Goal: Task Accomplishment & Management: Use online tool/utility

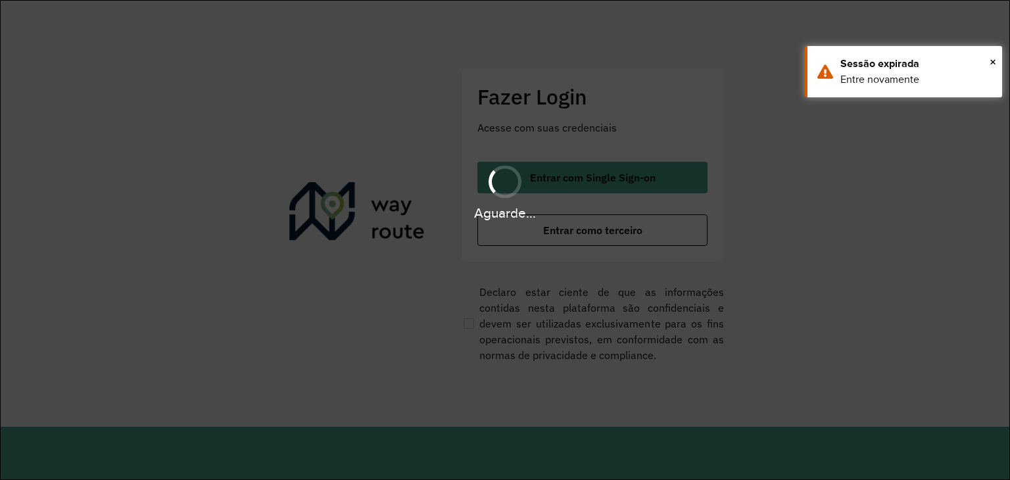
drag, startPoint x: 0, startPoint y: 0, endPoint x: 60, endPoint y: 168, distance: 178.9
click at [60, 168] on div "Aguarde..." at bounding box center [505, 191] width 1010 height 62
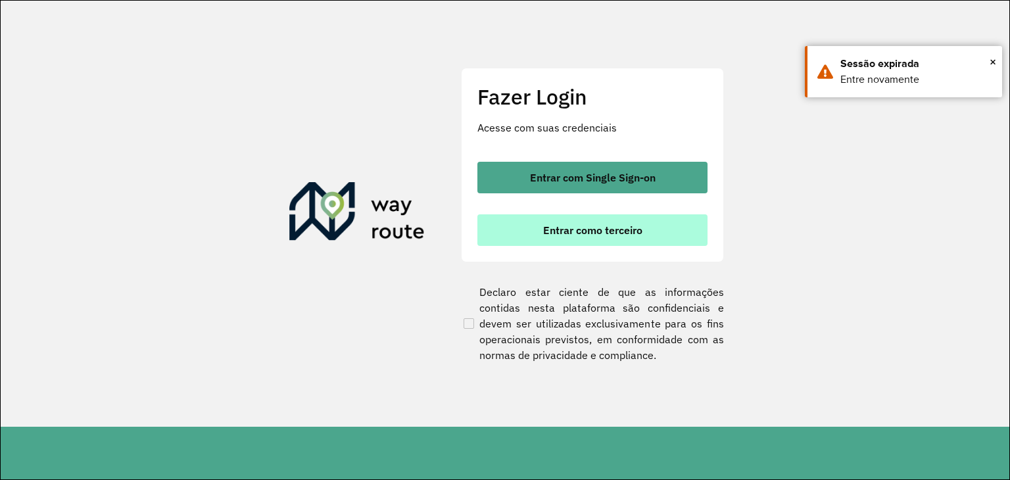
click at [570, 225] on span "Entrar como terceiro" at bounding box center [592, 230] width 99 height 11
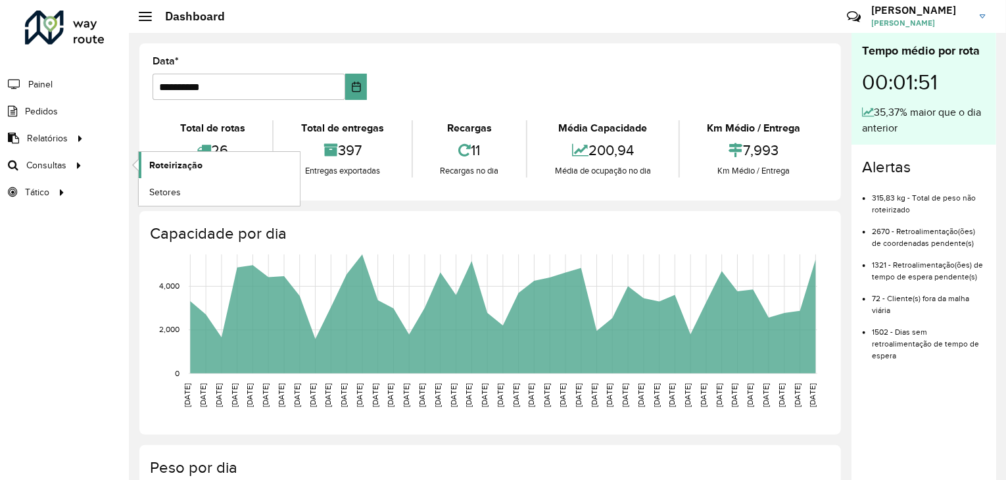
click at [235, 169] on link "Roteirização" at bounding box center [219, 165] width 161 height 26
click at [195, 161] on span "Roteirização" at bounding box center [175, 165] width 53 height 14
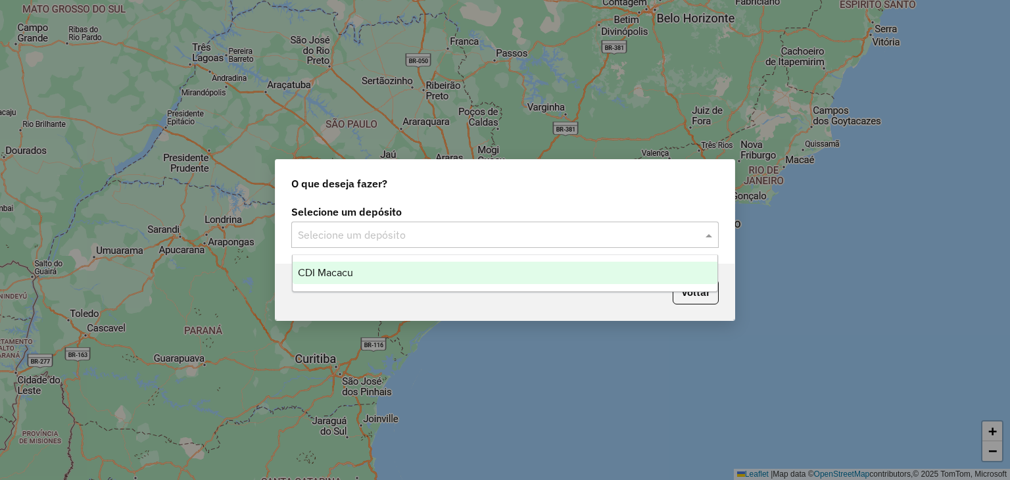
click at [602, 240] on input "text" at bounding box center [492, 236] width 388 height 16
click at [413, 258] on ng-dropdown-panel "CDI Macacu" at bounding box center [505, 272] width 427 height 37
click at [411, 262] on div "CDI Macacu" at bounding box center [505, 273] width 425 height 22
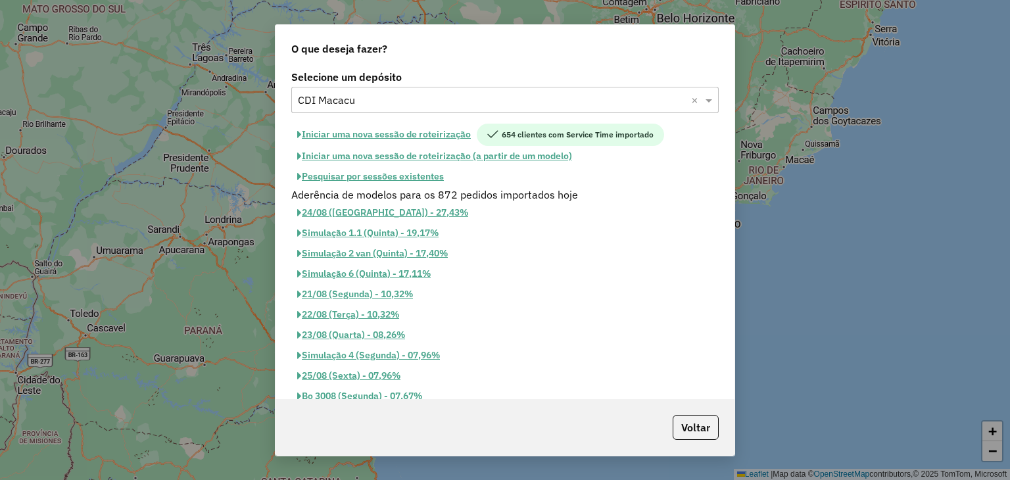
click at [392, 176] on button "Pesquisar por sessões existentes" at bounding box center [370, 176] width 158 height 20
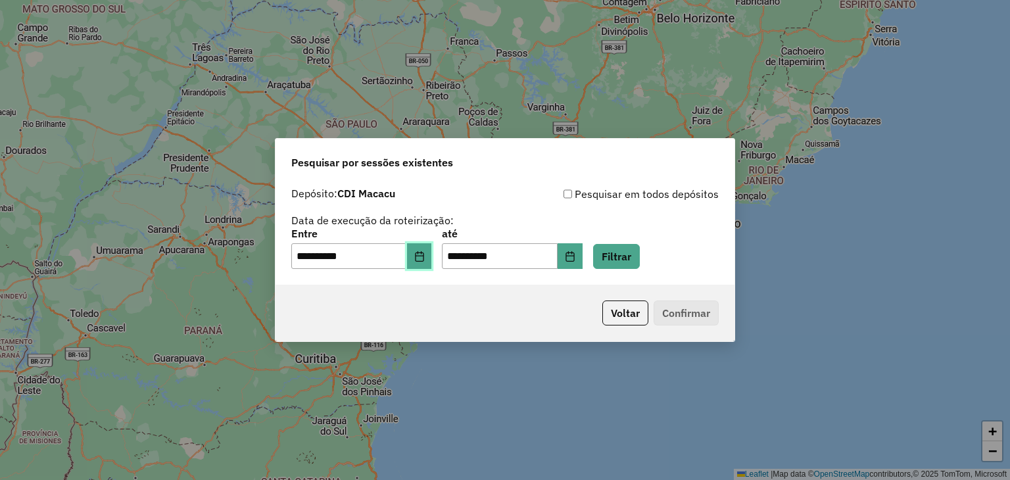
click at [429, 245] on button "Choose Date" at bounding box center [419, 256] width 25 height 26
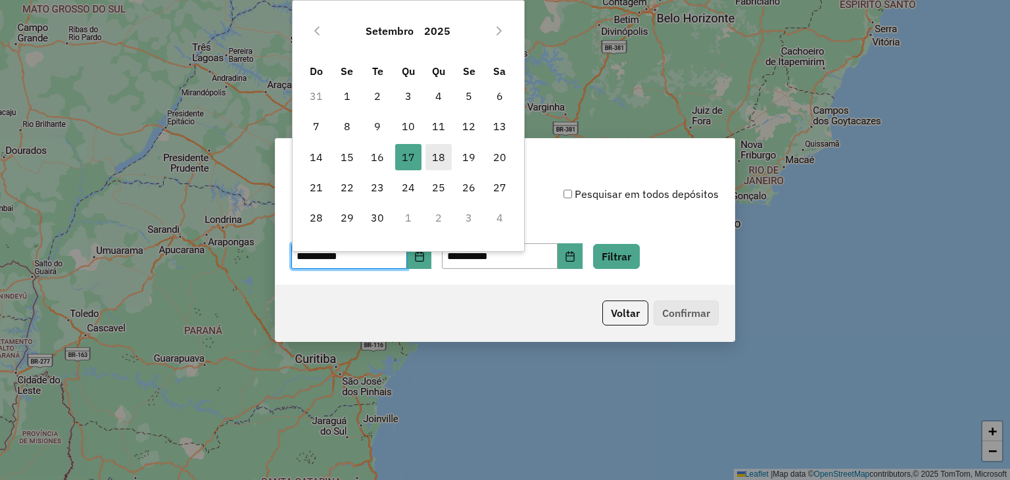
click at [432, 150] on span "18" at bounding box center [438, 157] width 26 height 26
type input "**********"
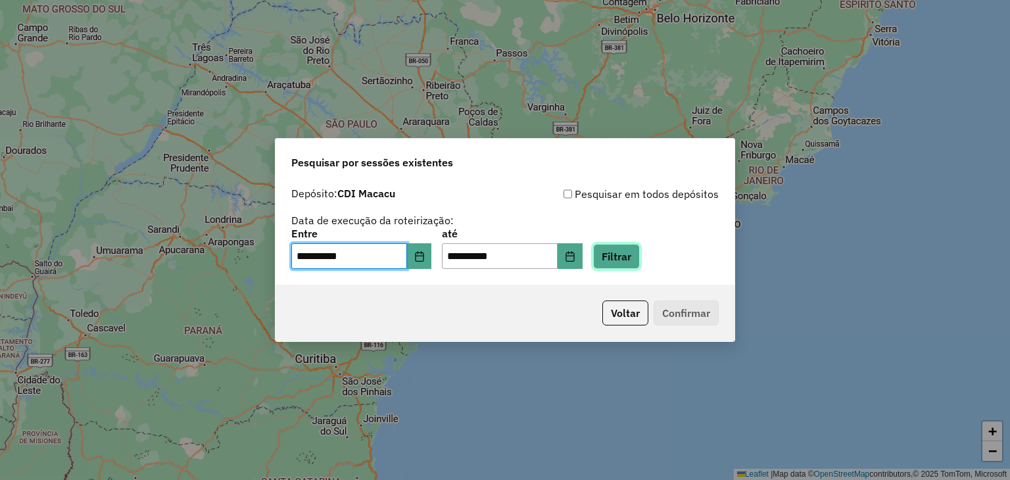
click at [640, 260] on button "Filtrar" at bounding box center [616, 256] width 47 height 25
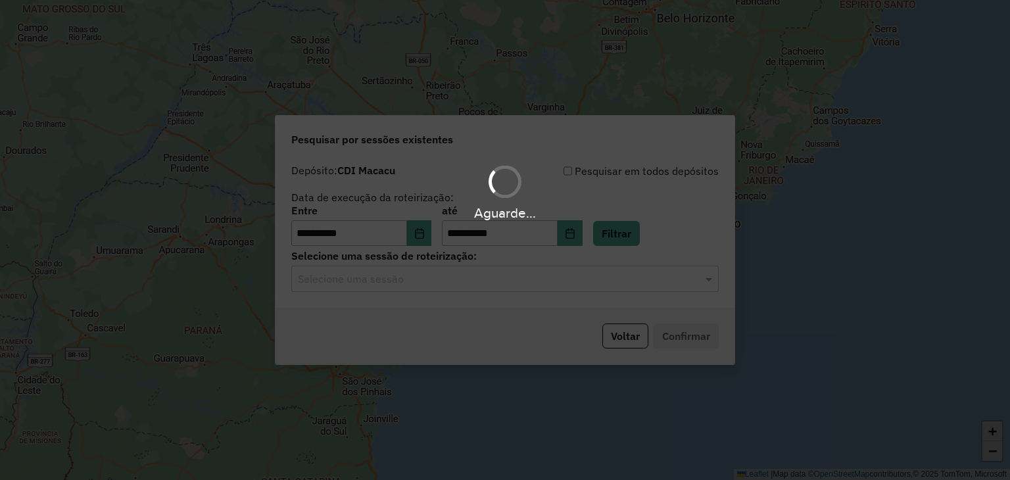
click at [478, 285] on hb-app "**********" at bounding box center [505, 240] width 1010 height 480
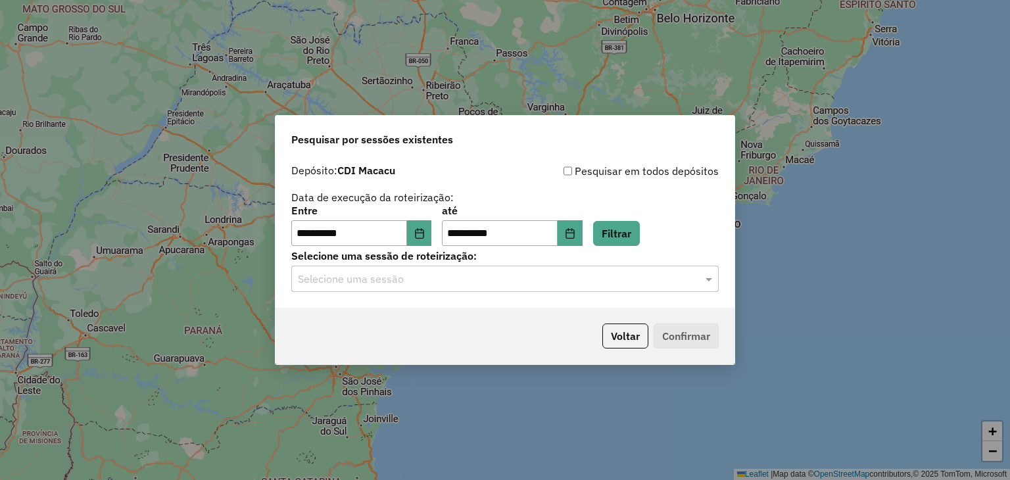
click at [478, 285] on input "text" at bounding box center [492, 280] width 388 height 16
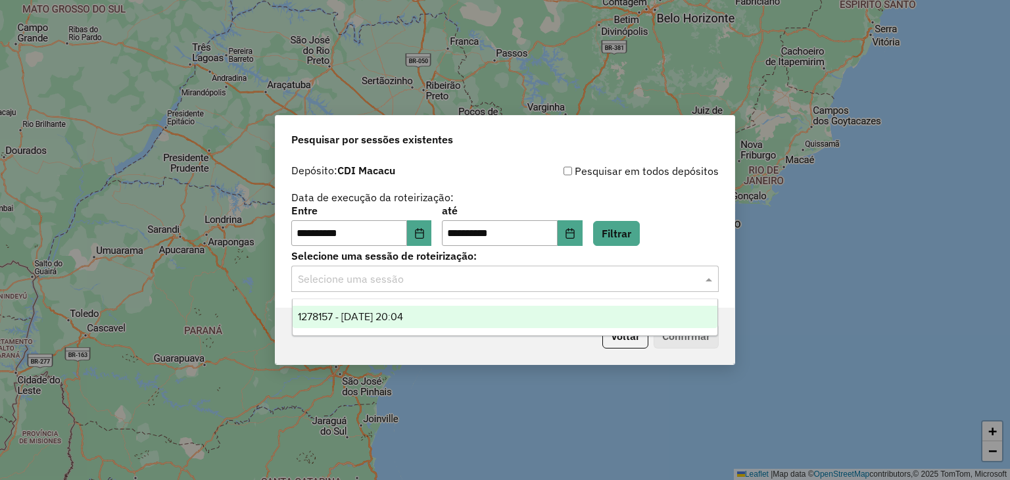
click at [514, 324] on div "1278157 - 18/09/2025 20:04" at bounding box center [505, 317] width 425 height 22
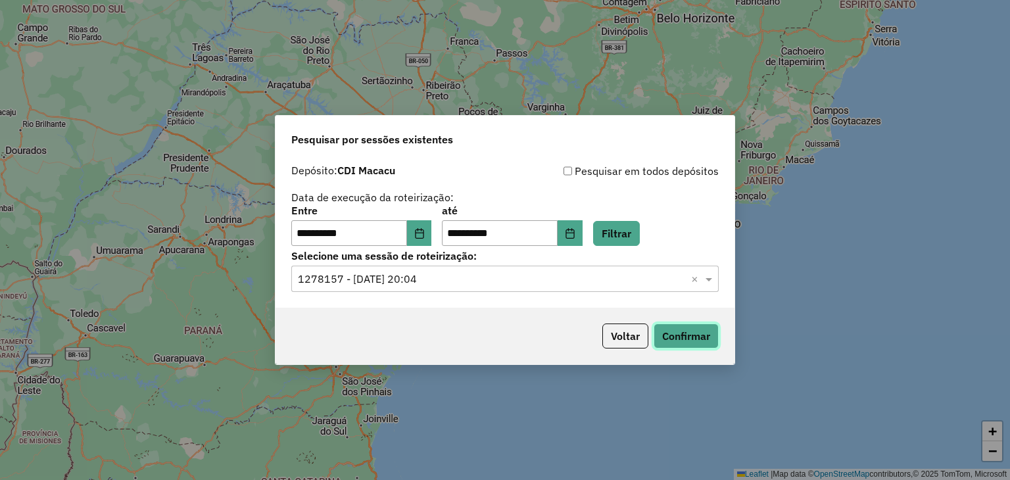
click at [683, 337] on button "Confirmar" at bounding box center [686, 336] width 65 height 25
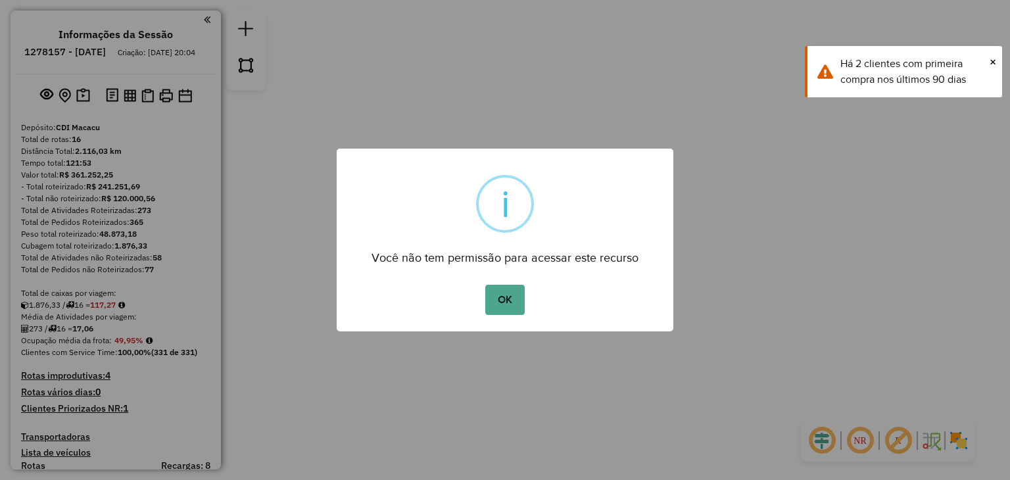
click at [475, 299] on div "OK No Cancel" at bounding box center [505, 299] width 337 height 37
click at [492, 295] on button "OK" at bounding box center [504, 300] width 39 height 30
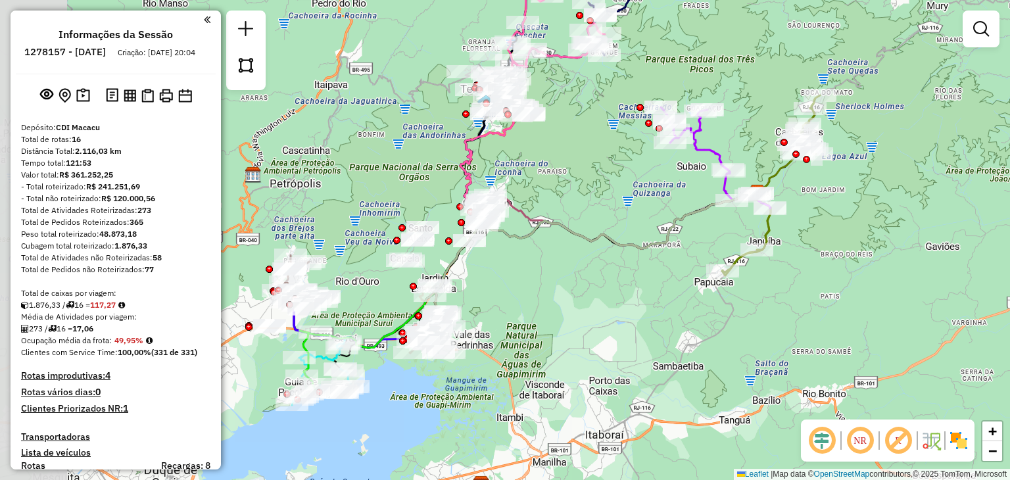
drag, startPoint x: 392, startPoint y: 360, endPoint x: 631, endPoint y: 378, distance: 240.1
click at [631, 378] on div "Janela de atendimento Grade de atendimento Capacidade Transportadoras Veículos …" at bounding box center [505, 240] width 1010 height 480
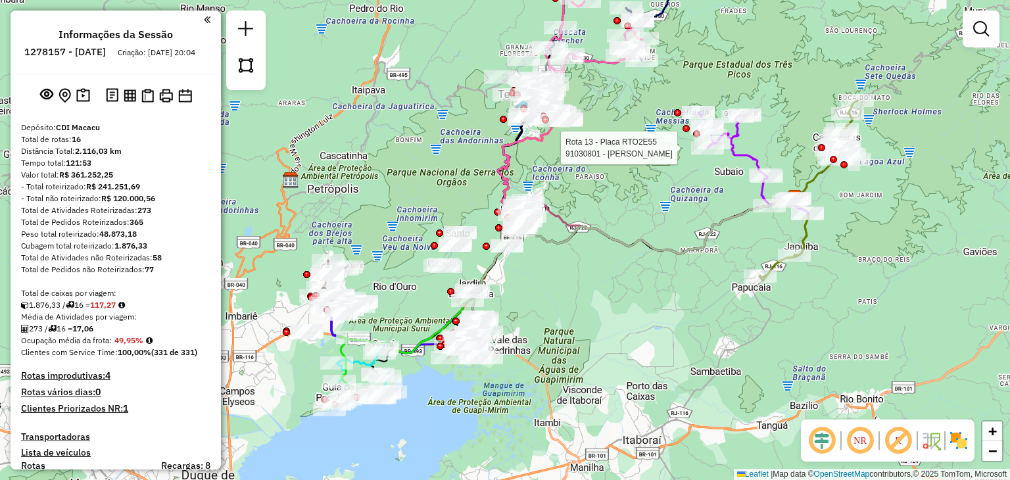
select select "**********"
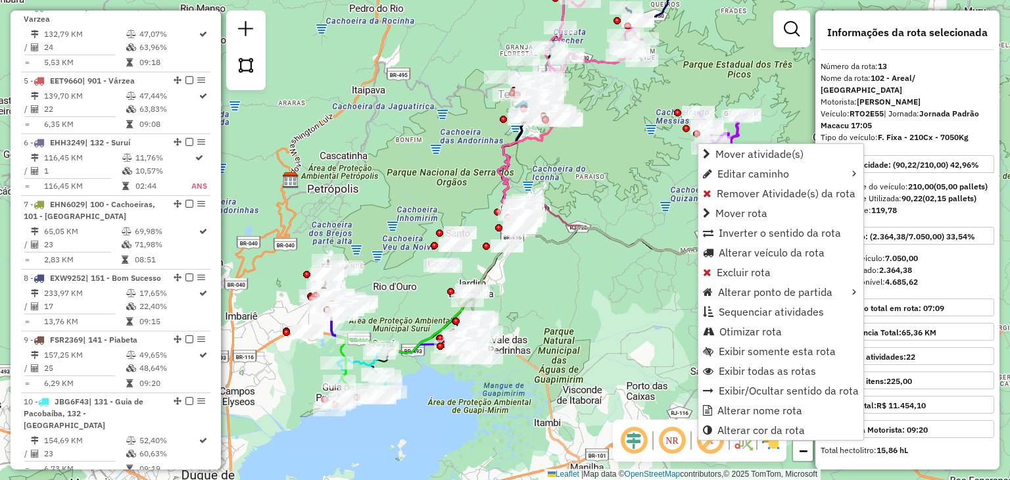
scroll to position [1364, 0]
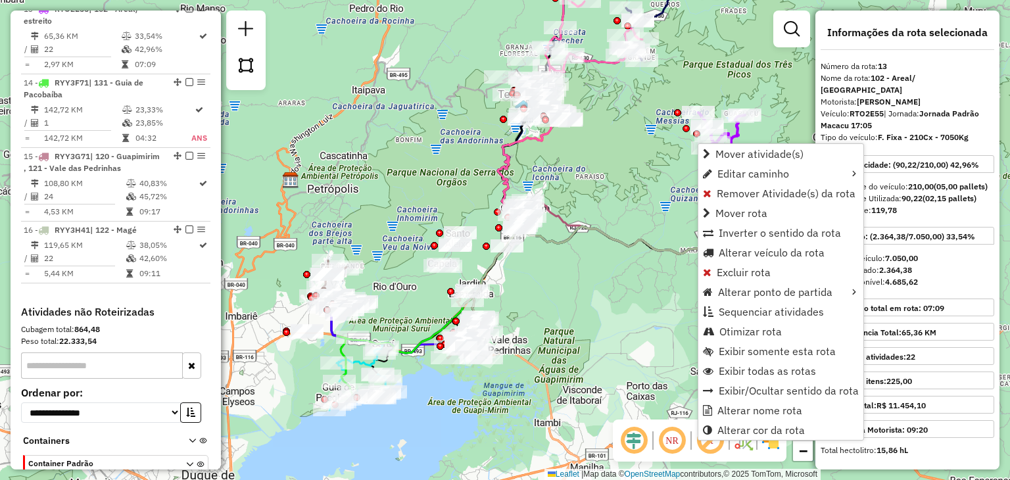
click at [606, 147] on div "Janela de atendimento Grade de atendimento Capacidade Transportadoras Veículos …" at bounding box center [505, 240] width 1010 height 480
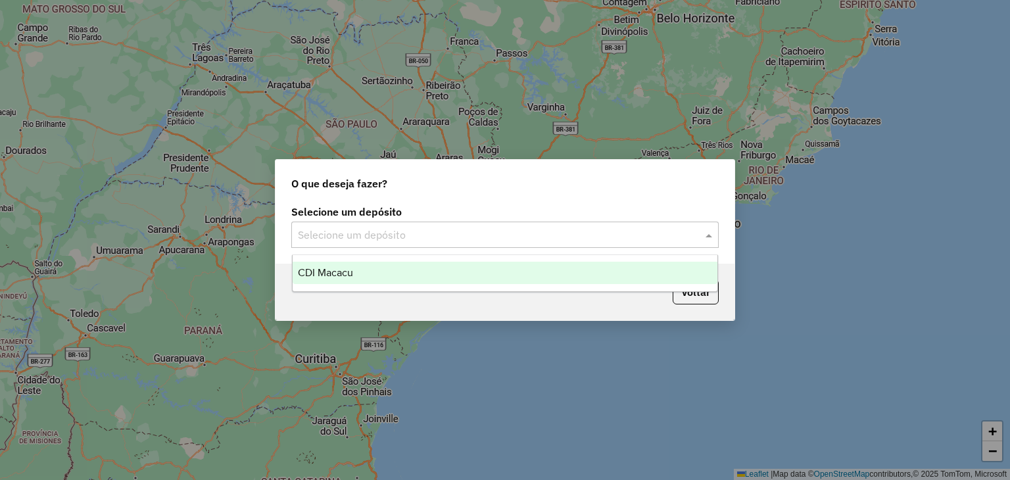
drag, startPoint x: 548, startPoint y: 226, endPoint x: 526, endPoint y: 240, distance: 26.6
click at [542, 229] on div "Selecione um depósito" at bounding box center [504, 235] width 427 height 26
click at [410, 279] on div "CDI Macacu" at bounding box center [505, 273] width 425 height 22
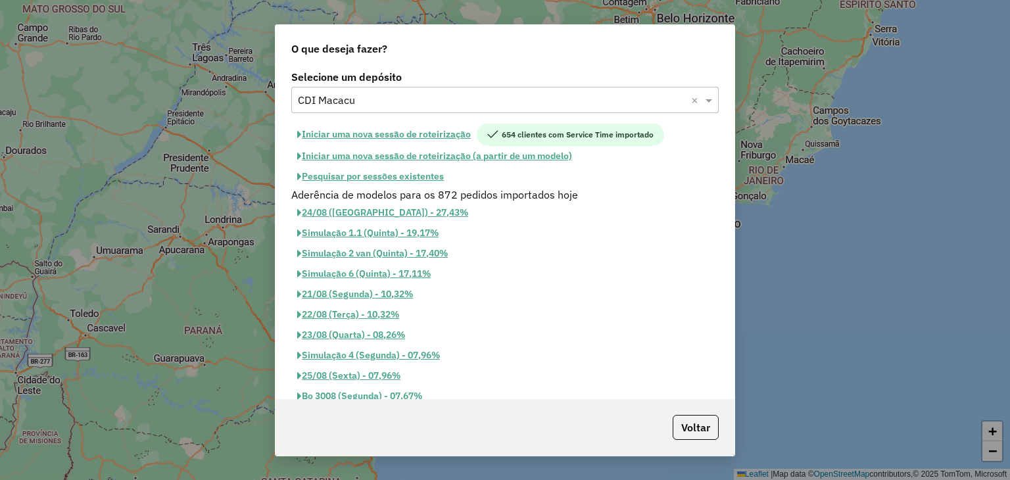
click at [381, 179] on button "Pesquisar por sessões existentes" at bounding box center [370, 176] width 158 height 20
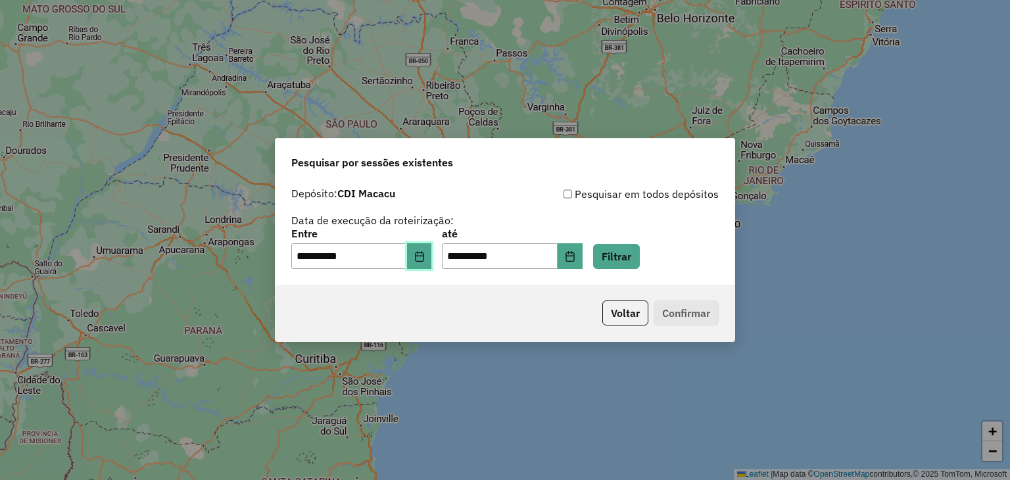
click at [417, 254] on button "Choose Date" at bounding box center [419, 256] width 25 height 26
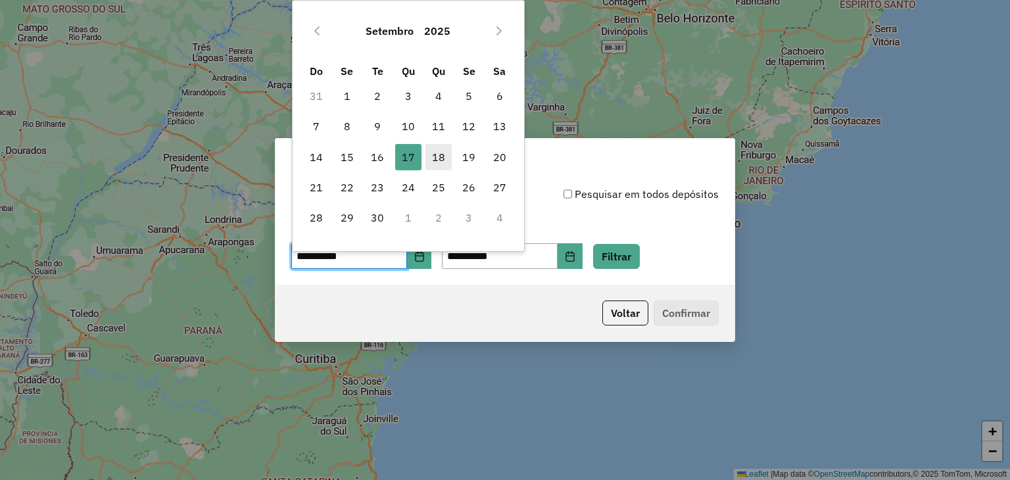
click at [439, 152] on span "18" at bounding box center [438, 157] width 26 height 26
type input "**********"
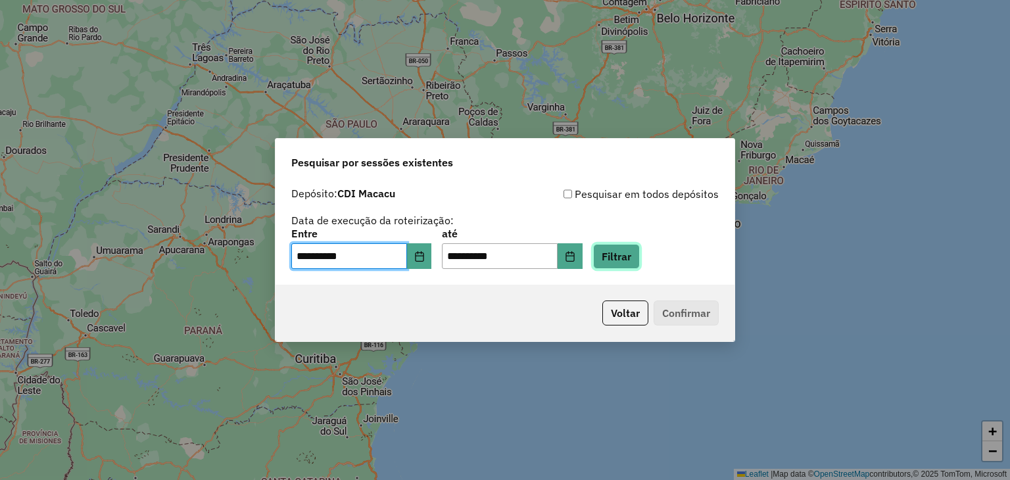
click at [628, 251] on button "Filtrar" at bounding box center [616, 256] width 47 height 25
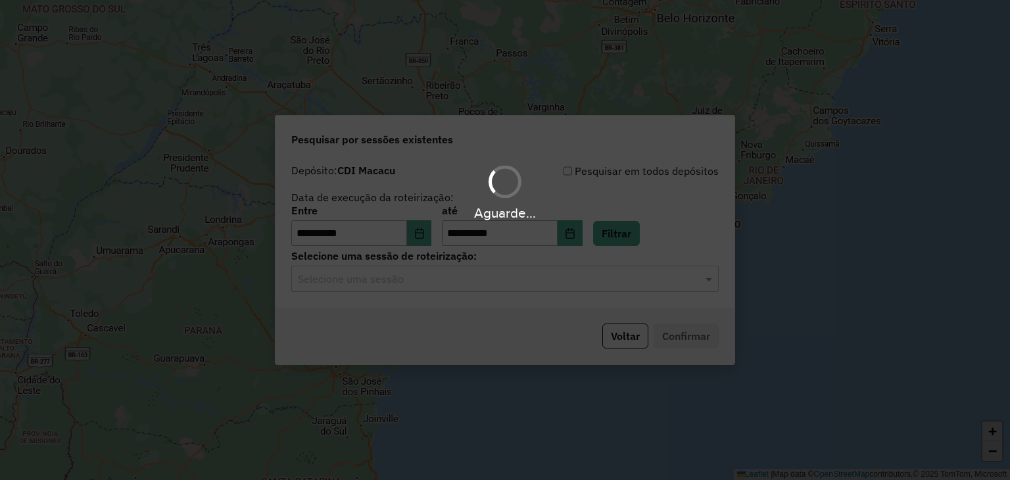
click at [422, 287] on div "Aguarde..." at bounding box center [505, 240] width 1010 height 480
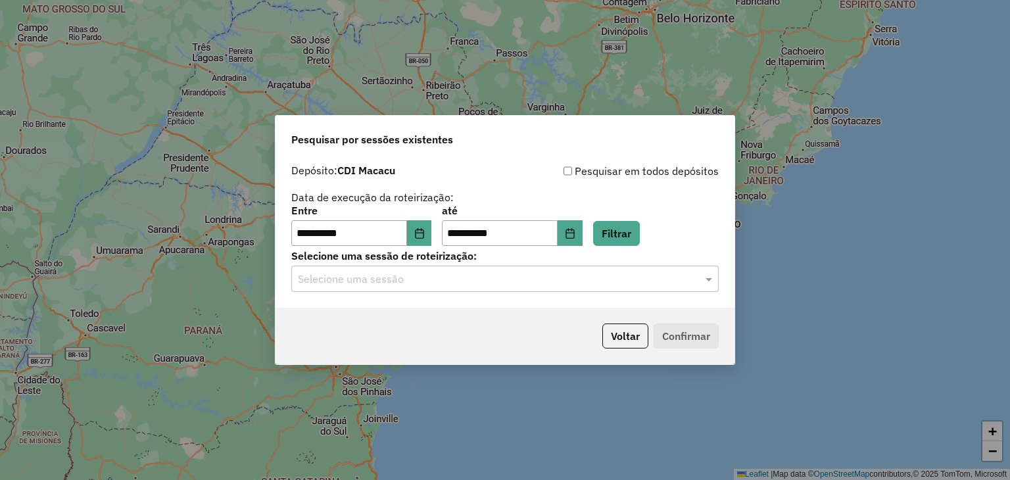
click at [422, 287] on div "Selecione uma sessão" at bounding box center [504, 279] width 427 height 26
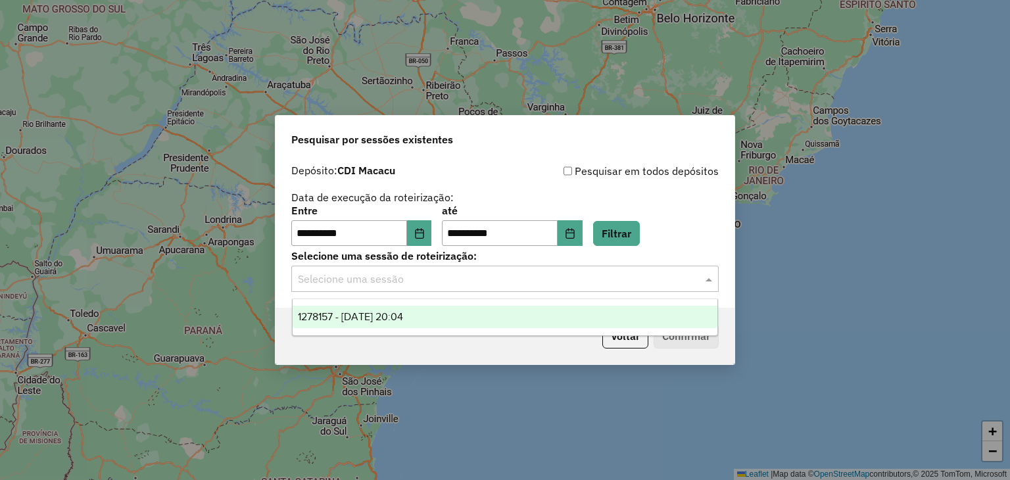
click at [450, 323] on div "1278157 - 18/09/2025 20:04" at bounding box center [505, 317] width 425 height 22
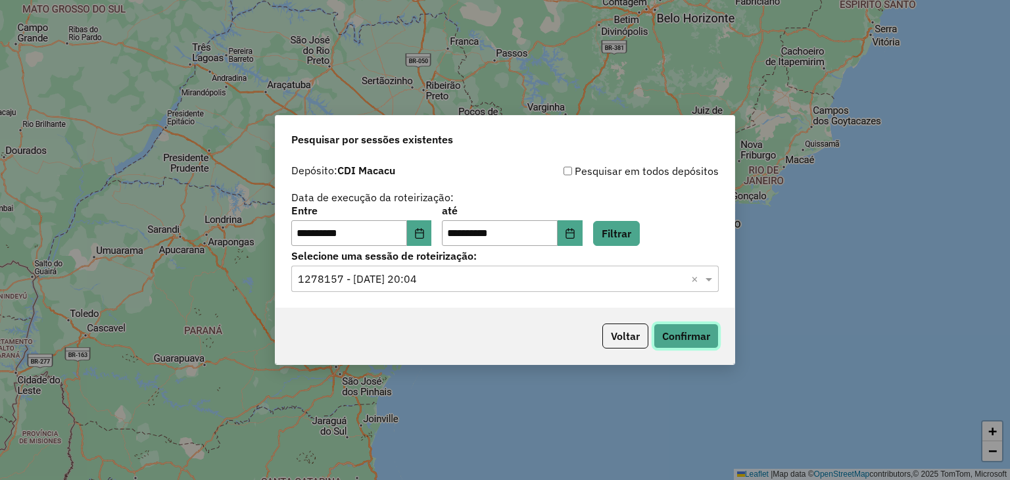
click at [675, 344] on button "Confirmar" at bounding box center [686, 336] width 65 height 25
click at [681, 346] on button "Confirmar" at bounding box center [686, 336] width 65 height 25
click at [684, 327] on button "Confirmar" at bounding box center [686, 336] width 65 height 25
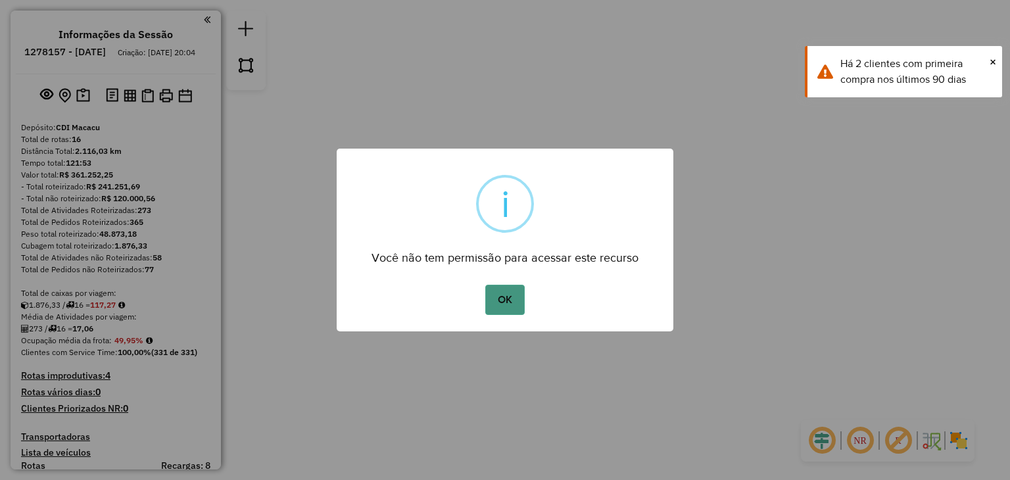
click at [510, 296] on button "OK" at bounding box center [504, 300] width 39 height 30
click at [499, 316] on div "OK No Cancel" at bounding box center [505, 299] width 337 height 37
click at [505, 309] on button "OK" at bounding box center [504, 300] width 39 height 30
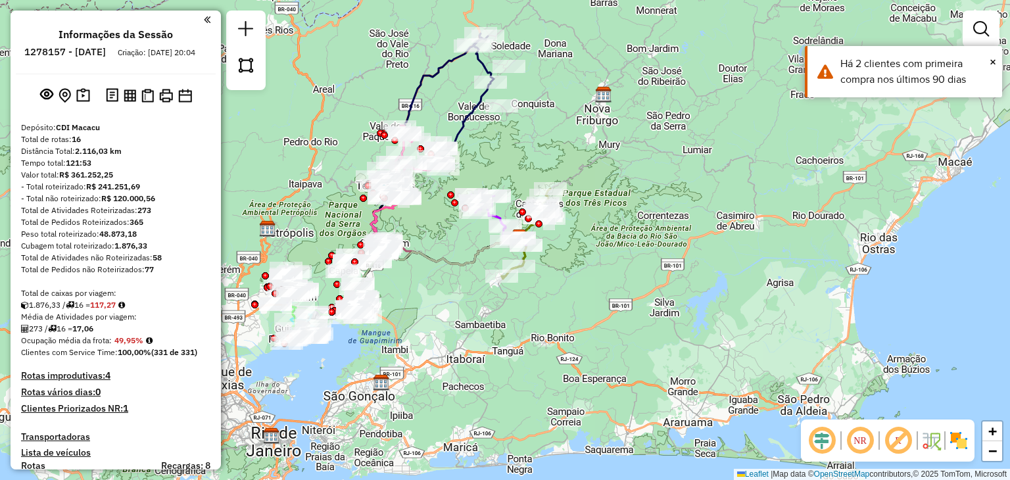
drag, startPoint x: 408, startPoint y: 316, endPoint x: 455, endPoint y: 306, distance: 47.6
click at [455, 307] on div "Janela de atendimento Grade de atendimento Capacidade Transportadoras Veículos …" at bounding box center [505, 240] width 1010 height 480
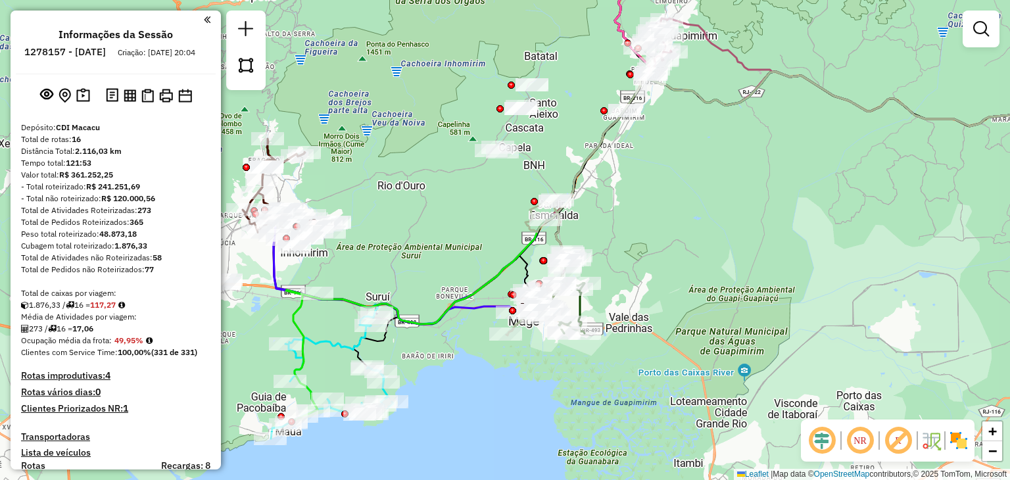
drag, startPoint x: 353, startPoint y: 300, endPoint x: 478, endPoint y: 266, distance: 129.4
click at [478, 266] on div "Janela de atendimento Grade de atendimento Capacidade Transportadoras Veículos …" at bounding box center [505, 240] width 1010 height 480
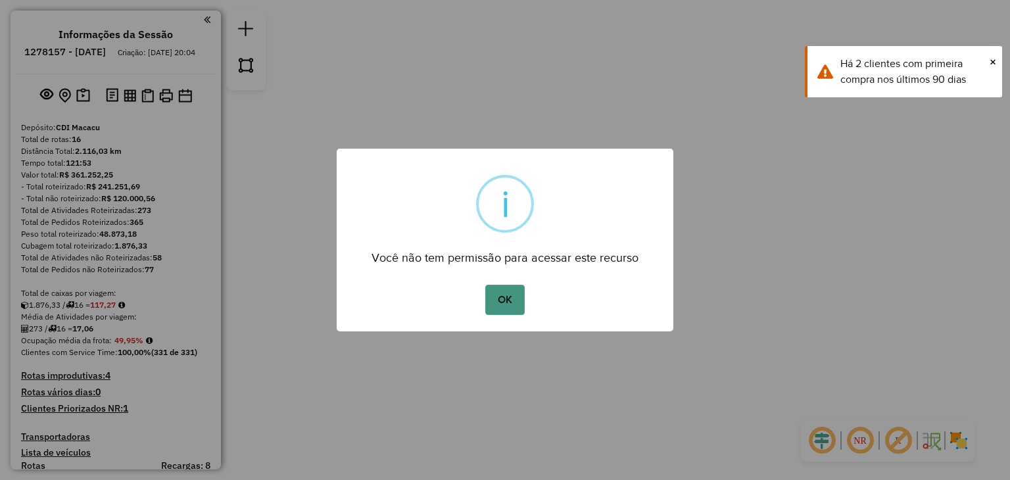
drag, startPoint x: 541, startPoint y: 296, endPoint x: 507, endPoint y: 300, distance: 34.4
click at [527, 299] on div "OK No Cancel" at bounding box center [505, 299] width 337 height 37
click at [504, 300] on button "OK" at bounding box center [504, 300] width 39 height 30
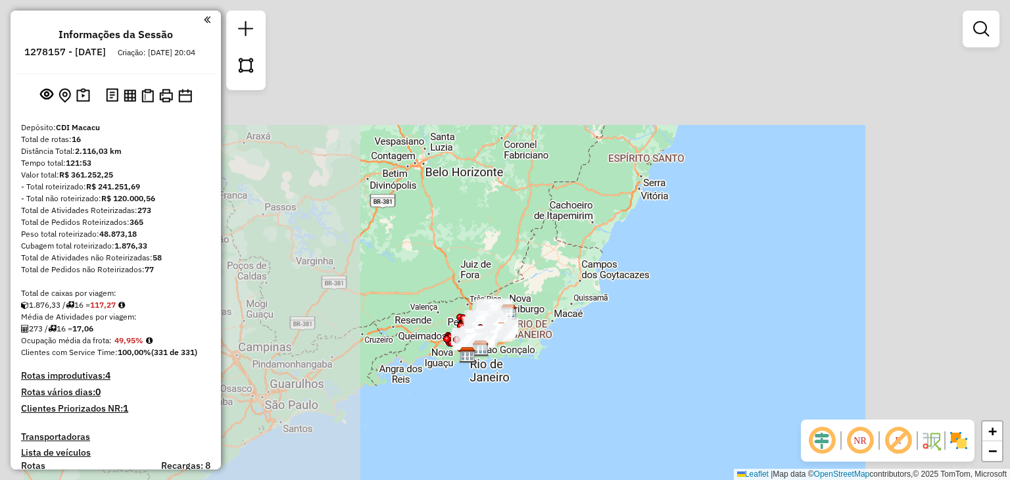
drag, startPoint x: 550, startPoint y: 293, endPoint x: 869, endPoint y: 342, distance: 323.3
click at [869, 342] on div "Janela de atendimento Grade de atendimento Capacidade Transportadoras Veículos …" at bounding box center [505, 240] width 1010 height 480
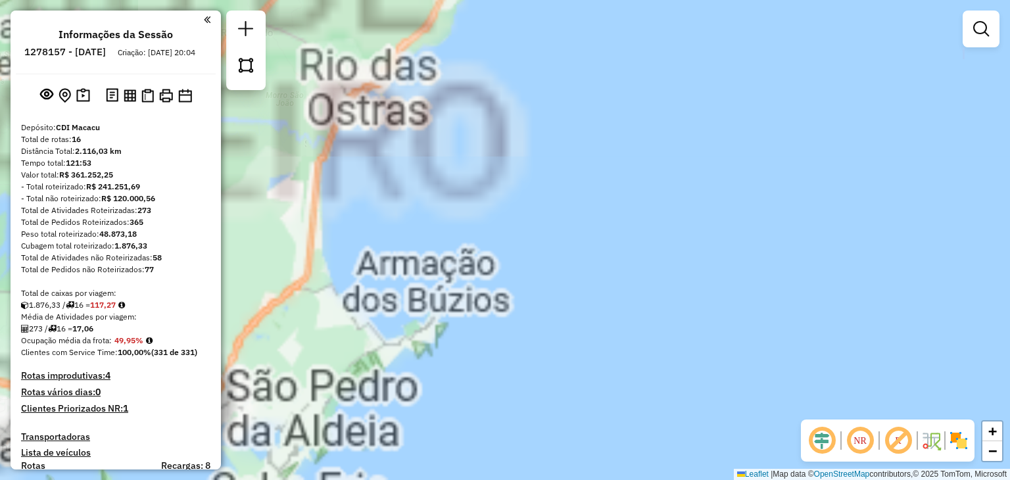
drag, startPoint x: 423, startPoint y: 332, endPoint x: 1009, endPoint y: 387, distance: 588.4
click at [1009, 387] on div "Janela de atendimento Grade de atendimento Capacidade Transportadoras Veículos …" at bounding box center [505, 240] width 1010 height 480
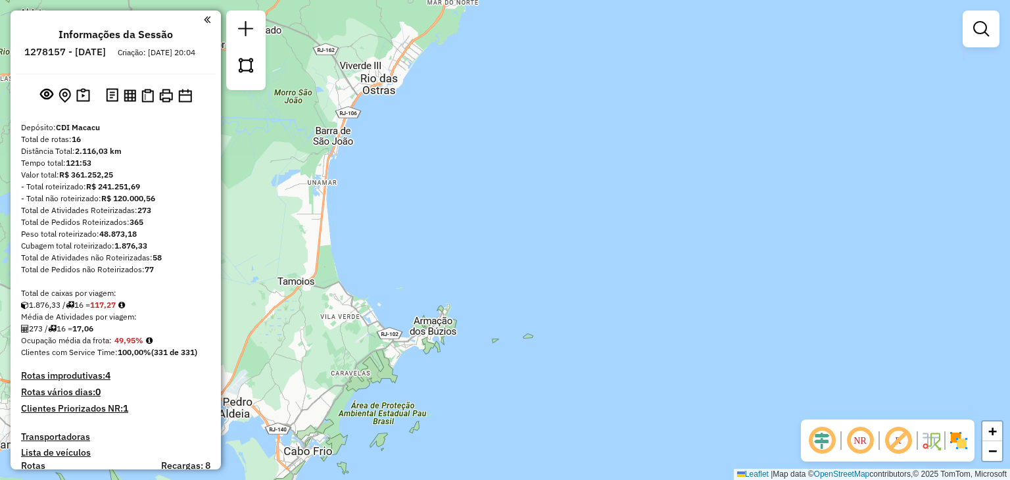
drag, startPoint x: 581, startPoint y: 365, endPoint x: 963, endPoint y: 333, distance: 383.3
click at [961, 333] on div "Janela de atendimento Grade de atendimento Capacidade Transportadoras Veículos …" at bounding box center [505, 240] width 1010 height 480
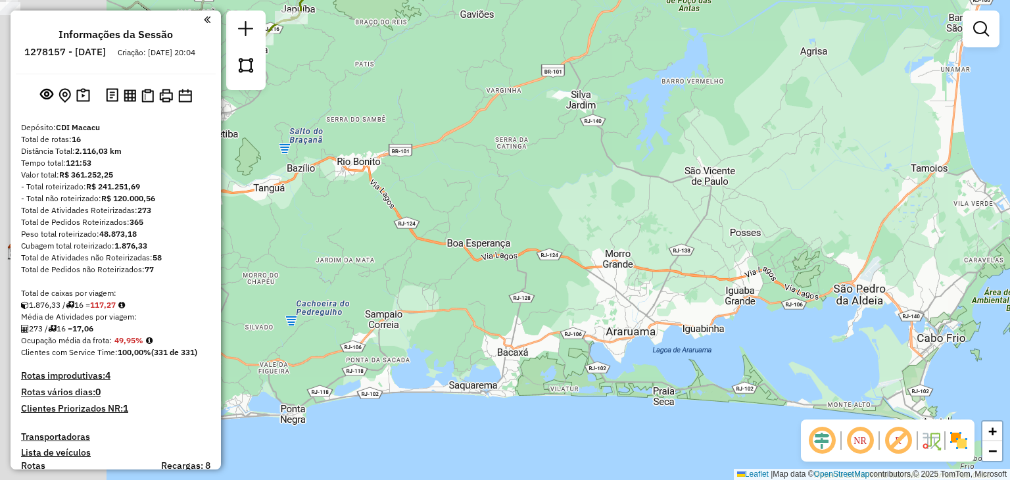
drag, startPoint x: 629, startPoint y: 396, endPoint x: 852, endPoint y: 318, distance: 235.8
click at [852, 318] on div "Janela de atendimento Grade de atendimento Capacidade Transportadoras Veículos …" at bounding box center [505, 240] width 1010 height 480
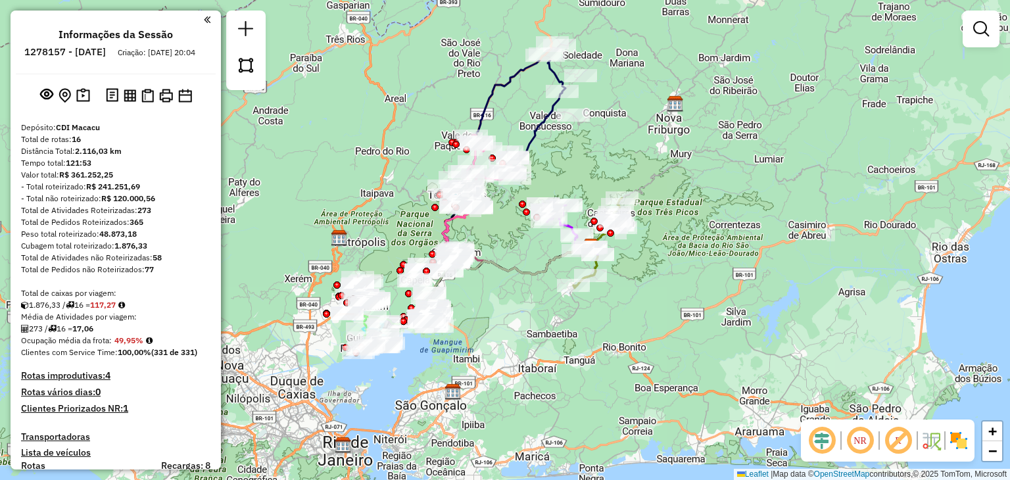
drag, startPoint x: 704, startPoint y: 343, endPoint x: 618, endPoint y: 450, distance: 137.6
click at [729, 455] on div "Janela de atendimento Grade de atendimento Capacidade Transportadoras Veículos …" at bounding box center [505, 240] width 1010 height 480
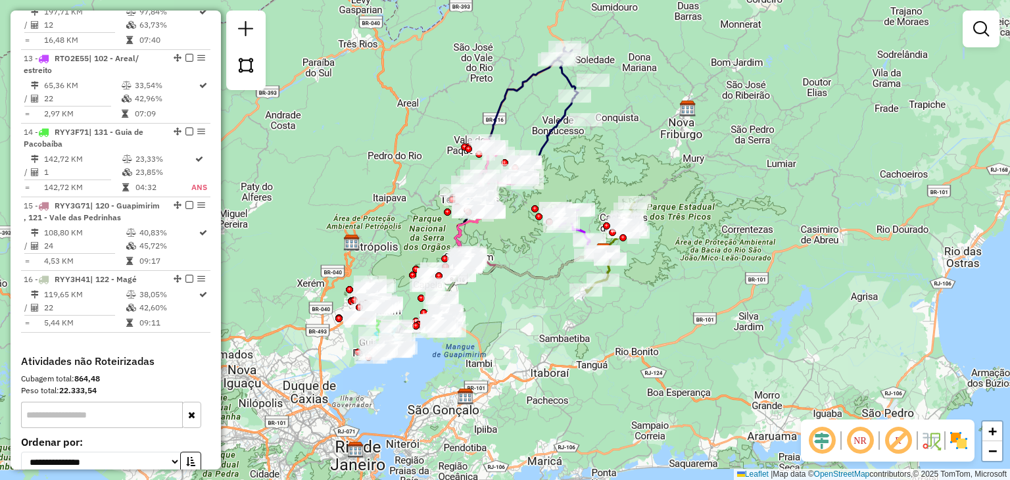
scroll to position [1458, 0]
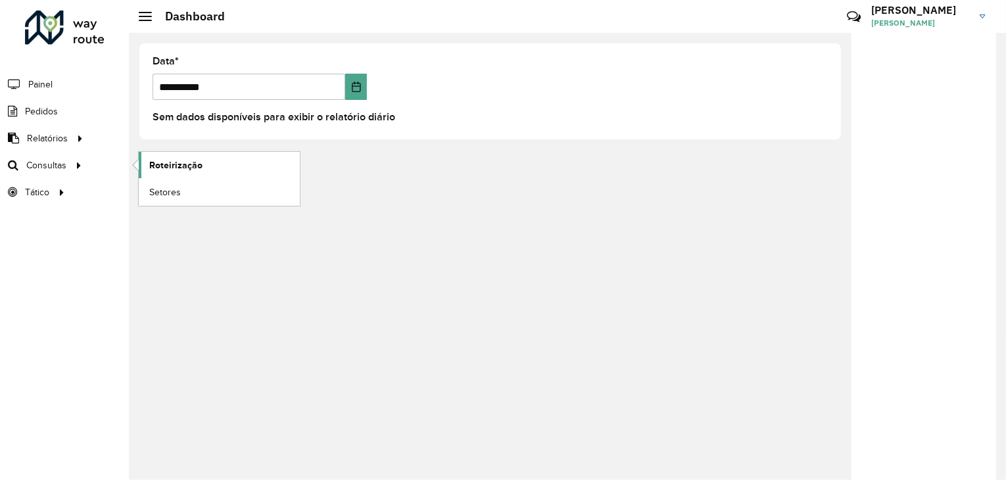
click at [217, 162] on link "Roteirização" at bounding box center [219, 165] width 161 height 26
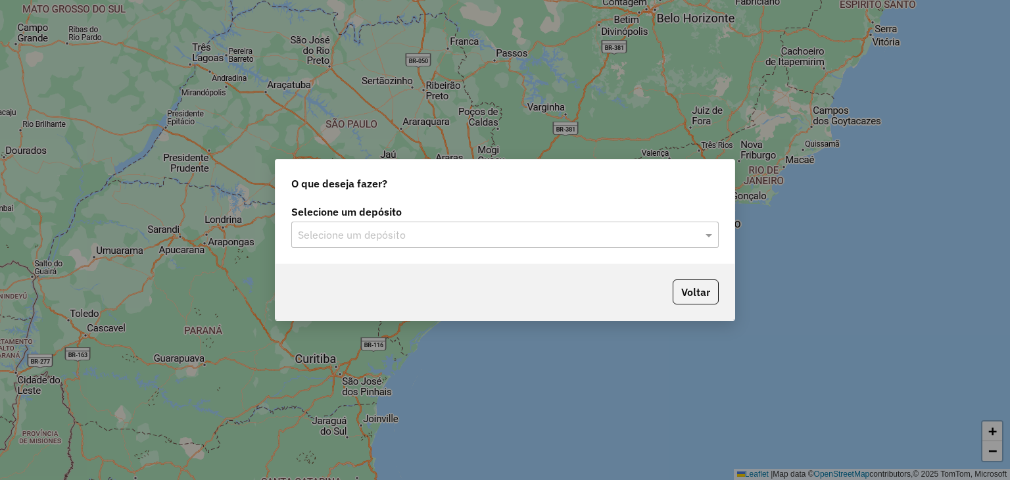
click at [479, 237] on input "text" at bounding box center [492, 236] width 388 height 16
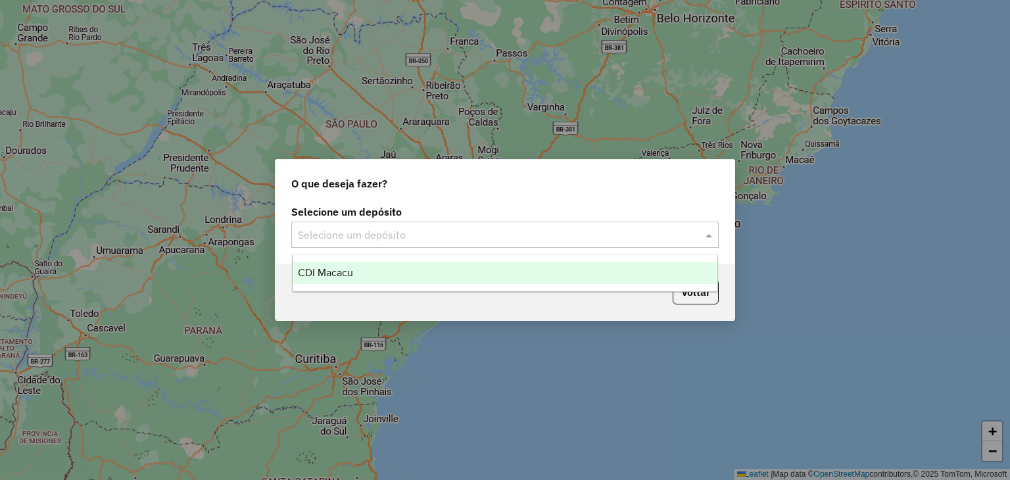
click at [443, 275] on div "CDI Macacu" at bounding box center [505, 273] width 425 height 22
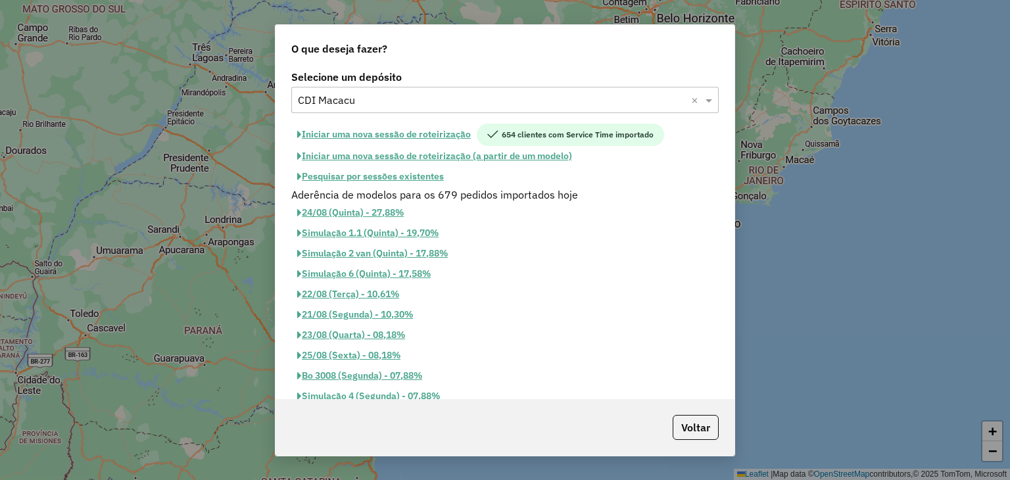
click at [395, 178] on button "Pesquisar por sessões existentes" at bounding box center [370, 176] width 158 height 20
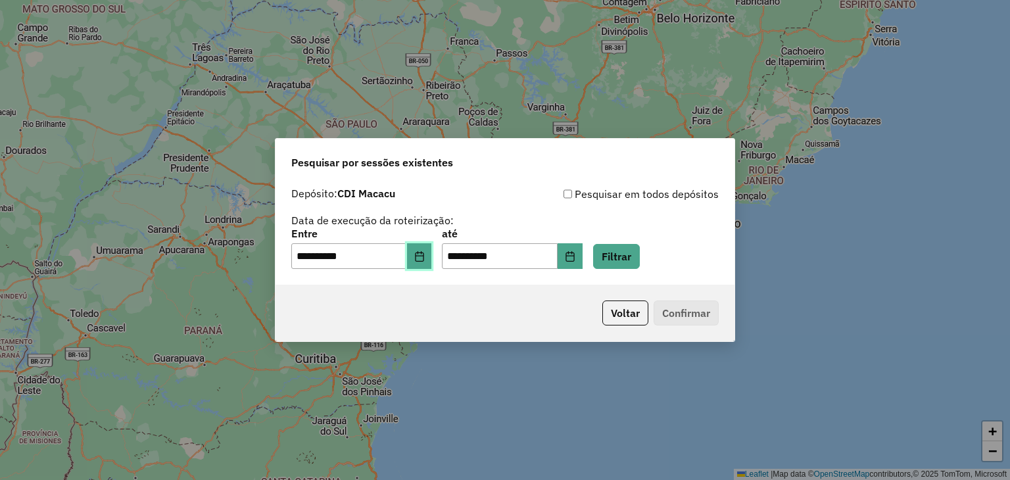
click at [423, 255] on icon "Choose Date" at bounding box center [419, 256] width 11 height 11
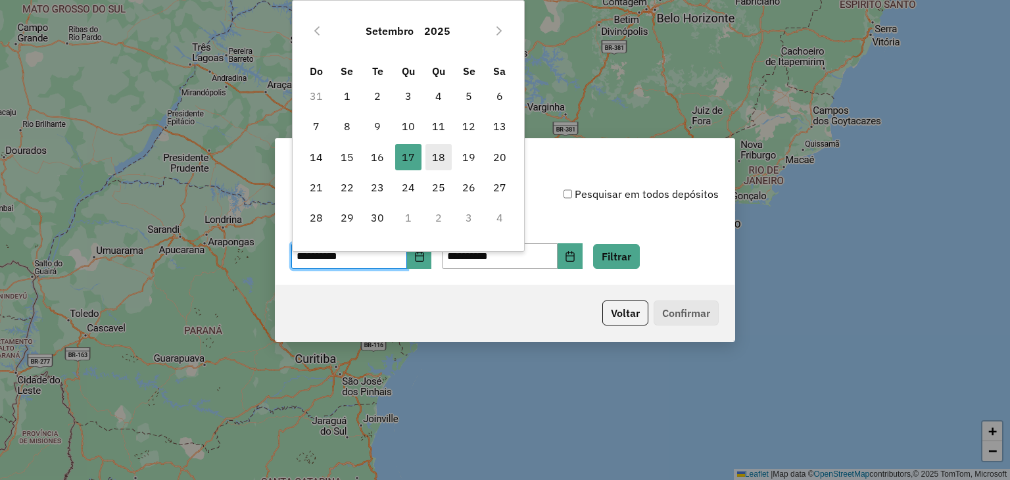
click at [430, 155] on span "18" at bounding box center [438, 157] width 26 height 26
type input "**********"
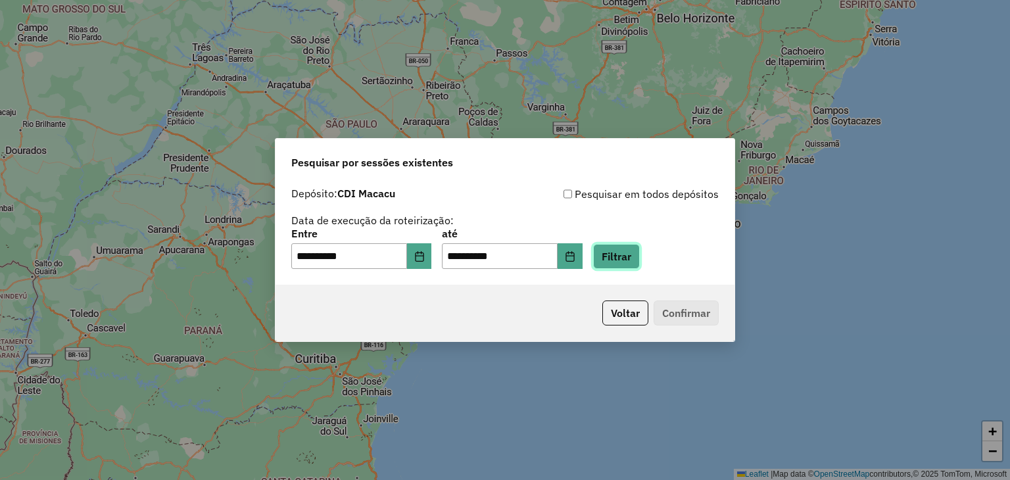
click at [630, 252] on button "Filtrar" at bounding box center [616, 256] width 47 height 25
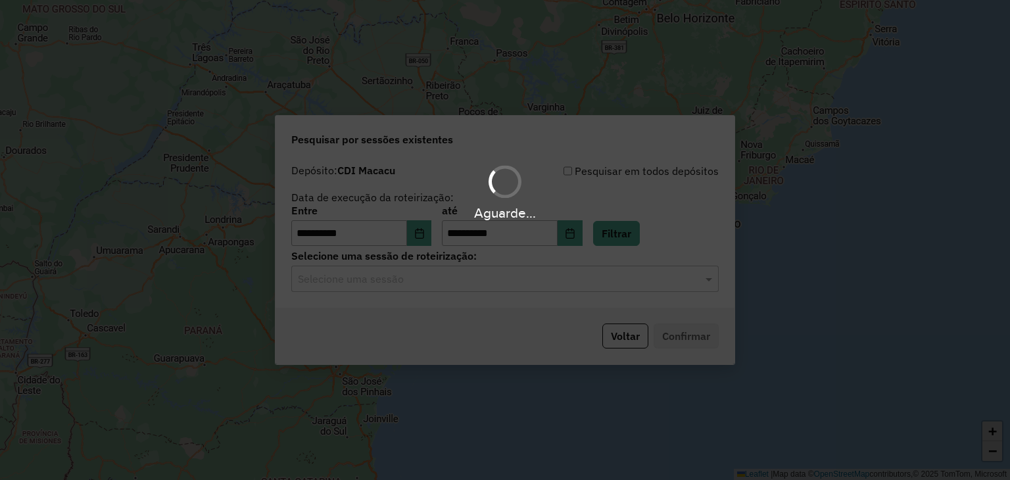
click at [430, 290] on hb-app "**********" at bounding box center [505, 240] width 1010 height 480
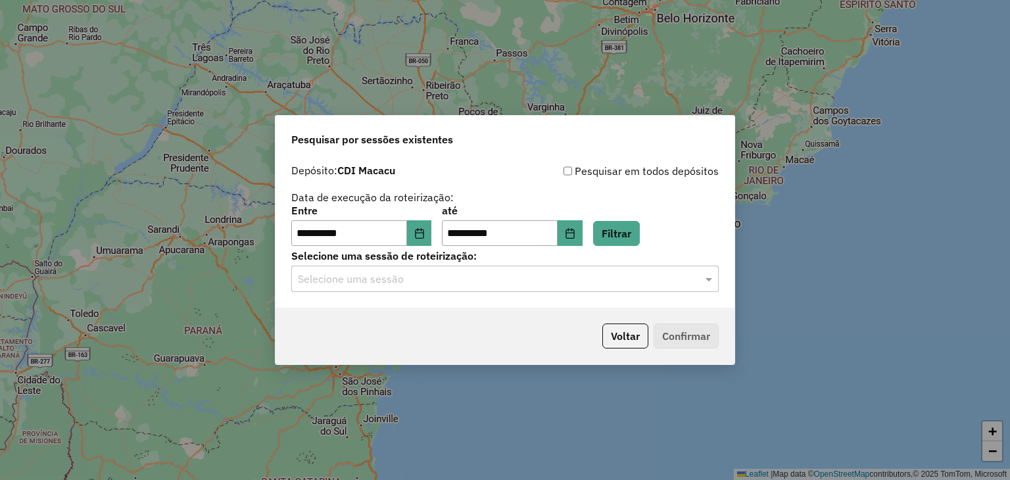
click at [430, 290] on div "Selecione uma sessão" at bounding box center [504, 279] width 427 height 26
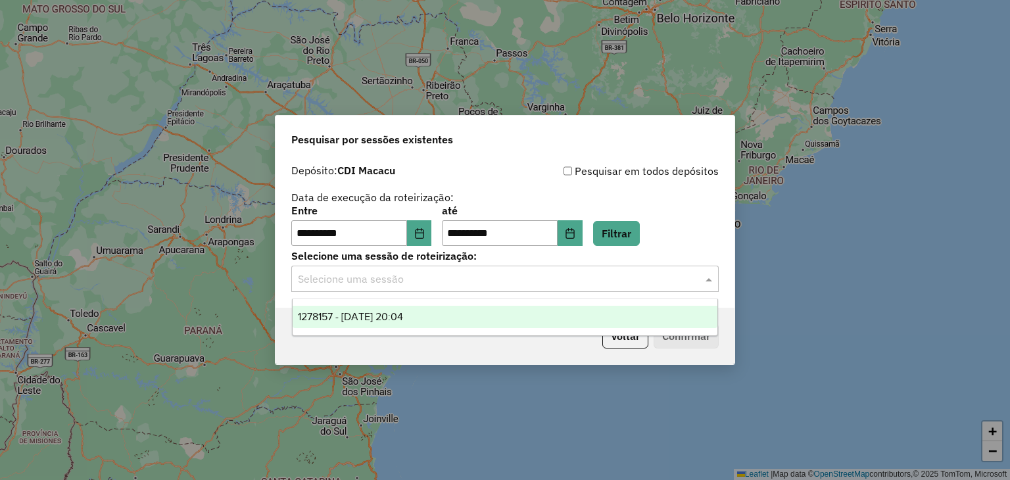
click at [437, 323] on div "1278157 - 18/09/2025 20:04" at bounding box center [505, 317] width 425 height 22
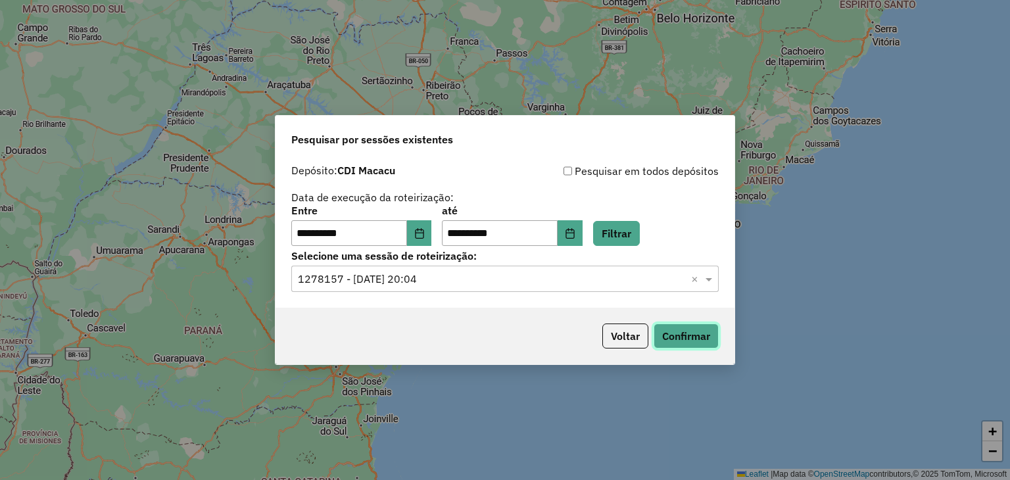
click at [670, 340] on button "Confirmar" at bounding box center [686, 336] width 65 height 25
click at [542, 275] on input "text" at bounding box center [492, 280] width 388 height 16
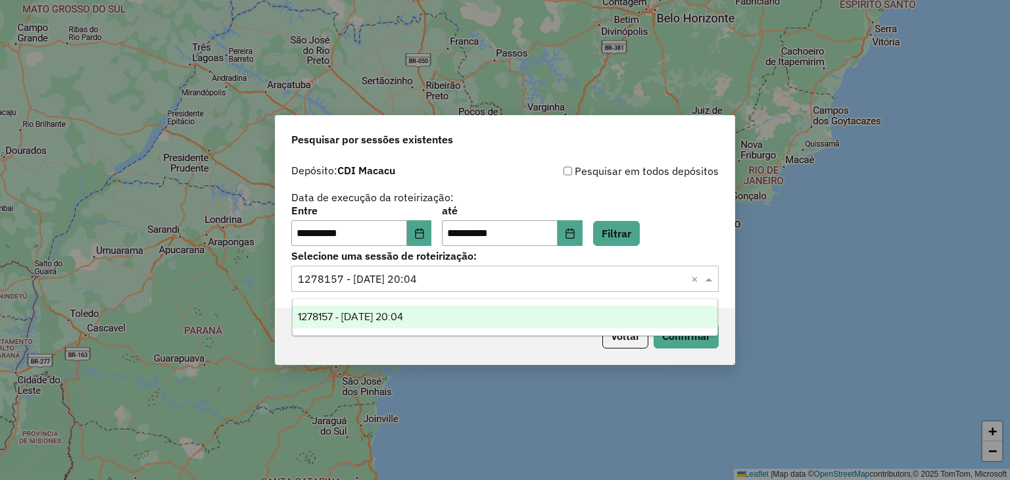
click at [542, 276] on input "text" at bounding box center [492, 280] width 388 height 16
click at [617, 241] on button "Filtrar" at bounding box center [616, 233] width 47 height 25
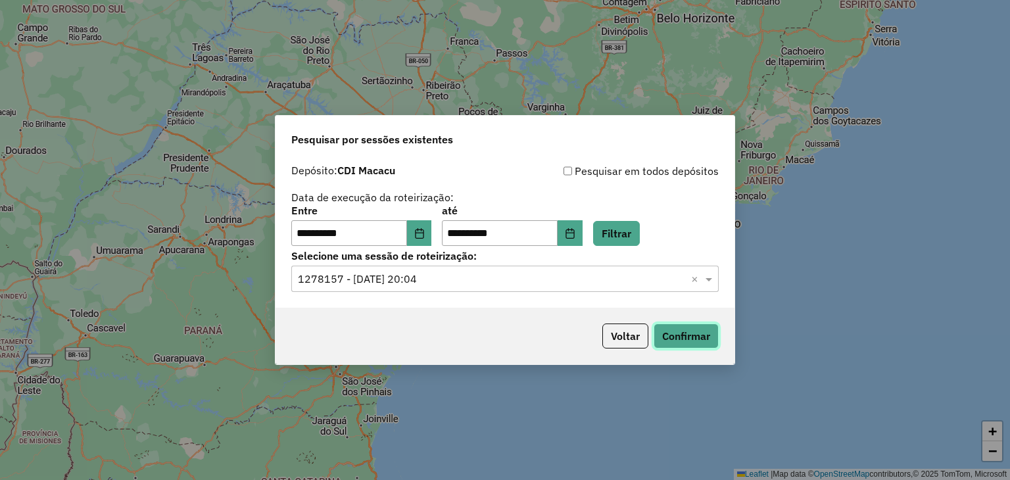
click at [671, 337] on button "Confirmar" at bounding box center [686, 336] width 65 height 25
click at [640, 235] on button "Filtrar" at bounding box center [616, 233] width 47 height 25
click at [683, 333] on button "Confirmar" at bounding box center [686, 336] width 65 height 25
click at [640, 227] on button "Filtrar" at bounding box center [616, 233] width 47 height 25
click at [660, 327] on button "Confirmar" at bounding box center [686, 336] width 65 height 25
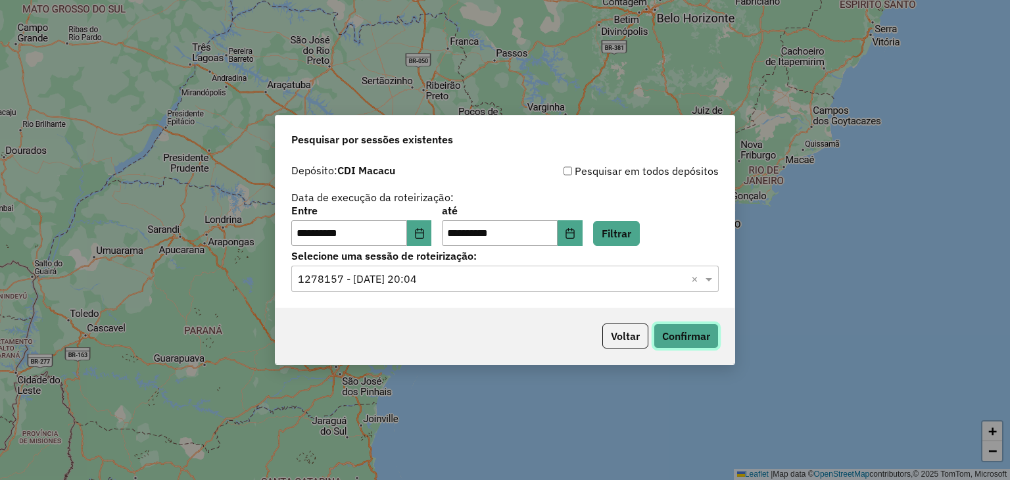
click at [706, 341] on button "Confirmar" at bounding box center [686, 336] width 65 height 25
click at [694, 341] on button "Confirmar" at bounding box center [686, 336] width 65 height 25
click at [690, 327] on button "Confirmar" at bounding box center [686, 336] width 65 height 25
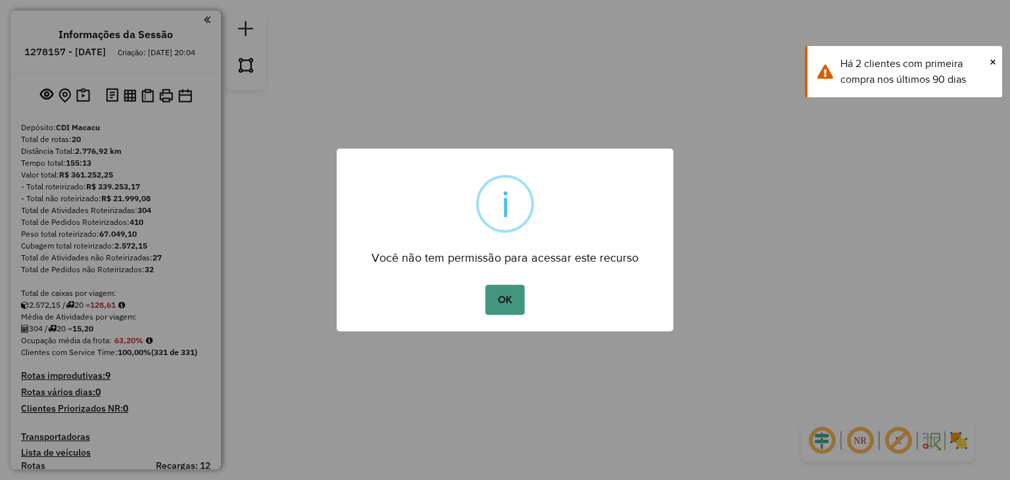
drag, startPoint x: 481, startPoint y: 292, endPoint x: 507, endPoint y: 298, distance: 26.3
click at [493, 293] on div "OK No Cancel" at bounding box center [505, 299] width 337 height 37
click at [508, 298] on button "OK" at bounding box center [504, 300] width 39 height 30
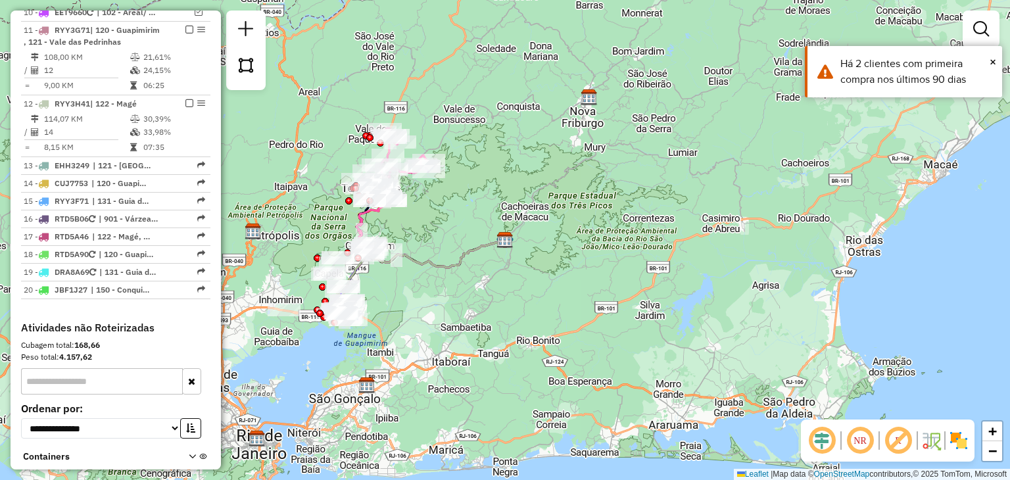
scroll to position [1118, 0]
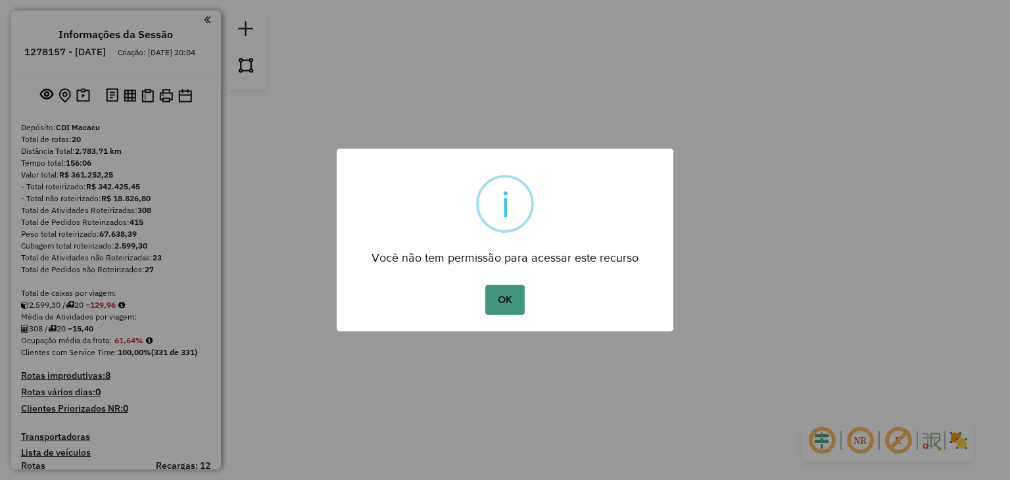
click at [510, 287] on button "OK" at bounding box center [504, 300] width 39 height 30
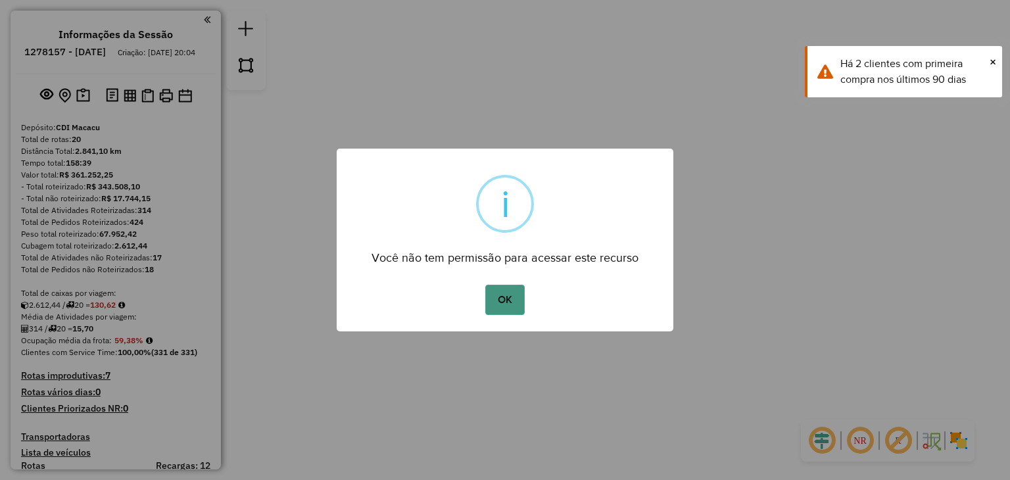
drag, startPoint x: 489, startPoint y: 268, endPoint x: 502, endPoint y: 285, distance: 22.0
click at [493, 277] on div "× i Você não tem permissão para acessar este recurso OK No Cancel" at bounding box center [505, 240] width 337 height 183
click at [518, 300] on button "OK" at bounding box center [504, 300] width 39 height 30
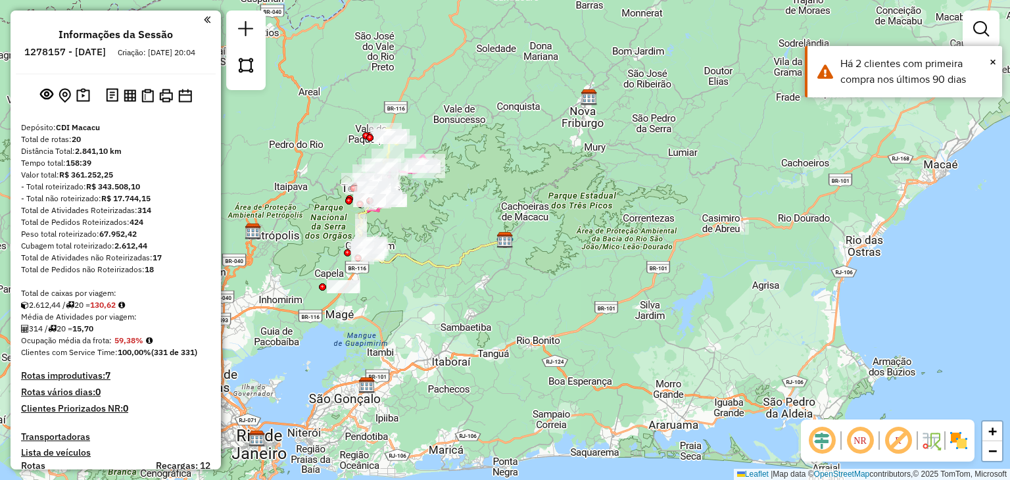
click at [525, 323] on div "Janela de atendimento Grade de atendimento Capacidade Transportadoras Veículos …" at bounding box center [505, 240] width 1010 height 480
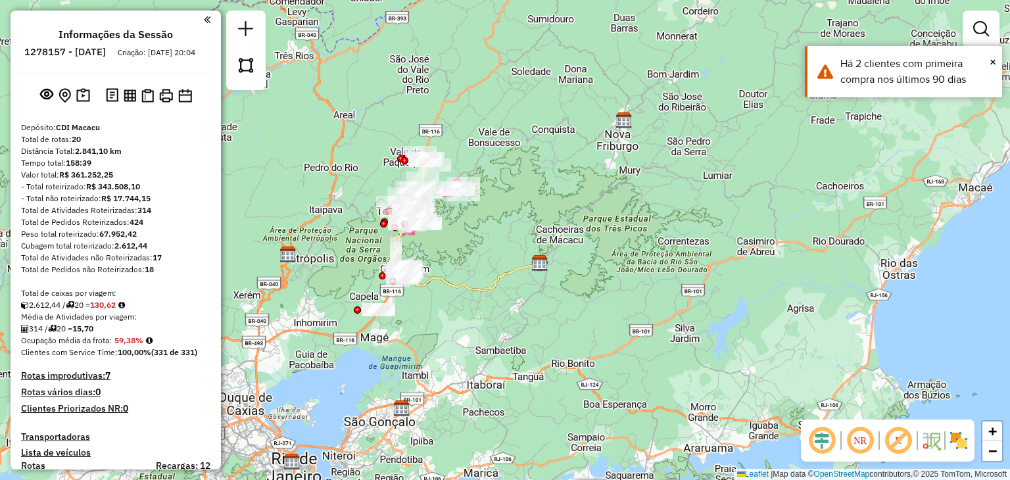
drag, startPoint x: 477, startPoint y: 325, endPoint x: 516, endPoint y: 350, distance: 45.6
click at [516, 350] on div "Janela de atendimento Grade de atendimento Capacidade Transportadoras Veículos …" at bounding box center [505, 240] width 1010 height 480
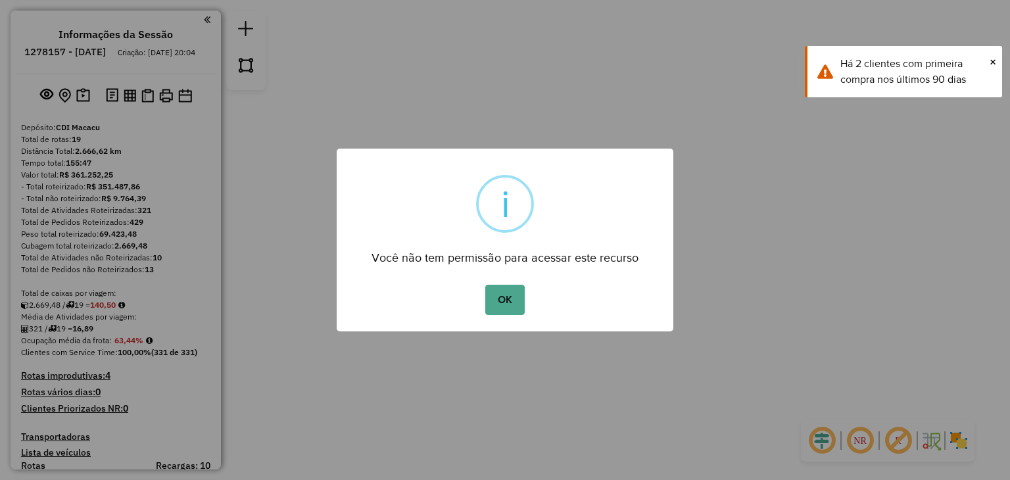
click at [503, 316] on div "OK No Cancel" at bounding box center [505, 299] width 337 height 37
click at [502, 312] on button "OK" at bounding box center [504, 300] width 39 height 30
click at [507, 303] on button "OK" at bounding box center [504, 300] width 39 height 30
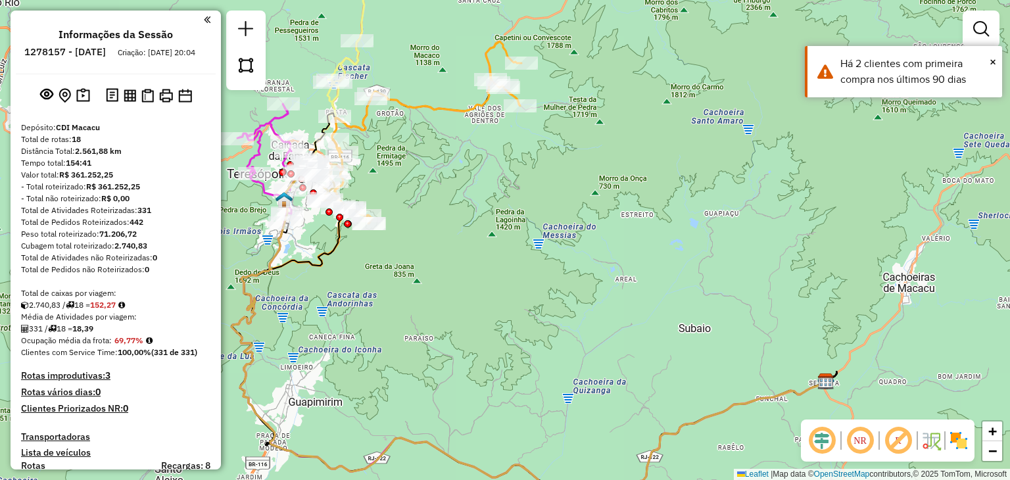
drag, startPoint x: 389, startPoint y: 184, endPoint x: 525, endPoint y: 220, distance: 140.7
click at [525, 219] on div "Janela de atendimento Grade de atendimento Capacidade Transportadoras Veículos …" at bounding box center [505, 240] width 1010 height 480
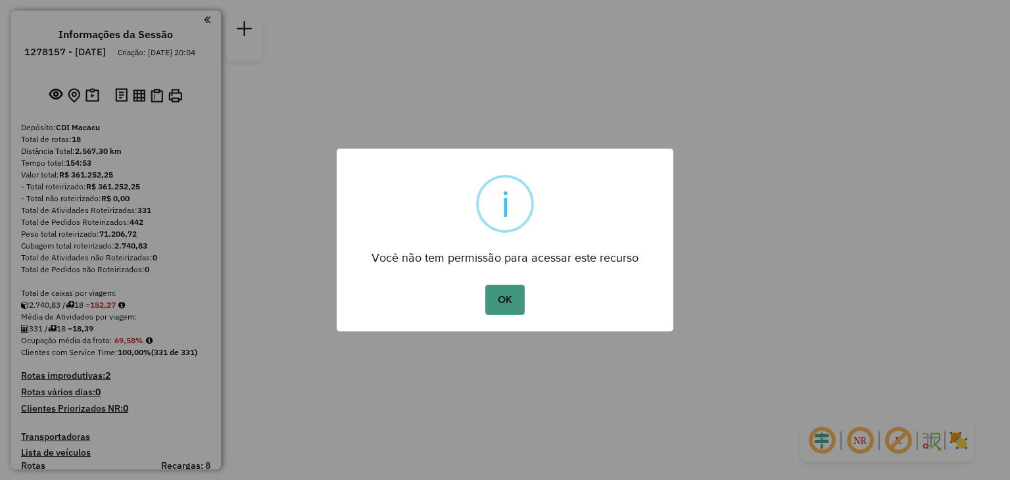
click at [505, 307] on button "OK" at bounding box center [504, 300] width 39 height 30
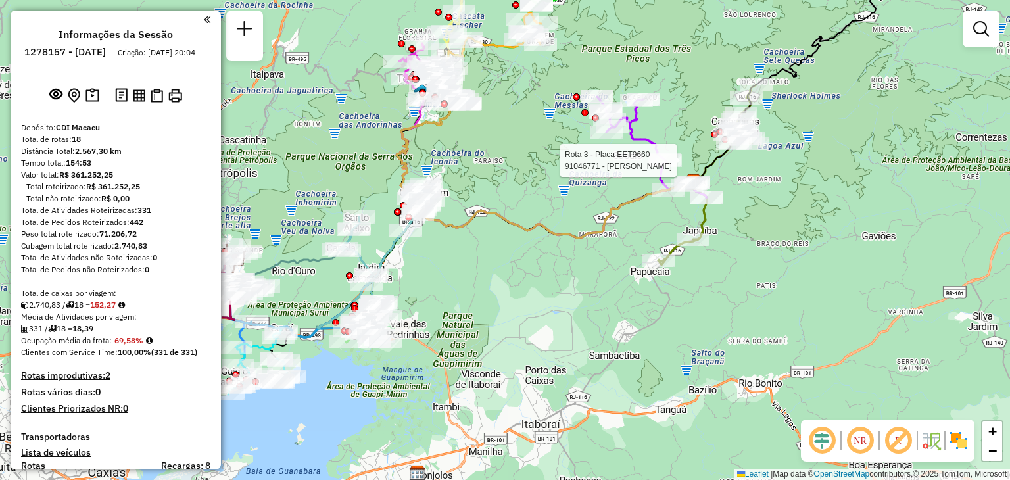
select select "**********"
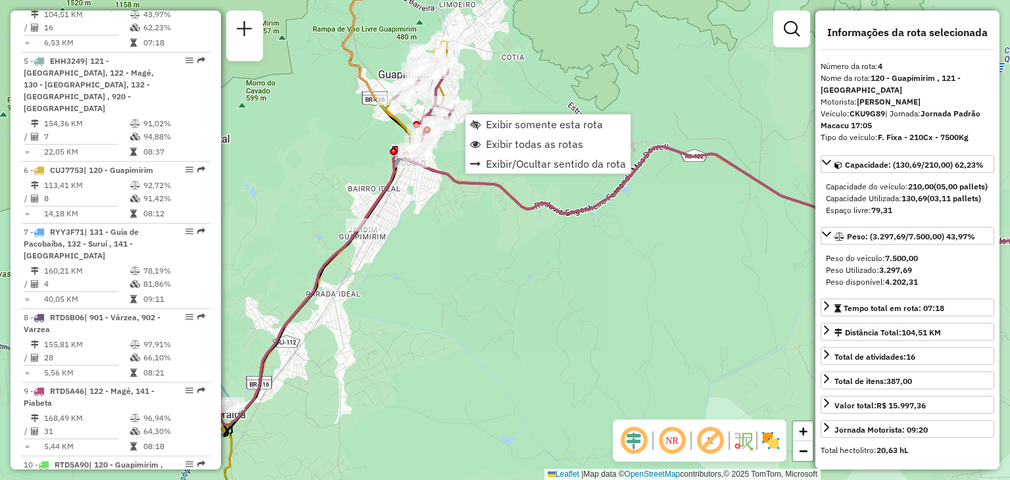
scroll to position [723, 0]
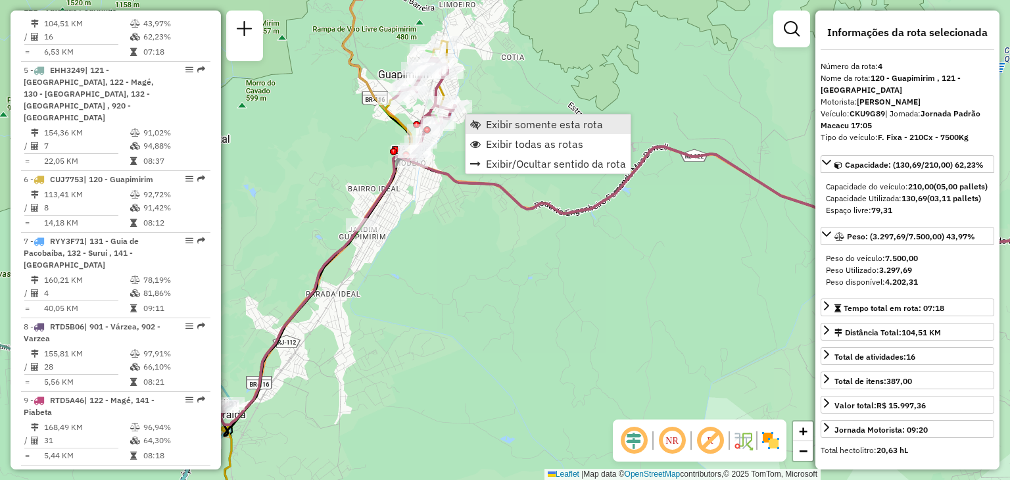
click at [474, 119] on span "Exibir somente esta rota" at bounding box center [475, 124] width 11 height 11
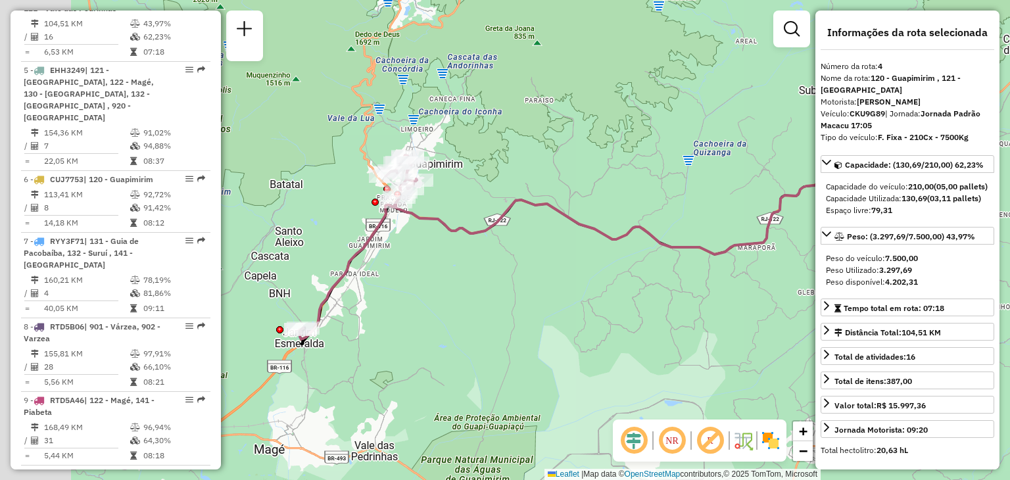
drag, startPoint x: 394, startPoint y: 216, endPoint x: 621, endPoint y: 204, distance: 227.2
click at [624, 203] on div "Janela de atendimento Grade de atendimento Capacidade Transportadoras Veículos …" at bounding box center [505, 240] width 1010 height 480
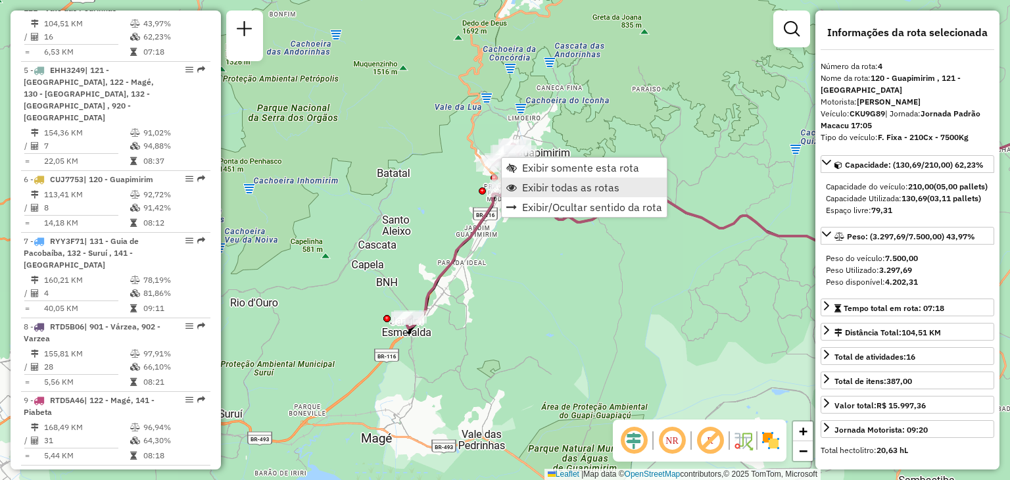
click at [533, 187] on span "Exibir todas as rotas" at bounding box center [570, 187] width 97 height 11
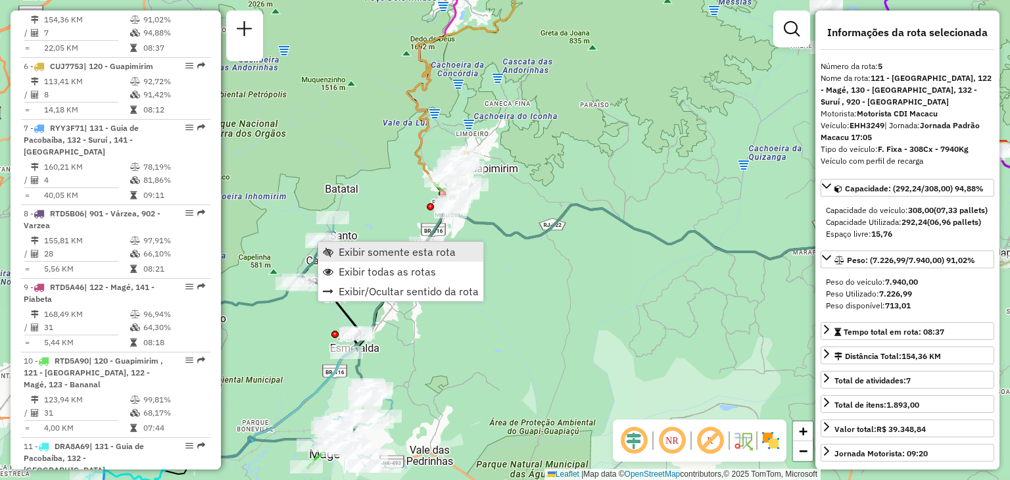
scroll to position [797, 0]
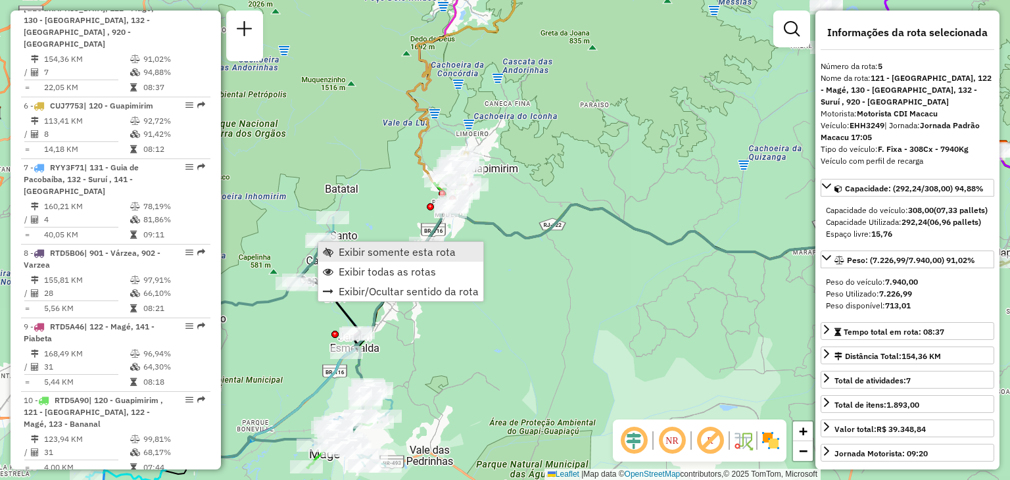
click at [351, 249] on span "Exibir somente esta rota" at bounding box center [397, 252] width 117 height 11
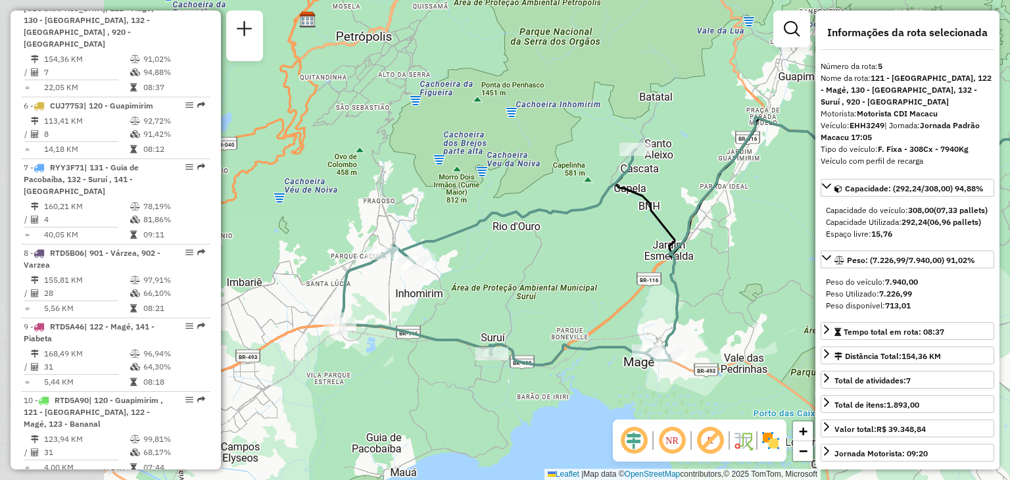
drag, startPoint x: 334, startPoint y: 350, endPoint x: 677, endPoint y: 309, distance: 345.0
click at [677, 309] on div "Janela de atendimento Grade de atendimento Capacidade Transportadoras Veículos …" at bounding box center [505, 240] width 1010 height 480
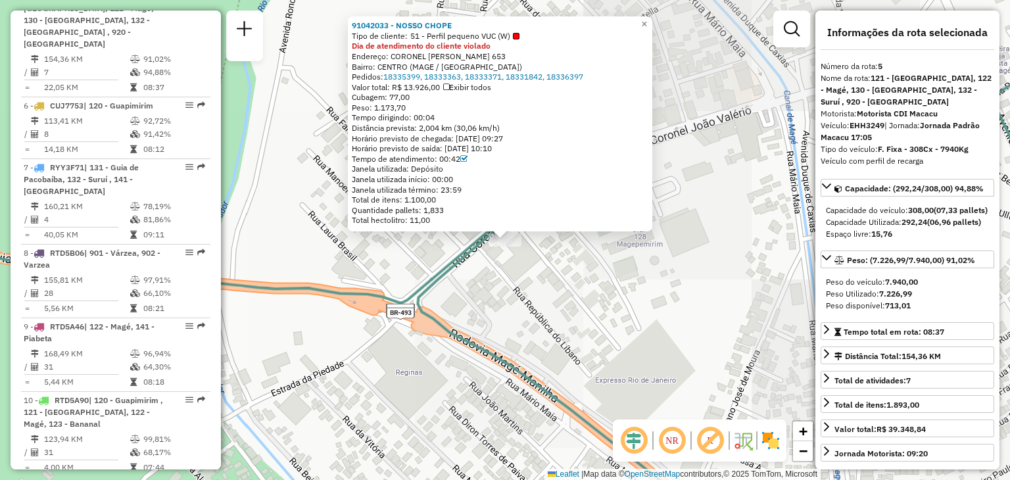
click at [615, 367] on div "91042033 - NOSSO CHOPE Tipo de cliente: 51 - Perfil pequeno VUC (W) Dia de aten…" at bounding box center [505, 240] width 1010 height 480
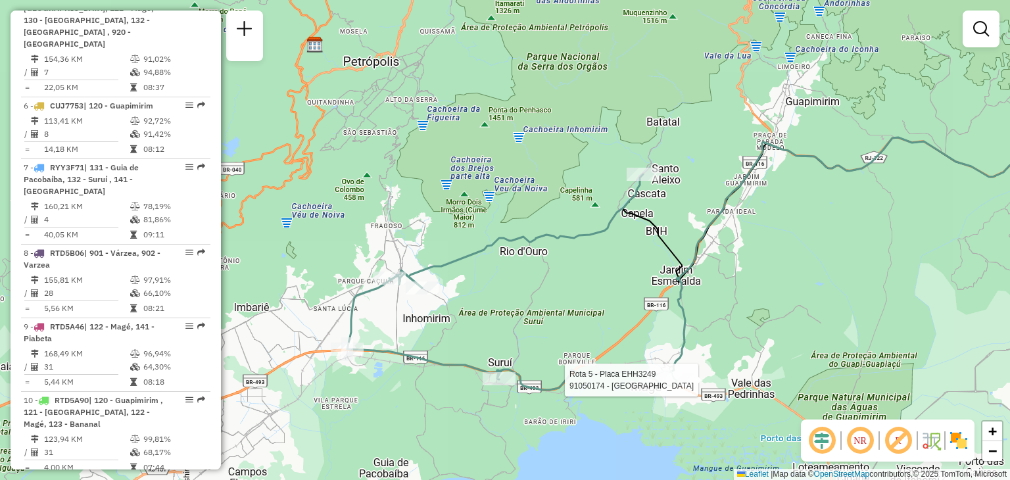
select select "**********"
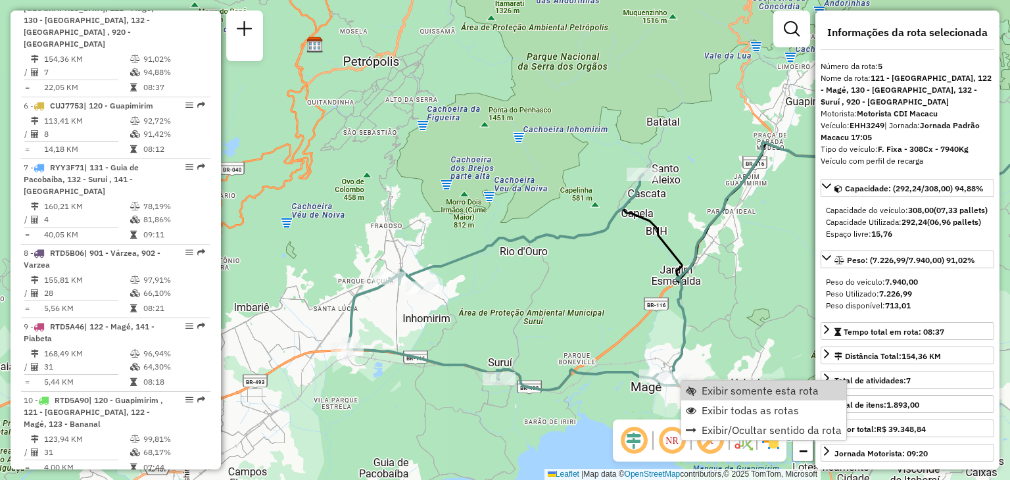
click at [613, 310] on div "Janela de atendimento Grade de atendimento Capacidade Transportadoras Veículos …" at bounding box center [505, 240] width 1010 height 480
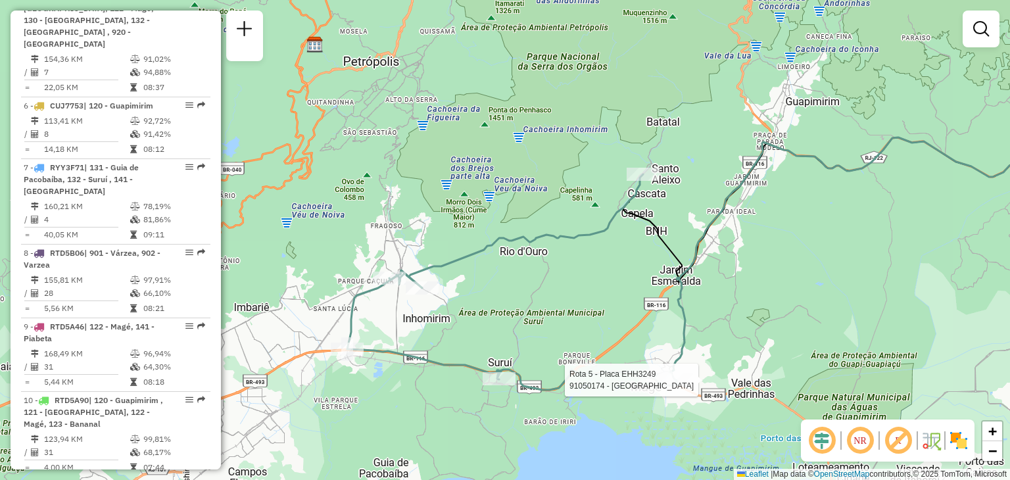
select select "**********"
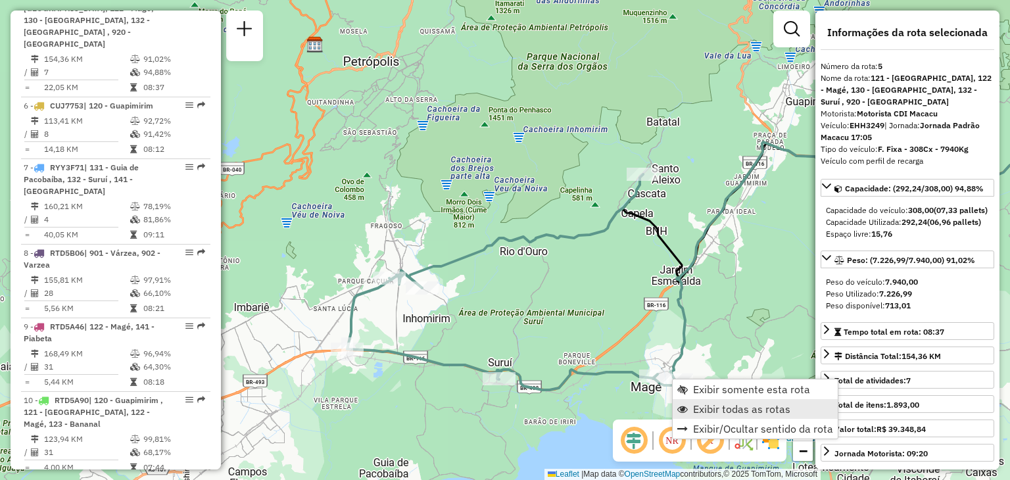
click at [709, 404] on span "Exibir todas as rotas" at bounding box center [741, 409] width 97 height 11
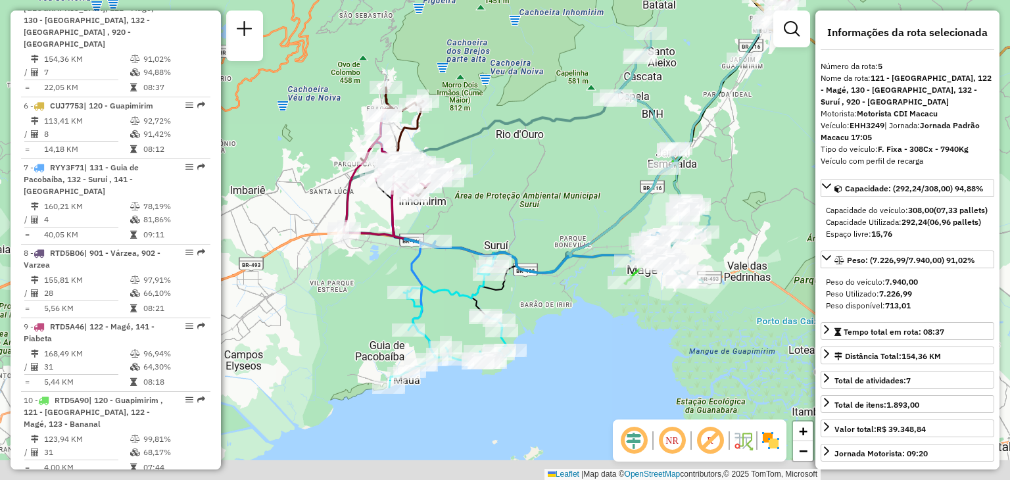
drag, startPoint x: 468, startPoint y: 410, endPoint x: 464, endPoint y: 293, distance: 117.1
click at [464, 293] on icon at bounding box center [450, 330] width 122 height 113
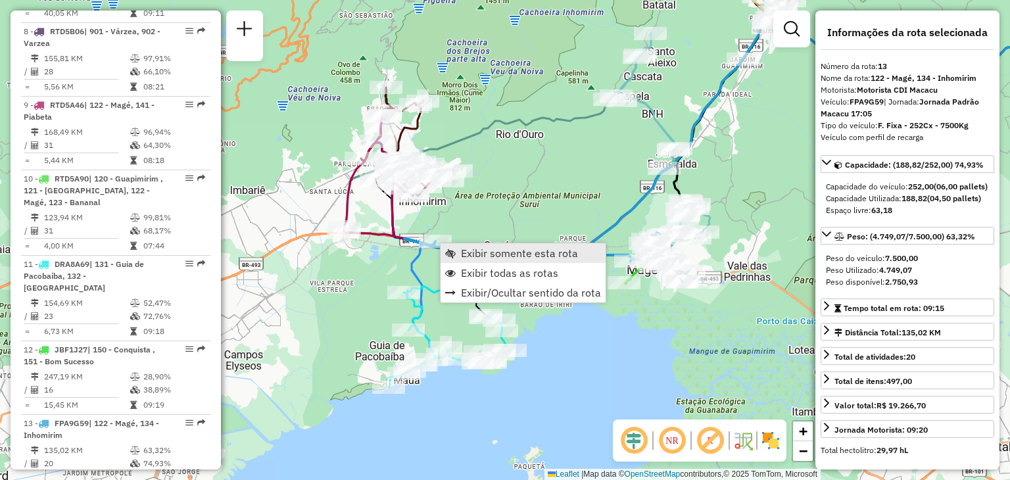
scroll to position [1433, 0]
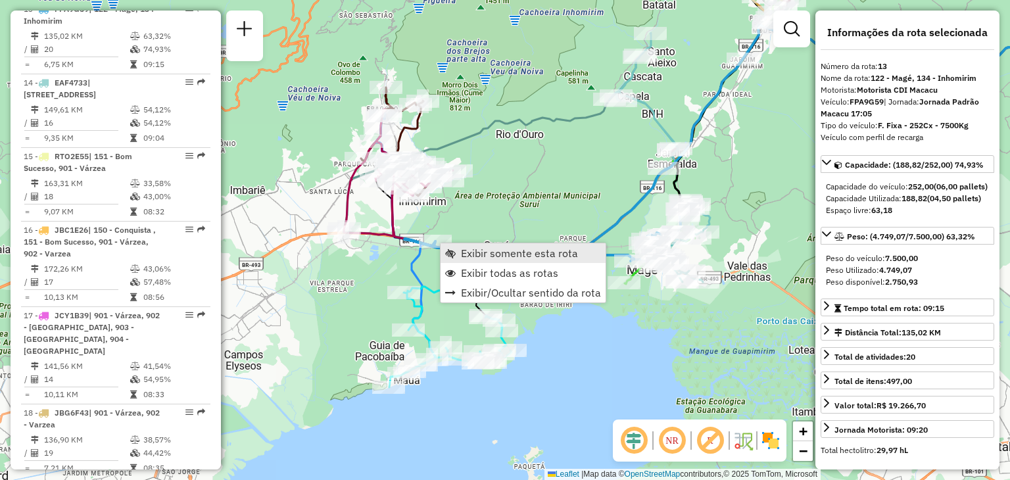
click at [475, 254] on span "Exibir somente esta rota" at bounding box center [519, 253] width 117 height 11
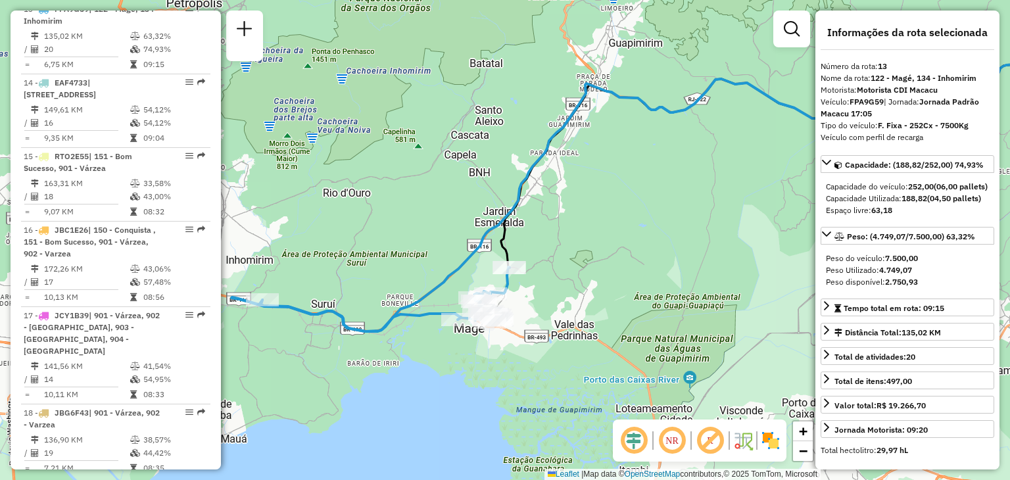
drag, startPoint x: 431, startPoint y: 331, endPoint x: 675, endPoint y: 232, distance: 264.0
click at [675, 232] on div "Janela de atendimento Grade de atendimento Capacidade Transportadoras Veículos …" at bounding box center [505, 240] width 1010 height 480
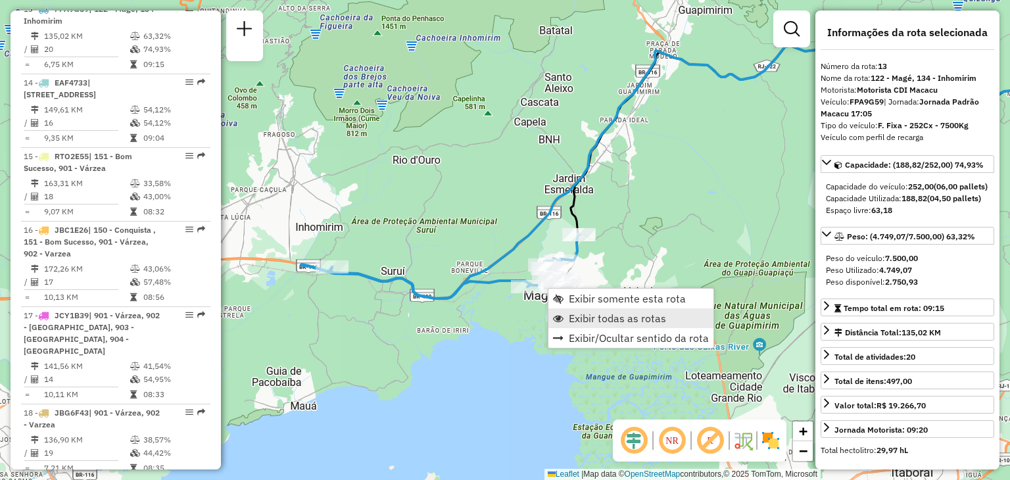
click at [595, 316] on span "Exibir todas as rotas" at bounding box center [617, 318] width 97 height 11
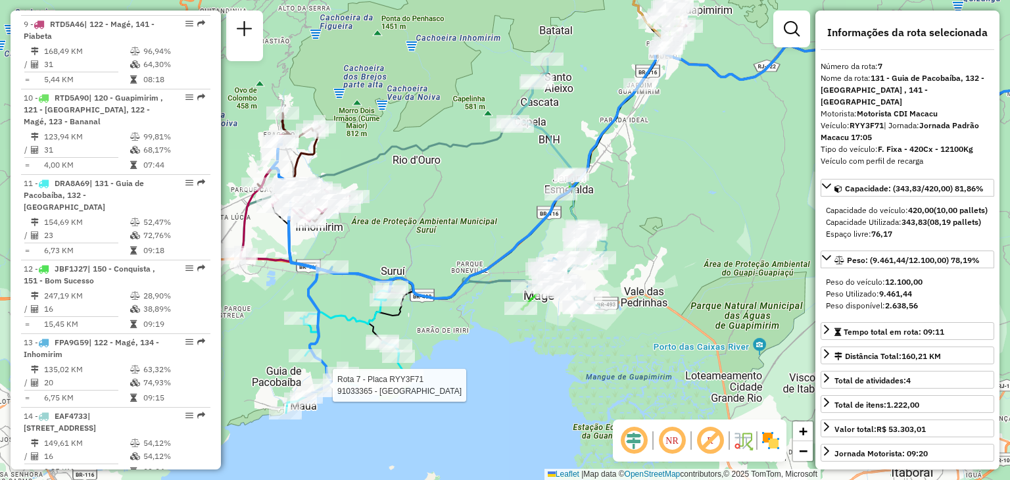
scroll to position [956, 0]
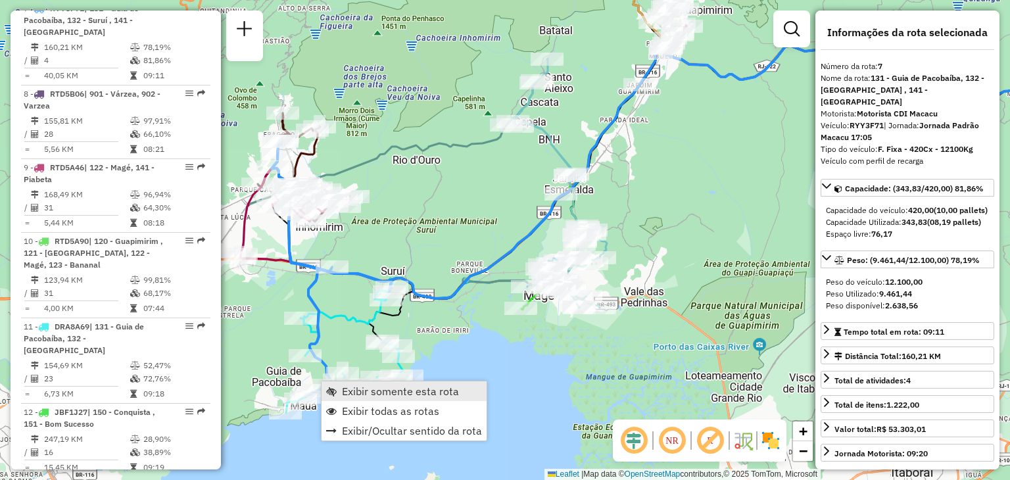
click at [342, 387] on span "Exibir somente esta rota" at bounding box center [400, 391] width 117 height 11
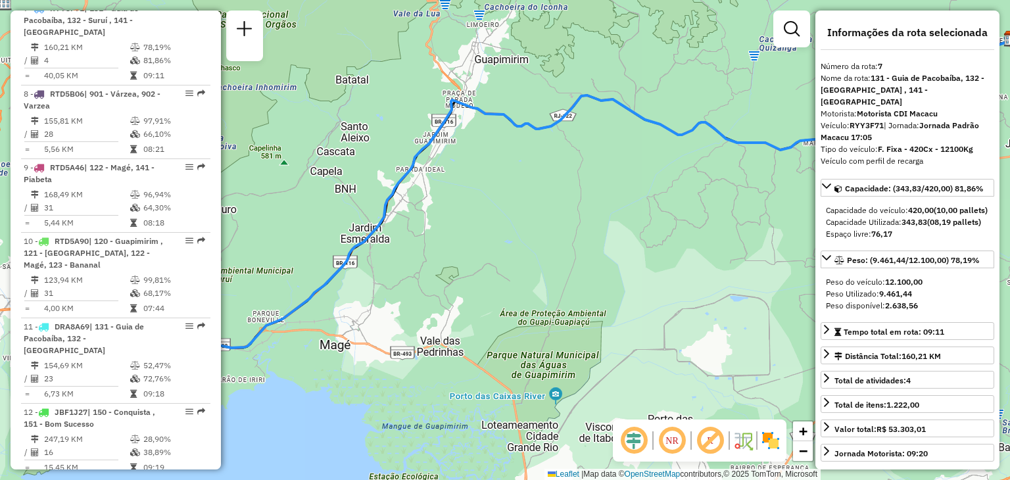
drag, startPoint x: 342, startPoint y: 387, endPoint x: 782, endPoint y: 291, distance: 450.3
click at [782, 291] on div "Janela de atendimento Grade de atendimento Capacidade Transportadoras Veículos …" at bounding box center [505, 240] width 1010 height 480
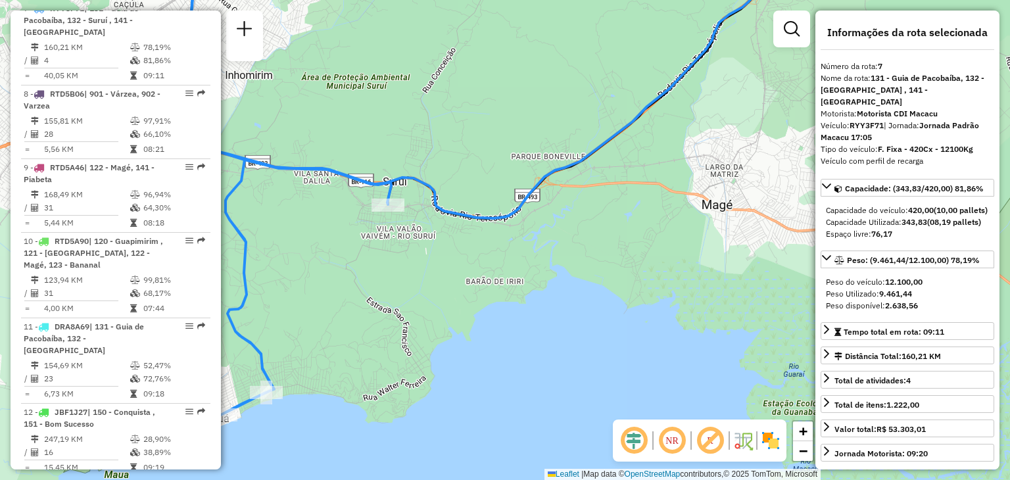
drag, startPoint x: 443, startPoint y: 227, endPoint x: 541, endPoint y: 256, distance: 101.5
click at [487, 248] on div "Janela de atendimento Grade de atendimento Capacidade Transportadoras Veículos …" at bounding box center [505, 240] width 1010 height 480
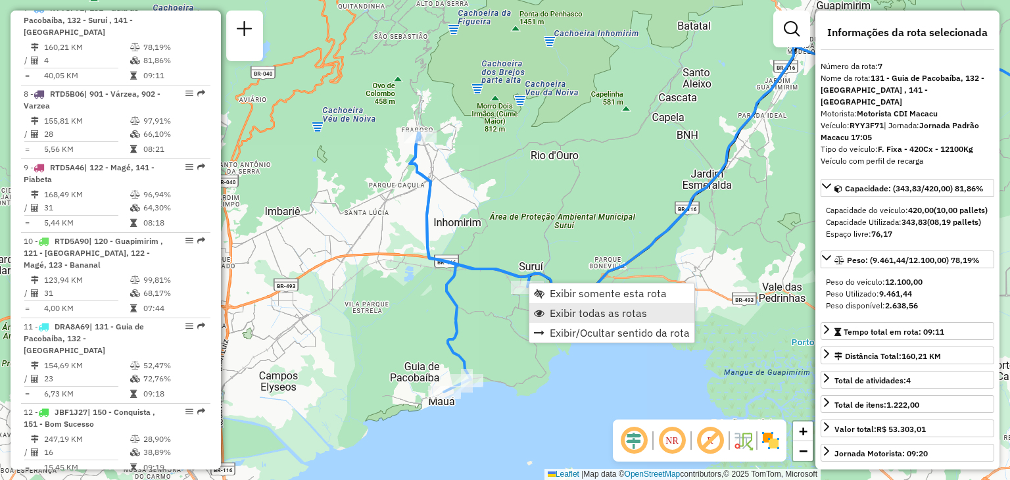
click at [573, 308] on span "Exibir todas as rotas" at bounding box center [598, 313] width 97 height 11
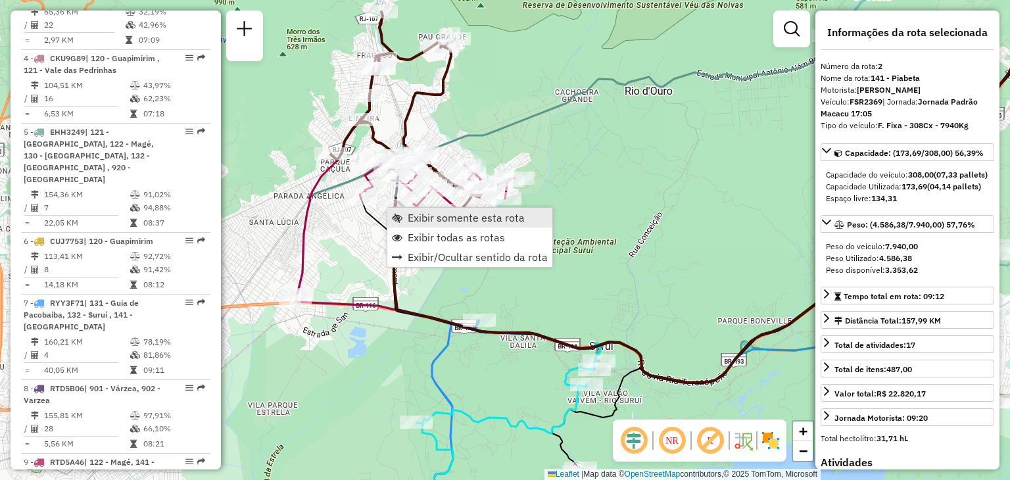
scroll to position [589, 0]
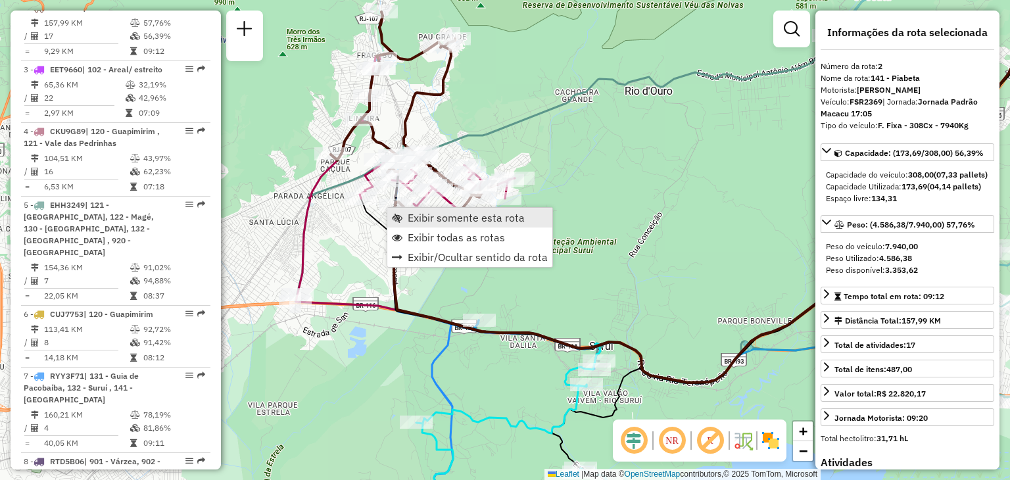
click at [421, 212] on span "Exibir somente esta rota" at bounding box center [466, 217] width 117 height 11
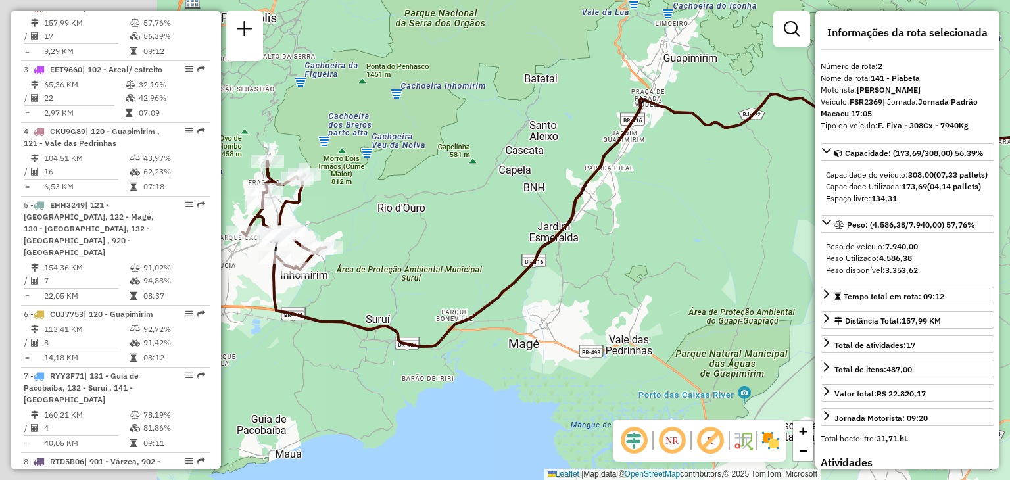
drag, startPoint x: 361, startPoint y: 263, endPoint x: 643, endPoint y: 208, distance: 287.4
click at [645, 206] on div "Janela de atendimento Grade de atendimento Capacidade Transportadoras Veículos …" at bounding box center [505, 240] width 1010 height 480
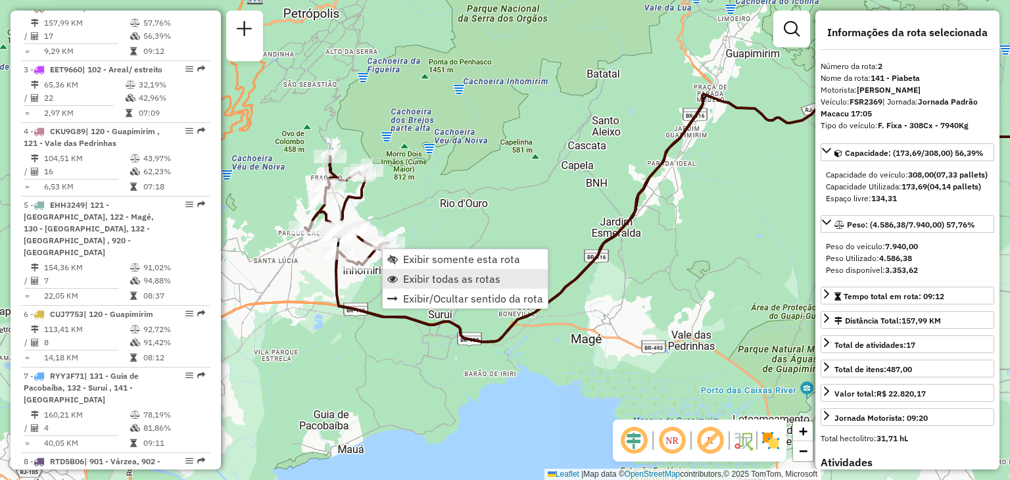
click at [442, 282] on span "Exibir todas as rotas" at bounding box center [451, 279] width 97 height 11
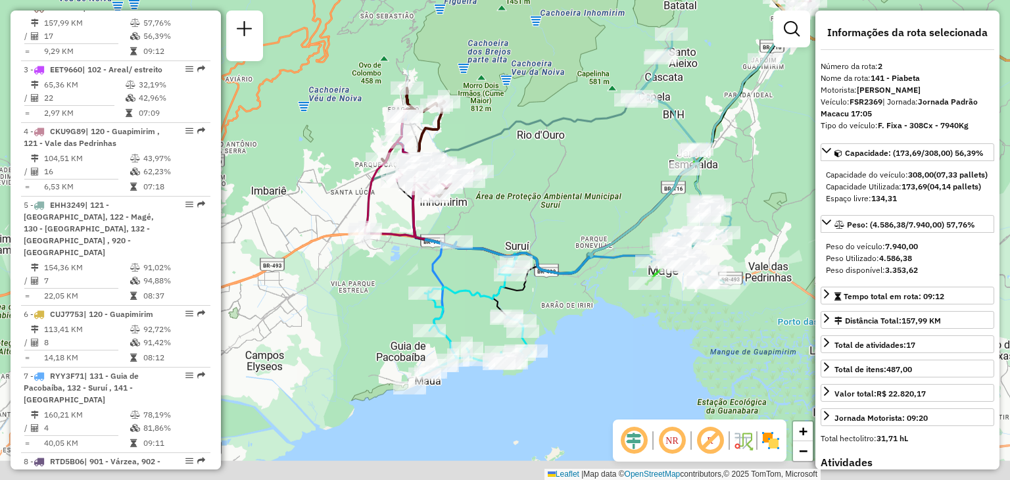
drag, startPoint x: 577, startPoint y: 366, endPoint x: 561, endPoint y: 211, distance: 156.0
click at [561, 210] on div "Janela de atendimento Grade de atendimento Capacidade Transportadoras Veículos …" at bounding box center [505, 240] width 1010 height 480
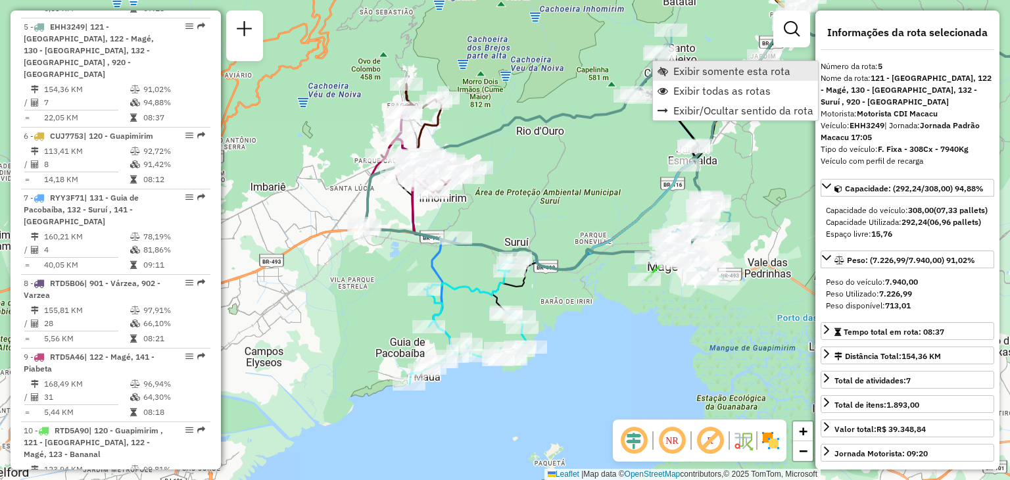
scroll to position [797, 0]
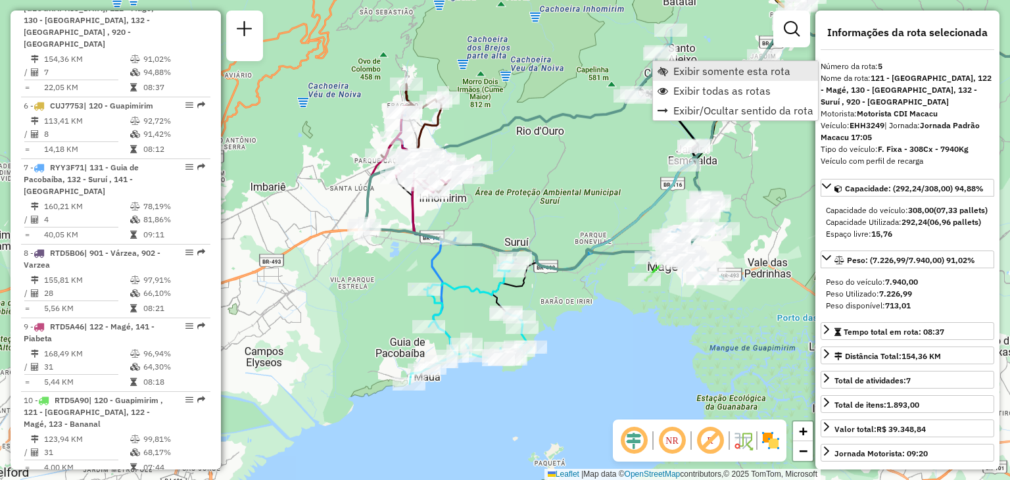
click at [680, 67] on span "Exibir somente esta rota" at bounding box center [731, 71] width 117 height 11
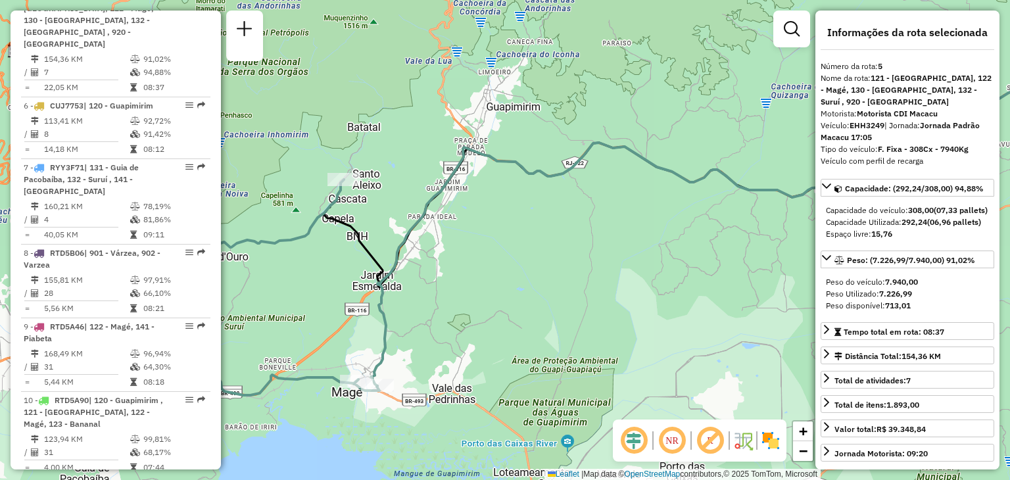
drag, startPoint x: 510, startPoint y: 283, endPoint x: 727, endPoint y: 210, distance: 228.7
click at [729, 210] on div "Janela de atendimento Grade de atendimento Capacidade Transportadoras Veículos …" at bounding box center [505, 240] width 1010 height 480
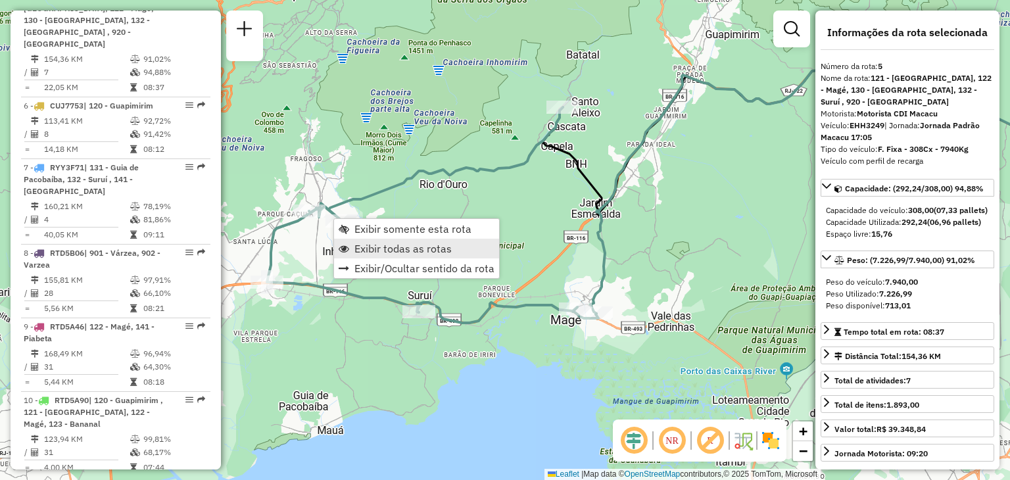
click at [383, 245] on span "Exibir todas as rotas" at bounding box center [402, 248] width 97 height 11
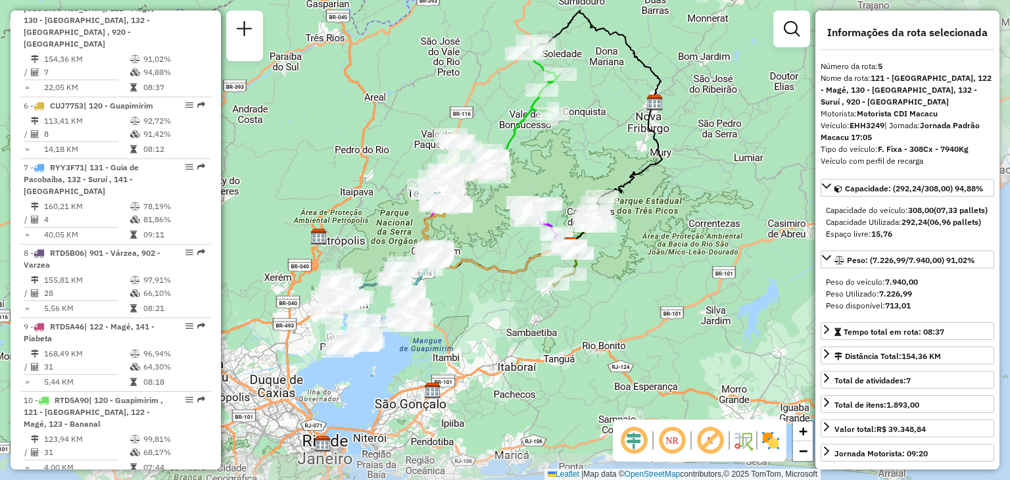
drag, startPoint x: 715, startPoint y: 316, endPoint x: 457, endPoint y: 277, distance: 261.3
click at [457, 277] on div "Janela de atendimento Grade de atendimento Capacidade Transportadoras Veículos …" at bounding box center [505, 240] width 1010 height 480
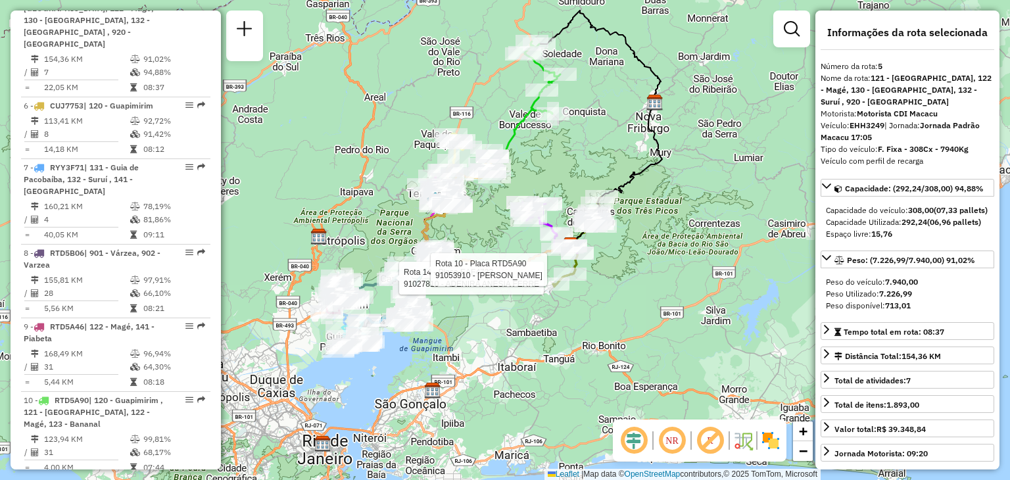
click at [336, 224] on div "Rota 14 - Placa EAF4733 91027810 - ADENIRA ANESIA FERRE Rota 10 - Placa RTD5A90…" at bounding box center [505, 240] width 1010 height 480
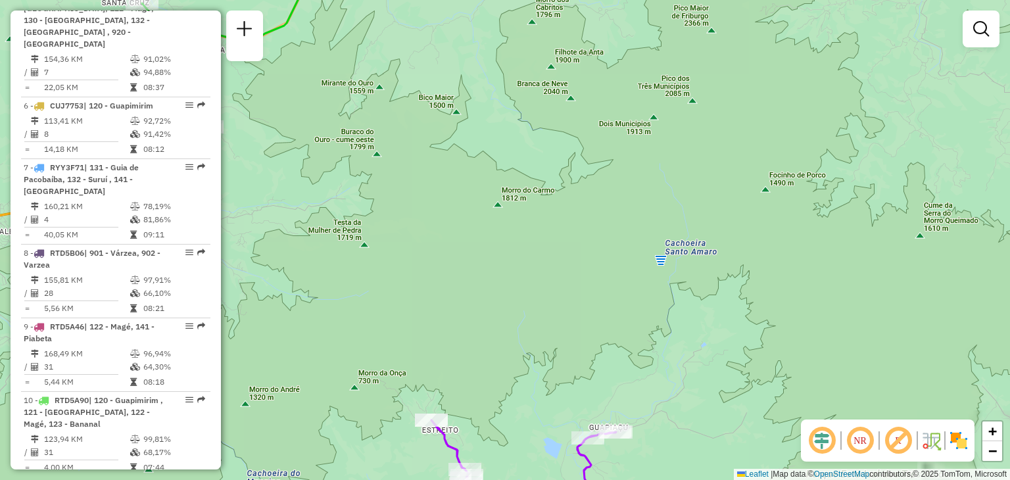
drag, startPoint x: 340, startPoint y: 259, endPoint x: 777, endPoint y: 164, distance: 446.8
click at [760, 165] on div "Janela de atendimento Grade de atendimento Capacidade Transportadoras Veículos …" at bounding box center [505, 240] width 1010 height 480
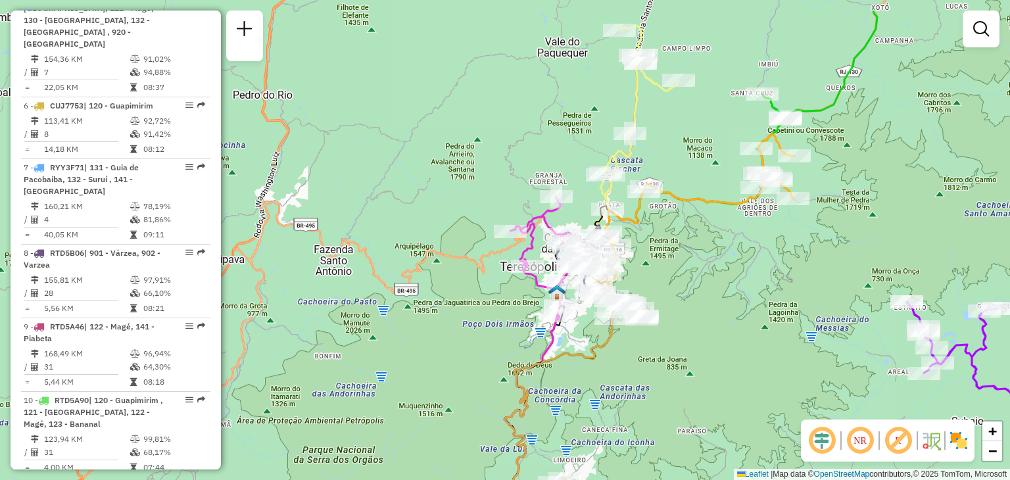
drag, startPoint x: 640, startPoint y: 258, endPoint x: 675, endPoint y: 241, distance: 39.4
click at [675, 241] on div "Janela de atendimento Grade de atendimento Capacidade Transportadoras Veículos …" at bounding box center [505, 240] width 1010 height 480
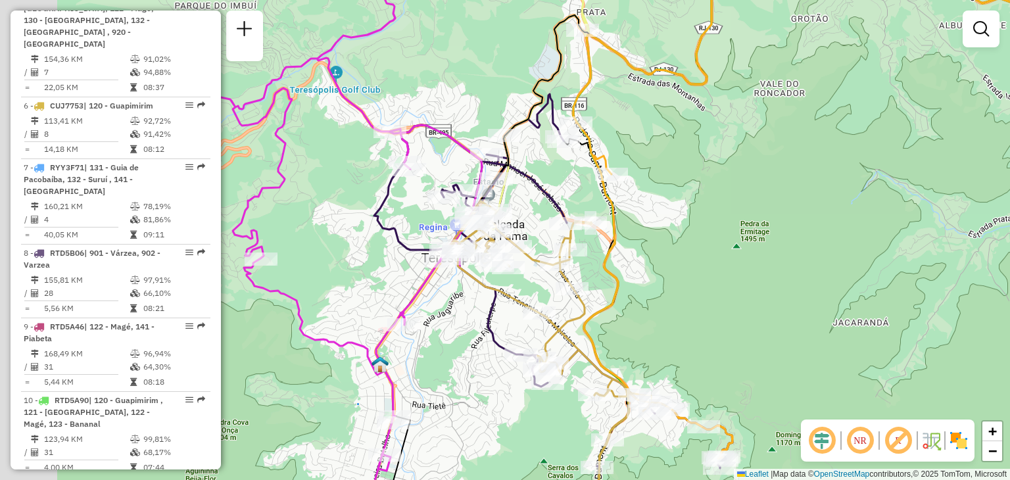
drag, startPoint x: 364, startPoint y: 356, endPoint x: 458, endPoint y: 354, distance: 94.7
click at [458, 355] on div "Janela de atendimento Grade de atendimento Capacidade Transportadoras Veículos …" at bounding box center [505, 240] width 1010 height 480
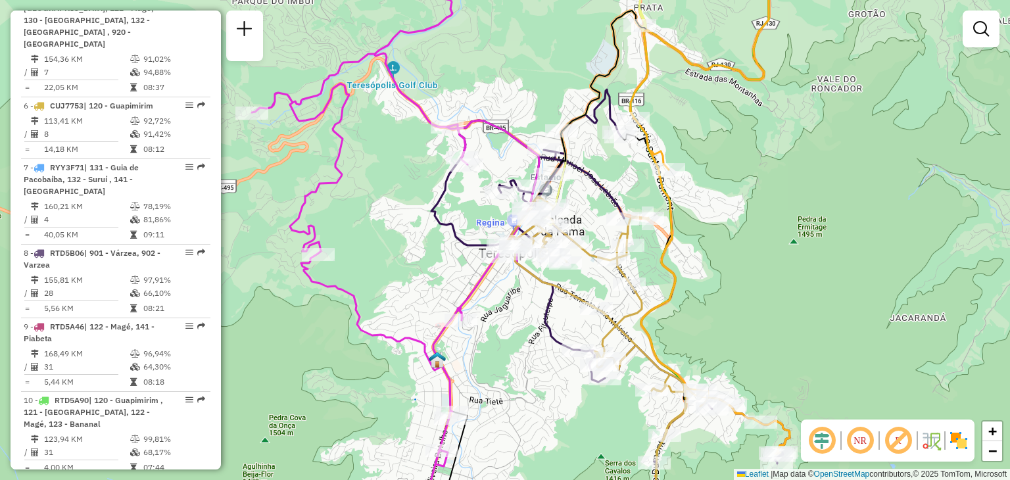
drag, startPoint x: 433, startPoint y: 331, endPoint x: 509, endPoint y: 320, distance: 77.1
click at [492, 325] on div "Janela de atendimento Grade de atendimento Capacidade Transportadoras Veículos …" at bounding box center [505, 240] width 1010 height 480
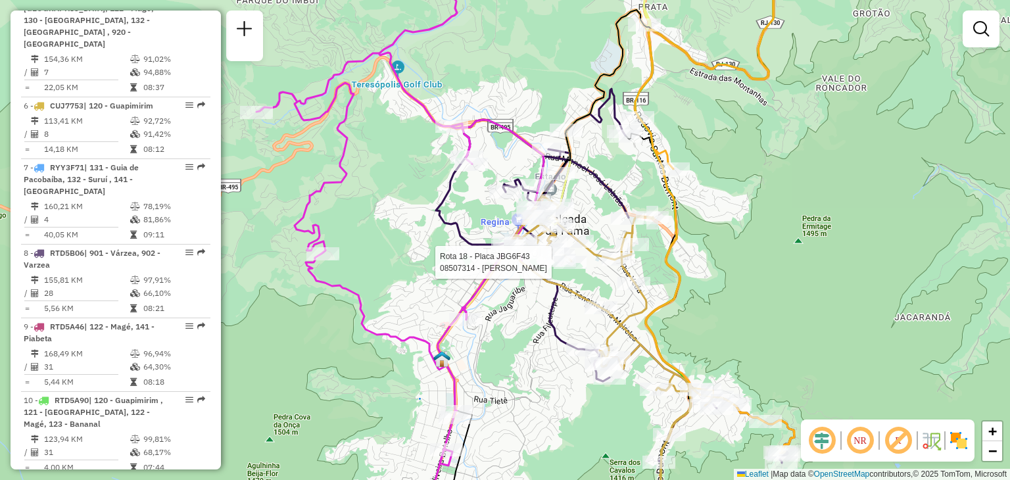
select select "**********"
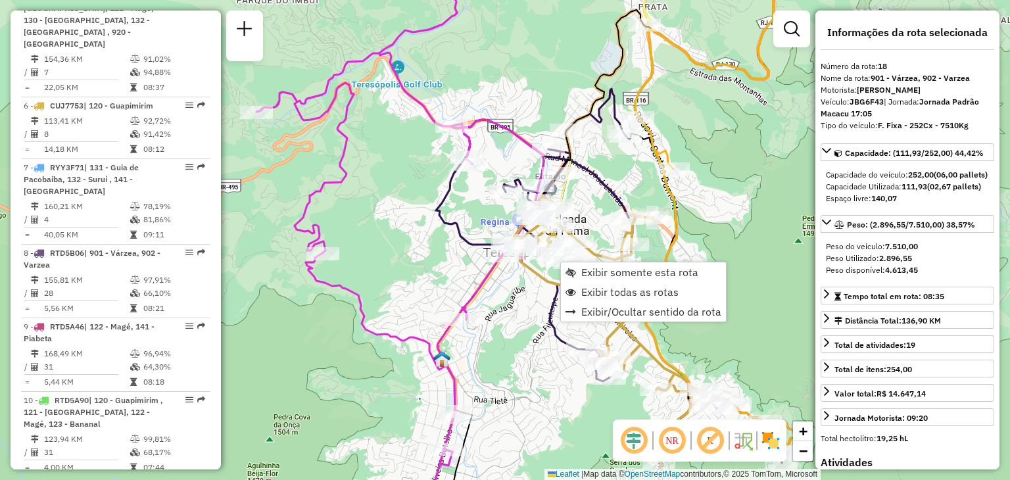
scroll to position [1473, 0]
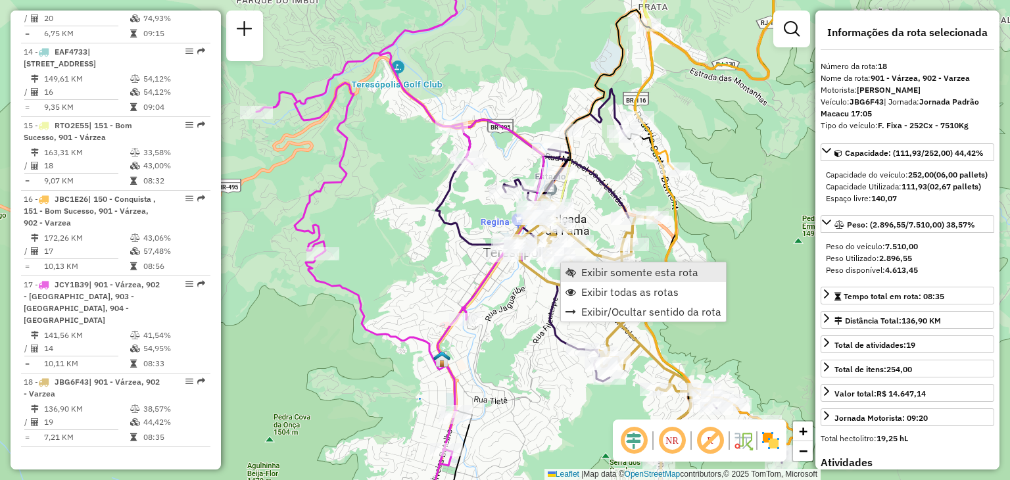
click at [571, 268] on span "Exibir somente esta rota" at bounding box center [570, 272] width 11 height 11
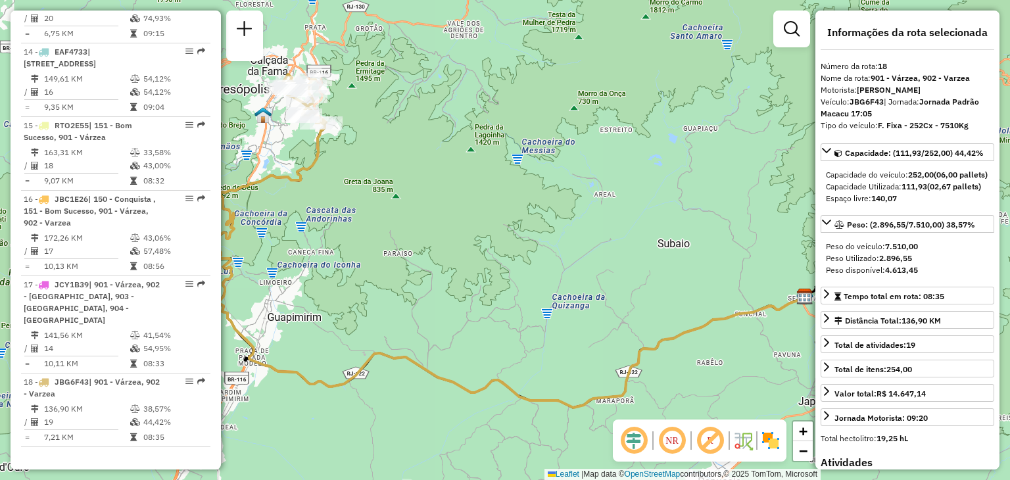
drag, startPoint x: 441, startPoint y: 235, endPoint x: 594, endPoint y: 339, distance: 185.1
click at [598, 347] on div "Janela de atendimento Grade de atendimento Capacidade Transportadoras Veículos …" at bounding box center [505, 240] width 1010 height 480
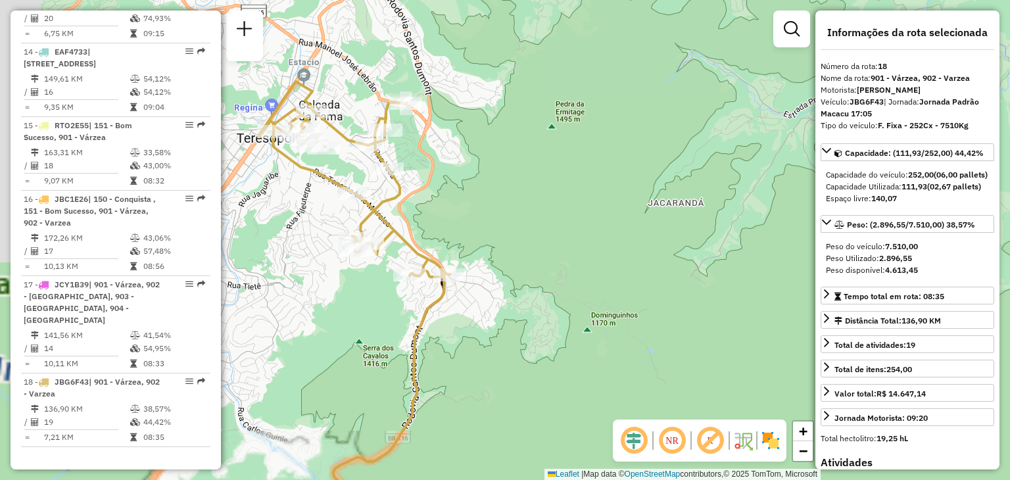
drag, startPoint x: 431, startPoint y: 172, endPoint x: 685, endPoint y: 290, distance: 280.1
click at [695, 290] on div "Janela de atendimento Grade de atendimento Capacidade Transportadoras Veículos …" at bounding box center [505, 240] width 1010 height 480
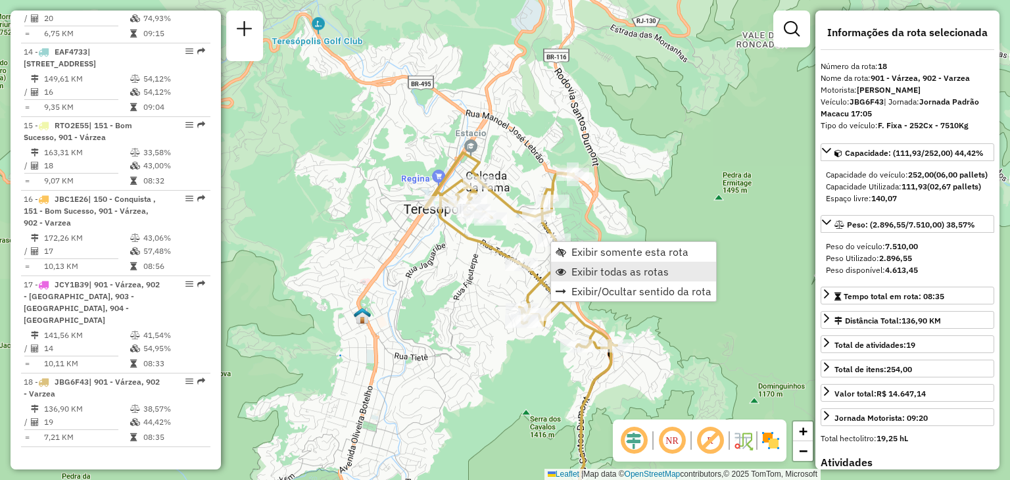
click at [596, 266] on span "Exibir todas as rotas" at bounding box center [619, 271] width 97 height 11
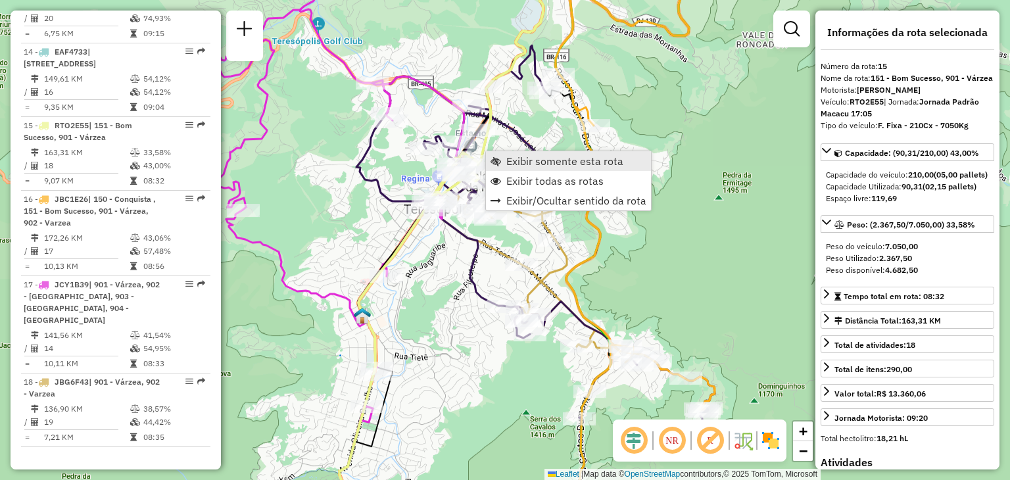
click at [523, 158] on span "Exibir somente esta rota" at bounding box center [564, 161] width 117 height 11
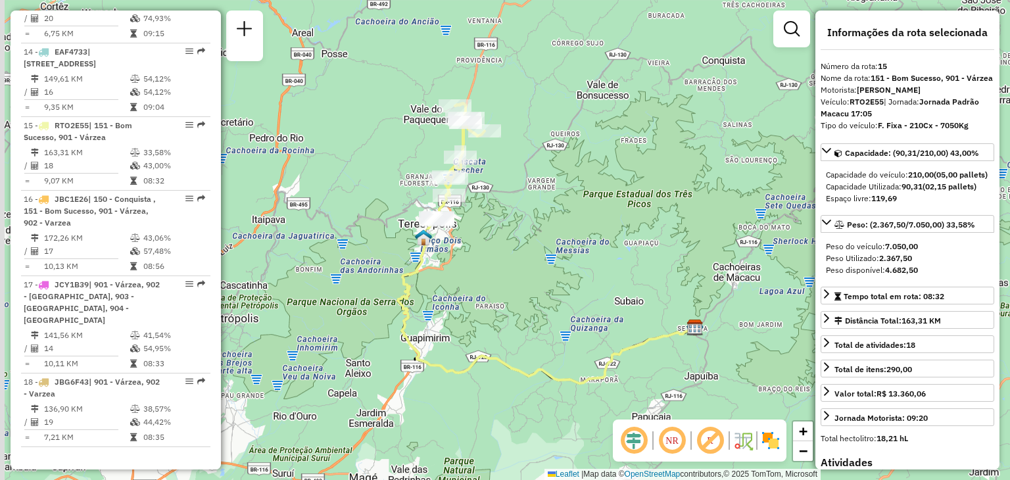
drag, startPoint x: 443, startPoint y: 299, endPoint x: 477, endPoint y: 302, distance: 34.4
click at [477, 302] on div "Janela de atendimento Grade de atendimento Capacidade Transportadoras Veículos …" at bounding box center [505, 240] width 1010 height 480
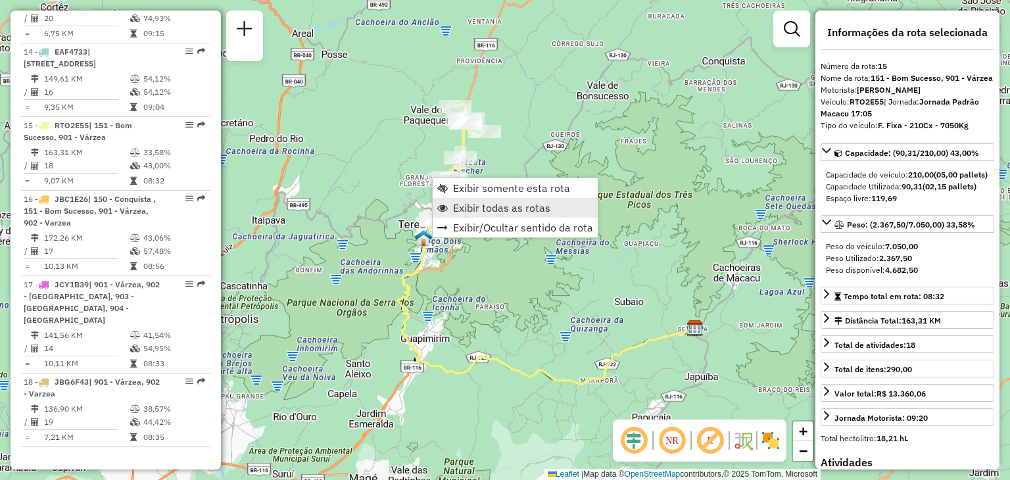
click at [494, 208] on span "Exibir todas as rotas" at bounding box center [501, 208] width 97 height 11
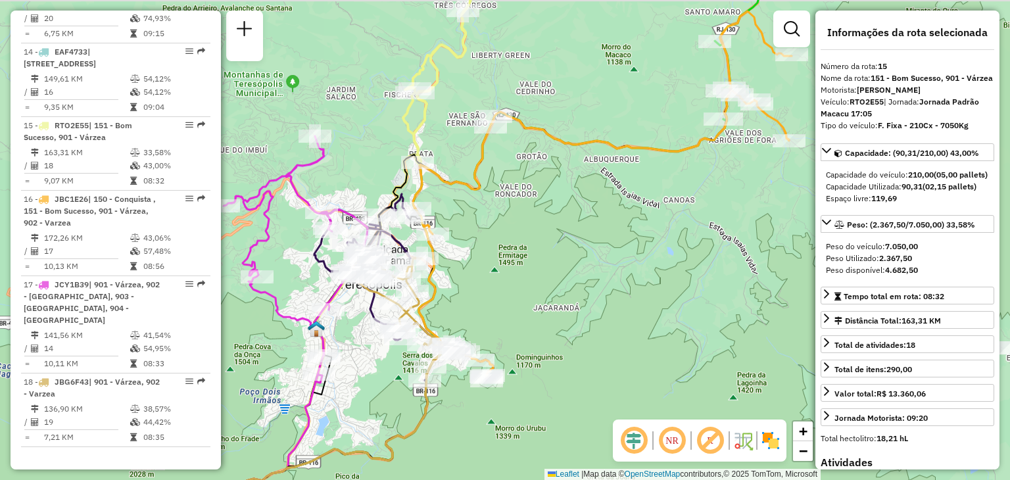
drag, startPoint x: 627, startPoint y: 165, endPoint x: 519, endPoint y: 330, distance: 197.5
click at [518, 331] on div "Rota 8 - Placa RTD5B06 08515487 - BRUNO DE JESUS MEDEIROS Rota 8 - Placa RTD5B0…" at bounding box center [505, 240] width 1010 height 480
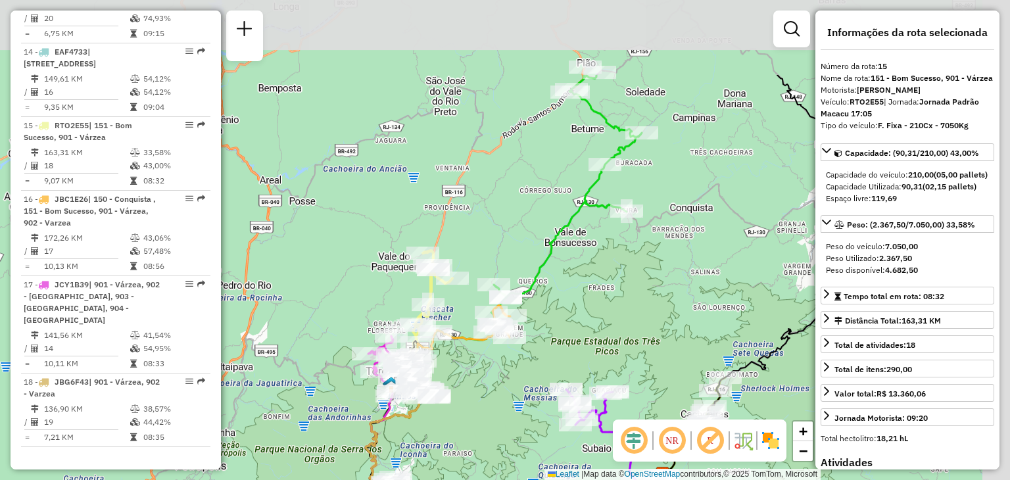
drag, startPoint x: 778, startPoint y: 192, endPoint x: 569, endPoint y: 345, distance: 258.7
click at [569, 345] on div "Janela de atendimento Grade de atendimento Capacidade Transportadoras Veículos …" at bounding box center [505, 240] width 1010 height 480
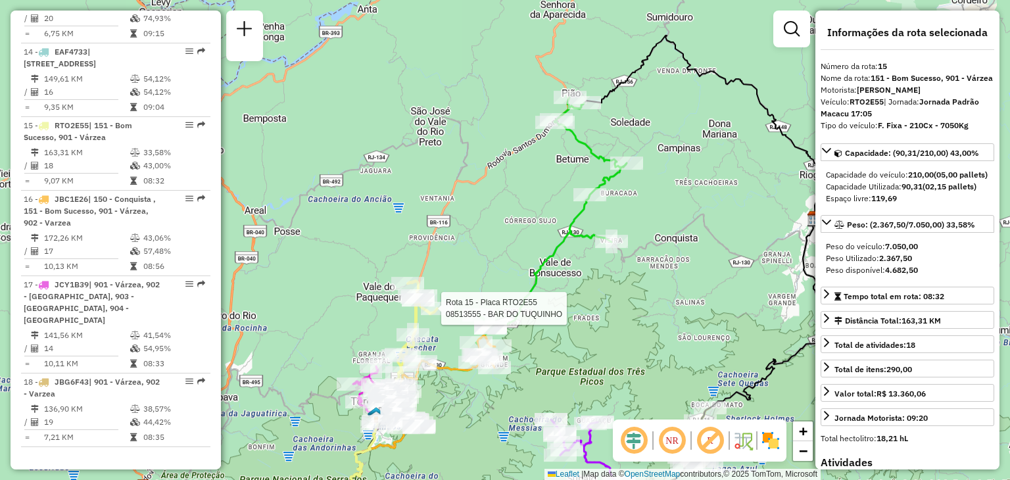
click at [495, 212] on div "Rota 15 - Placa RTO2E55 08513555 - BAR DO TUQUINHO Janela de atendimento Grade …" at bounding box center [505, 240] width 1010 height 480
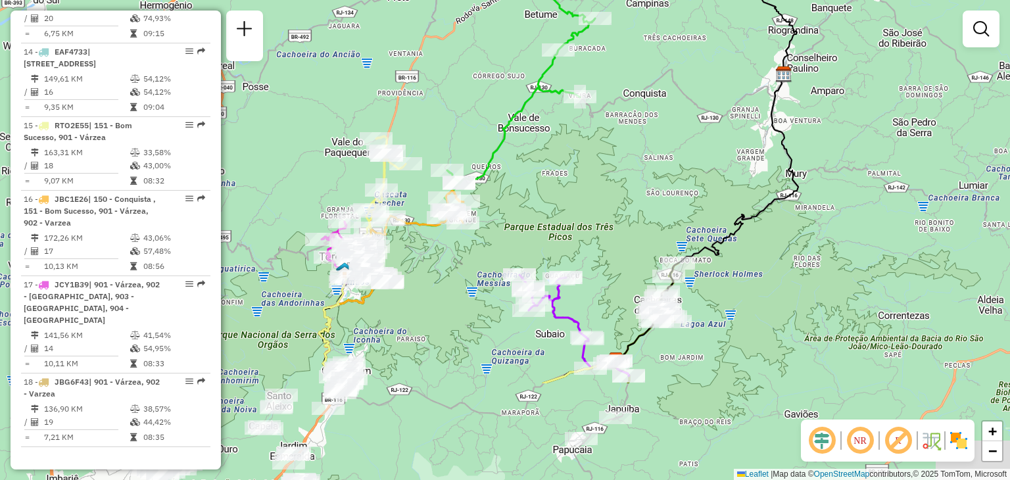
drag, startPoint x: 615, startPoint y: 377, endPoint x: 575, endPoint y: 185, distance: 196.3
click at [575, 185] on div "Janela de atendimento Grade de atendimento Capacidade Transportadoras Veículos …" at bounding box center [505, 240] width 1010 height 480
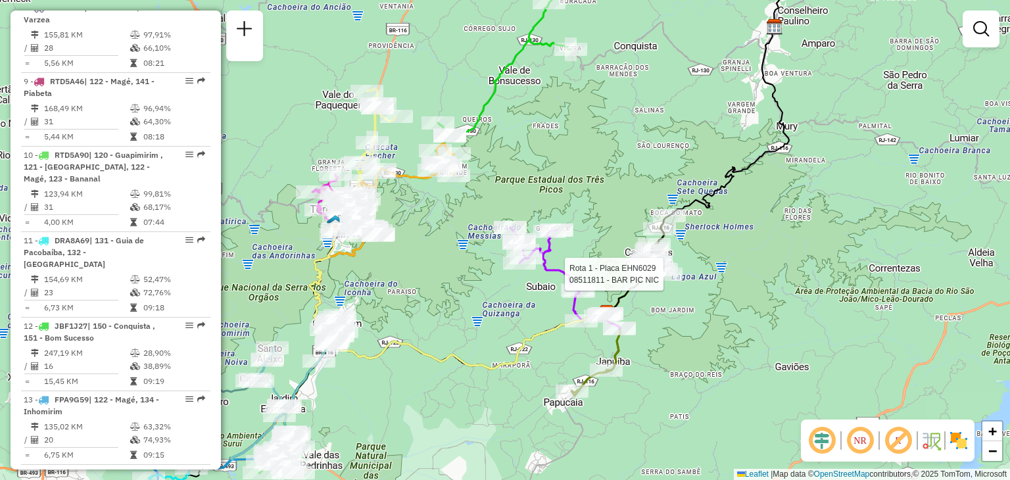
select select "**********"
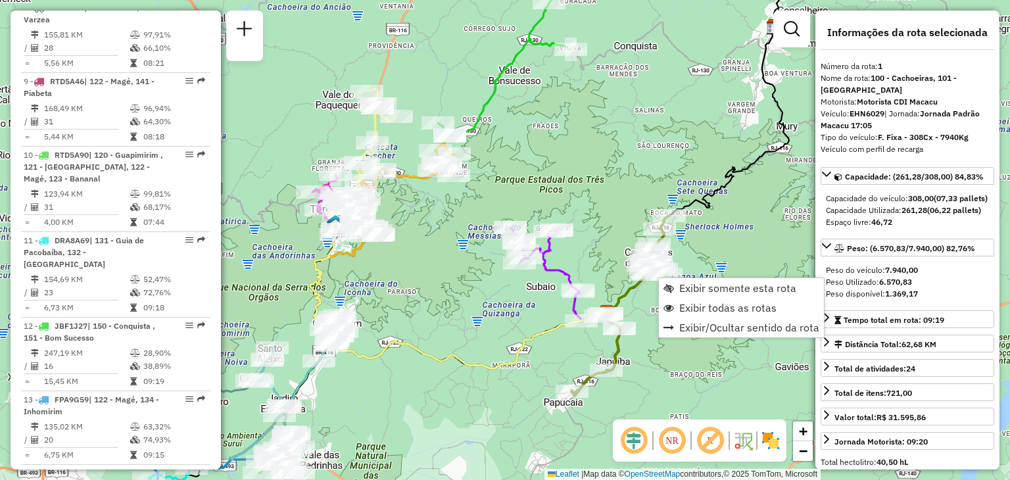
scroll to position [516, 0]
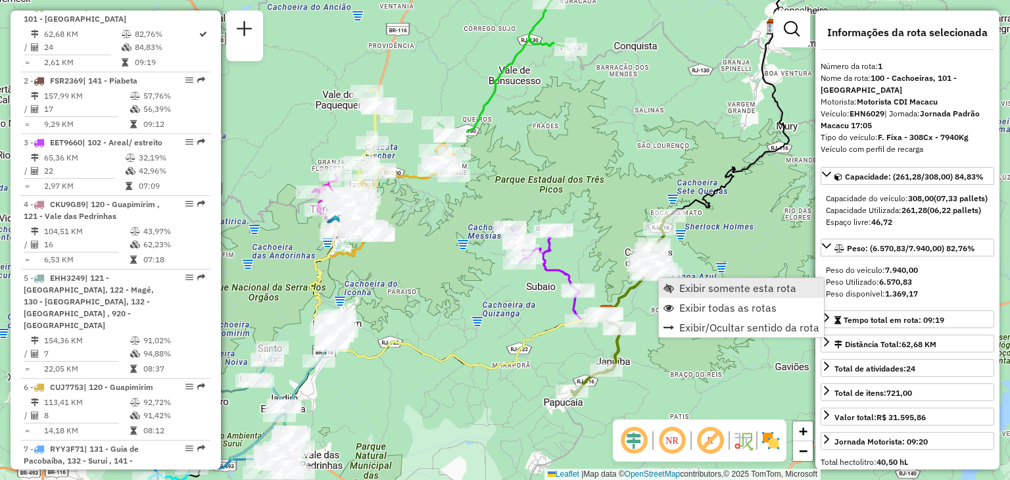
click at [694, 278] on link "Exibir somente esta rota" at bounding box center [741, 288] width 165 height 20
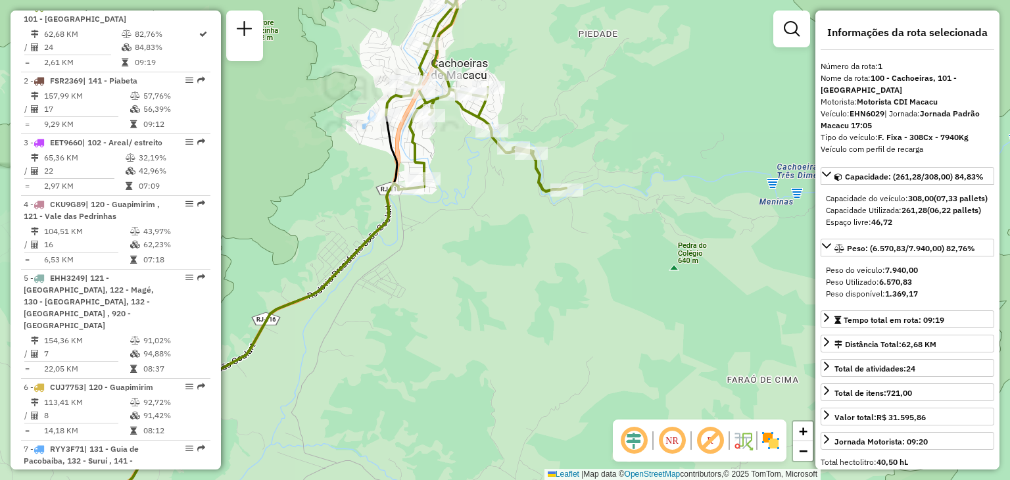
drag, startPoint x: 488, startPoint y: 189, endPoint x: 502, endPoint y: 294, distance: 105.5
click at [502, 292] on div "Rota 1 - Placa EHN6029 08506159 - JORGE SILVEIRA ALVES Janela de atendimento Gr…" at bounding box center [505, 240] width 1010 height 480
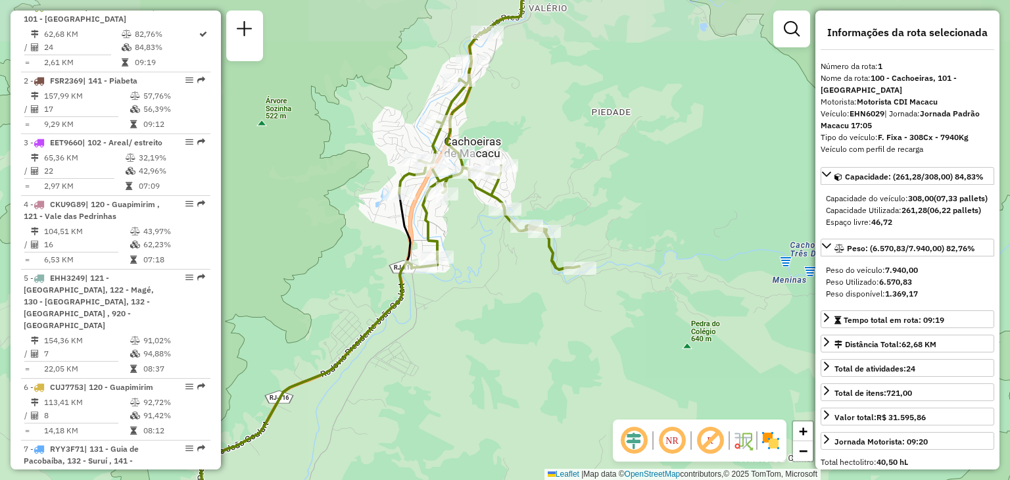
drag, startPoint x: 460, startPoint y: 206, endPoint x: 475, endPoint y: 256, distance: 52.7
click at [475, 256] on div "Janela de atendimento Grade de atendimento Capacidade Transportadoras Veículos …" at bounding box center [505, 240] width 1010 height 480
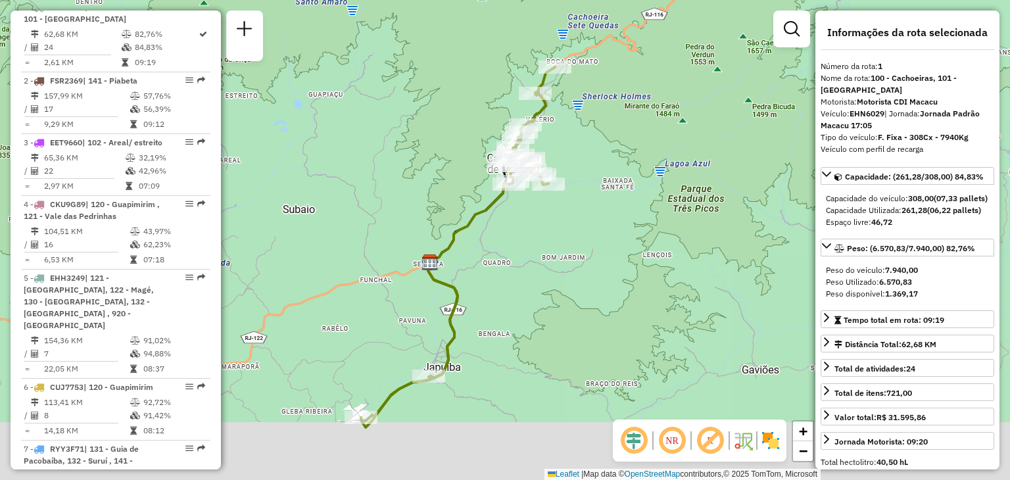
drag, startPoint x: 492, startPoint y: 362, endPoint x: 527, endPoint y: 203, distance: 162.9
click at [537, 194] on div "Janela de atendimento Grade de atendimento Capacidade Transportadoras Veículos …" at bounding box center [505, 240] width 1010 height 480
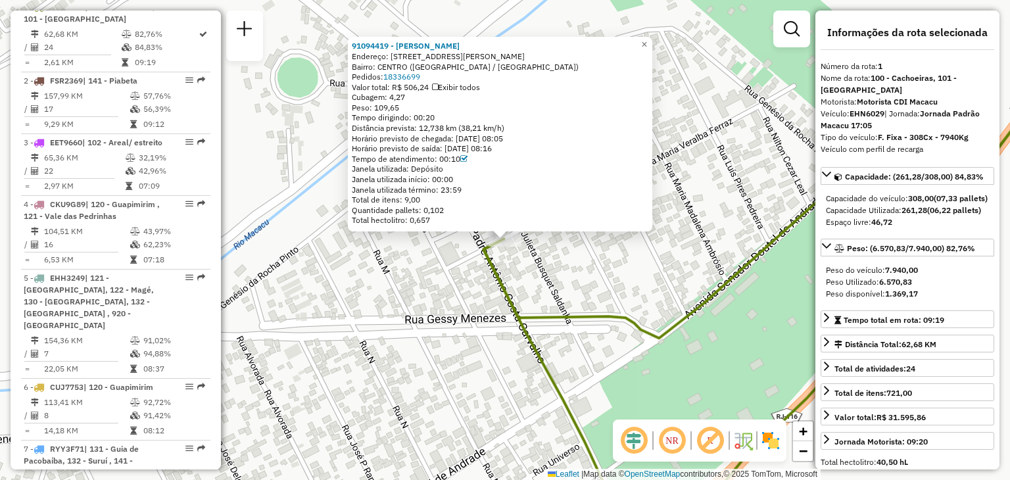
click at [481, 335] on div "91094419 - ZILANDA DA SILVA MOU Endereço: R MARIA VERALBA FERRAZ 4 Bairro: CENT…" at bounding box center [505, 240] width 1010 height 480
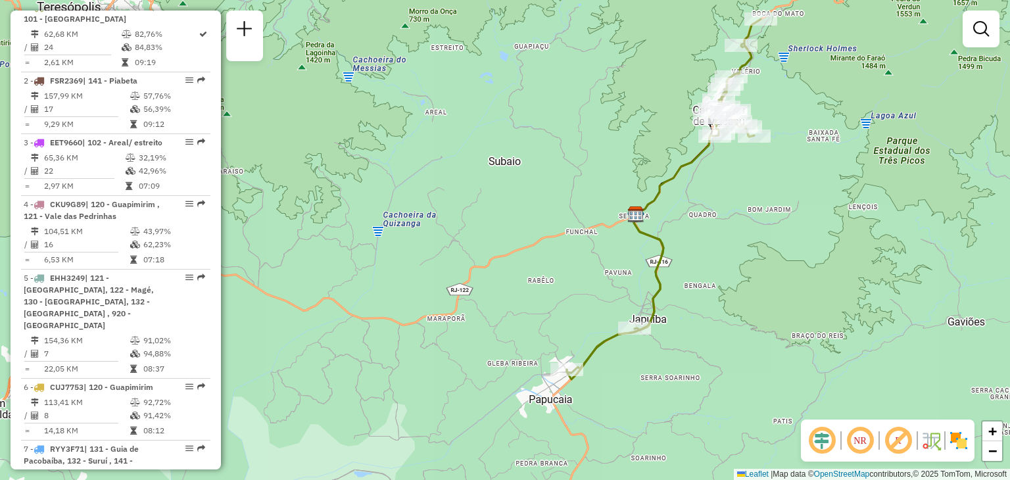
click at [618, 339] on icon at bounding box center [664, 199] width 194 height 360
select select "**********"
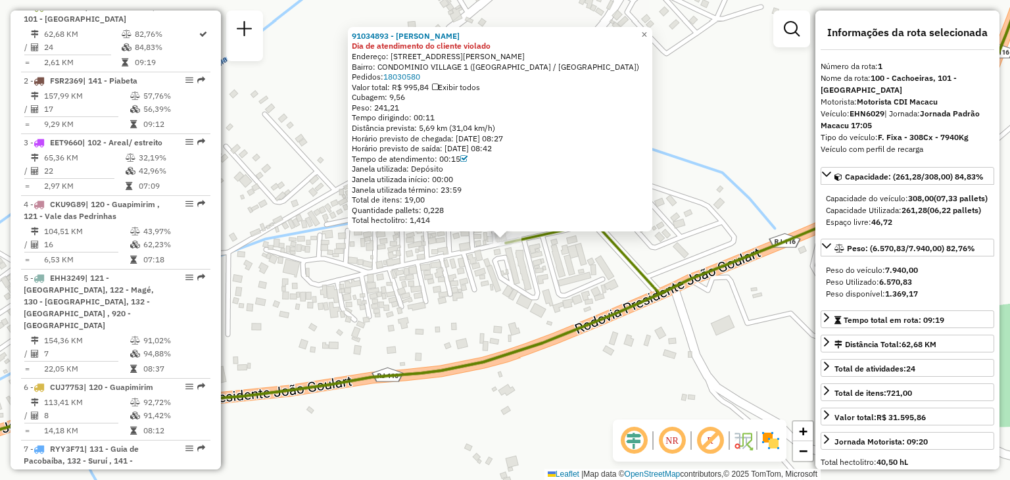
click at [534, 353] on icon at bounding box center [468, 213] width 1138 height 523
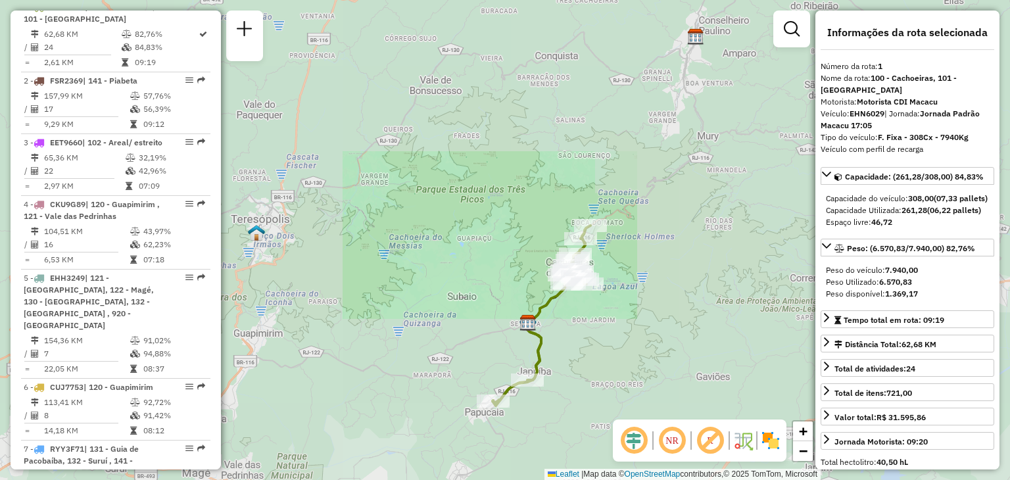
click at [440, 354] on div "Janela de atendimento Grade de atendimento Capacidade Transportadoras Veículos …" at bounding box center [505, 240] width 1010 height 480
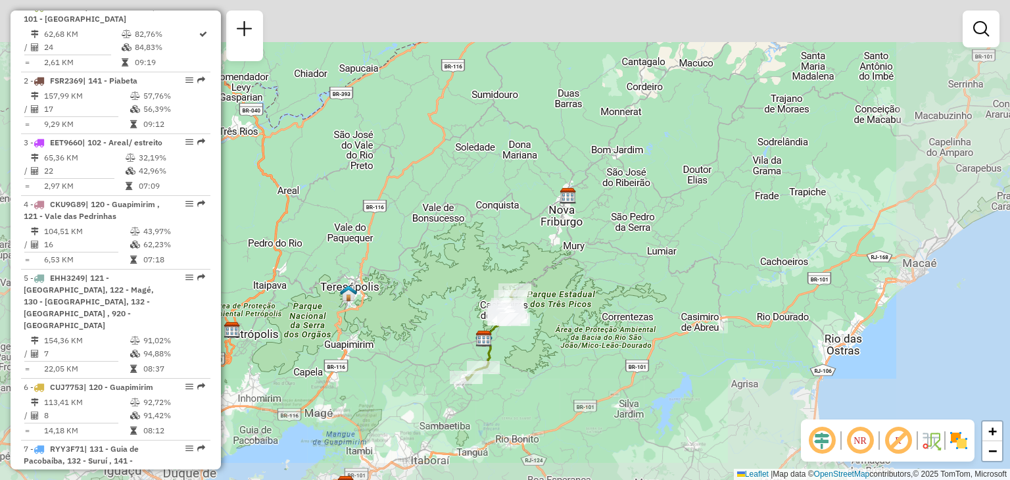
drag, startPoint x: 402, startPoint y: 370, endPoint x: 523, endPoint y: 334, distance: 126.3
click at [523, 335] on div "Janela de atendimento Grade de atendimento Capacidade Transportadoras Veículos …" at bounding box center [505, 240] width 1010 height 480
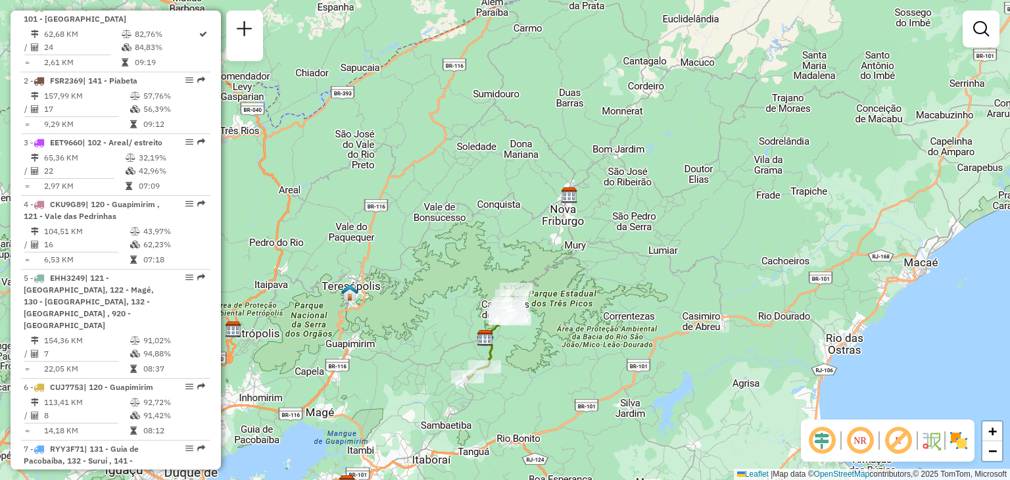
drag, startPoint x: 415, startPoint y: 351, endPoint x: 539, endPoint y: 315, distance: 129.4
click at [529, 321] on div "Janela de atendimento Grade de atendimento Capacidade Transportadoras Veículos …" at bounding box center [505, 240] width 1010 height 480
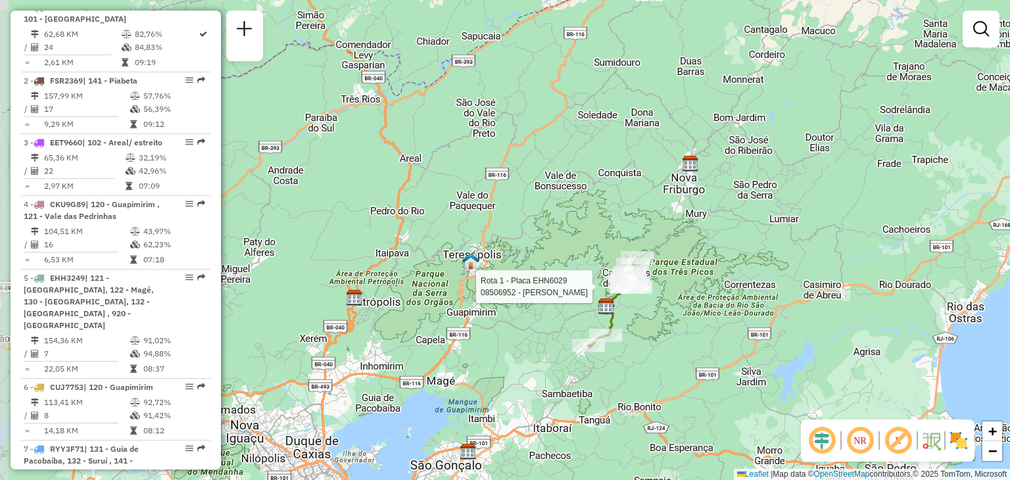
select select "**********"
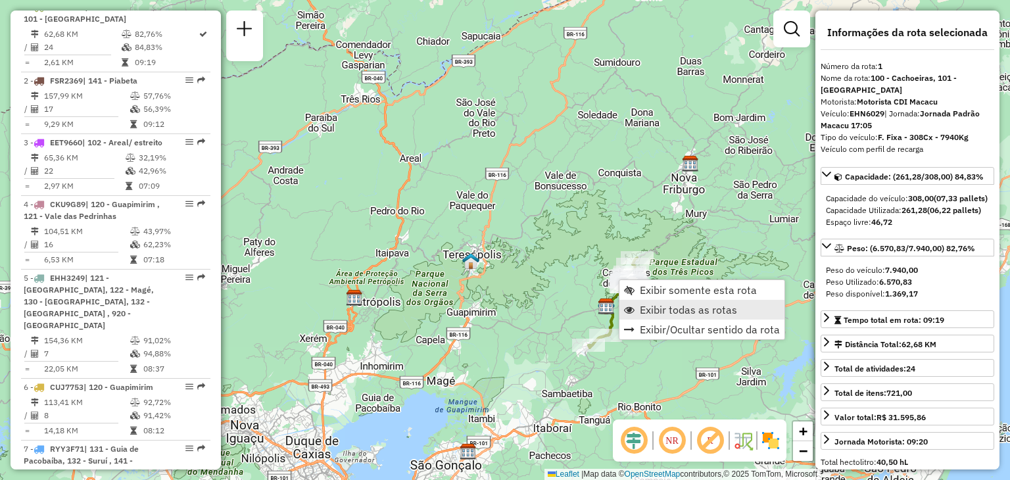
click at [640, 304] on span "Exibir todas as rotas" at bounding box center [688, 309] width 97 height 11
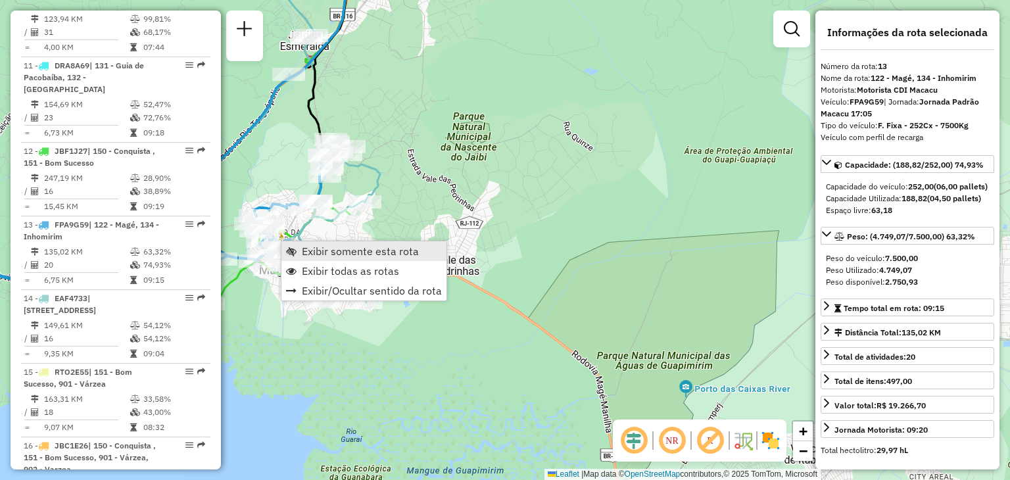
scroll to position [1433, 0]
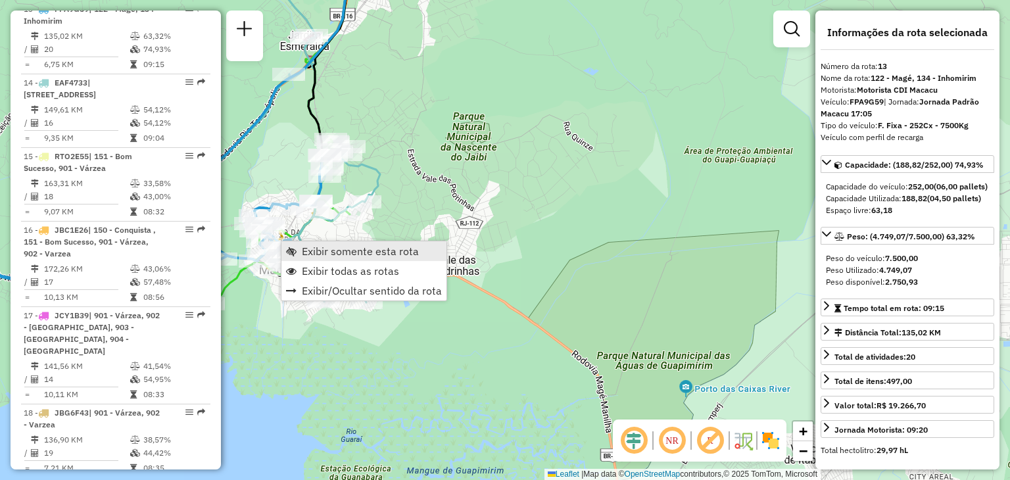
click at [304, 246] on span "Exibir somente esta rota" at bounding box center [360, 251] width 117 height 11
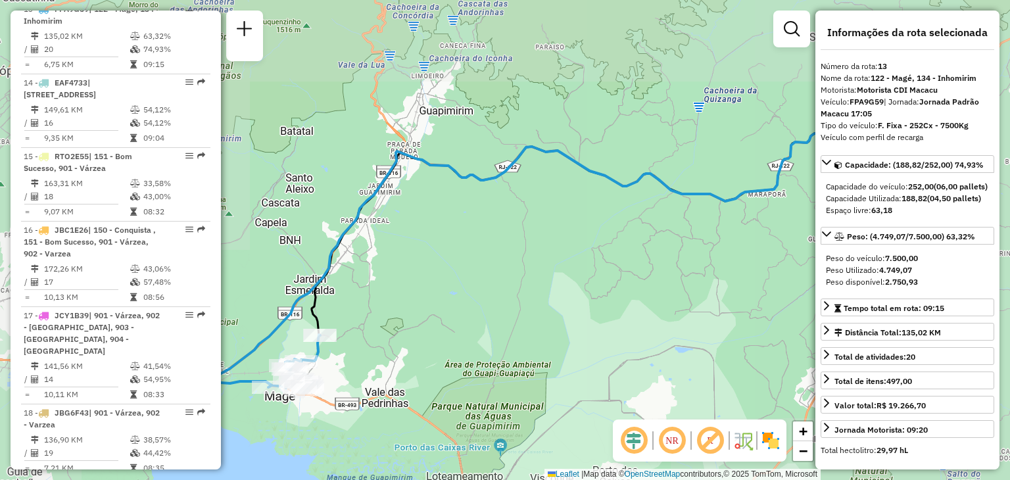
drag, startPoint x: 337, startPoint y: 278, endPoint x: 467, endPoint y: 279, distance: 129.5
click at [471, 260] on div "Janela de atendimento Grade de atendimento Capacidade Transportadoras Veículos …" at bounding box center [505, 240] width 1010 height 480
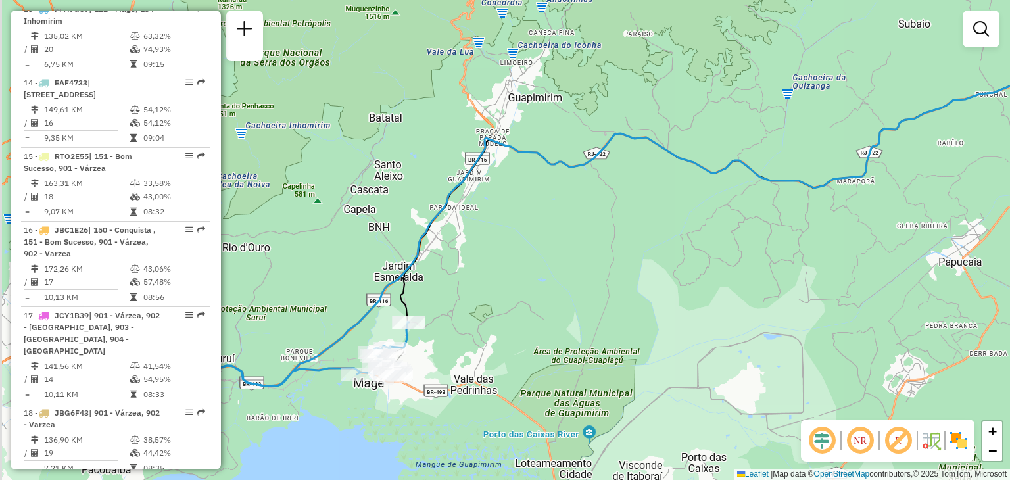
drag, startPoint x: 389, startPoint y: 388, endPoint x: 468, endPoint y: 375, distance: 80.0
click at [473, 383] on div "Janela de atendimento Grade de atendimento Capacidade Transportadoras Veículos …" at bounding box center [505, 240] width 1010 height 480
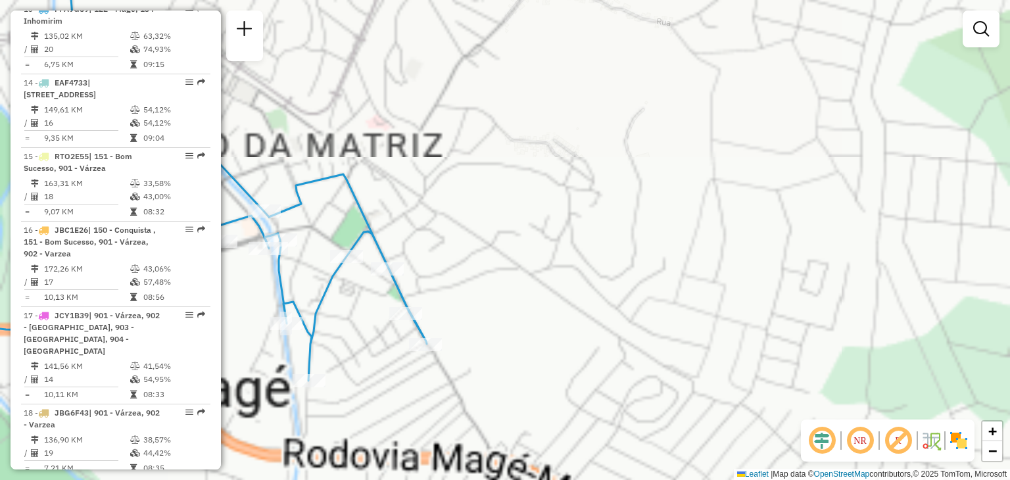
drag, startPoint x: 385, startPoint y: 365, endPoint x: 445, endPoint y: 370, distance: 60.1
click at [448, 375] on div "Janela de atendimento Grade de atendimento Capacidade Transportadoras Veículos …" at bounding box center [505, 240] width 1010 height 480
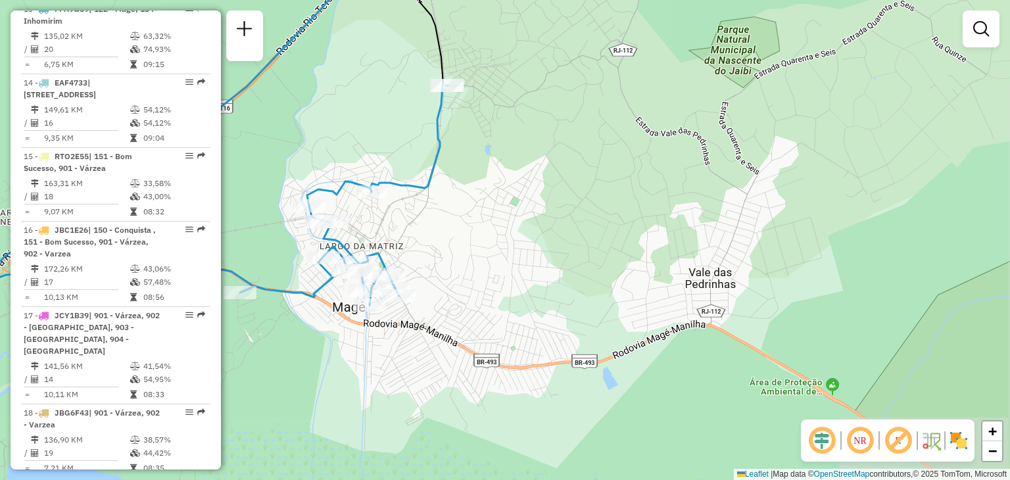
drag, startPoint x: 381, startPoint y: 359, endPoint x: 448, endPoint y: 362, distance: 67.8
click at [448, 362] on div "Rota 13 - Placa FPA9G59 91004605 - LUIZ FERNANDO RIBEIR Janela de atendimento G…" at bounding box center [505, 240] width 1010 height 480
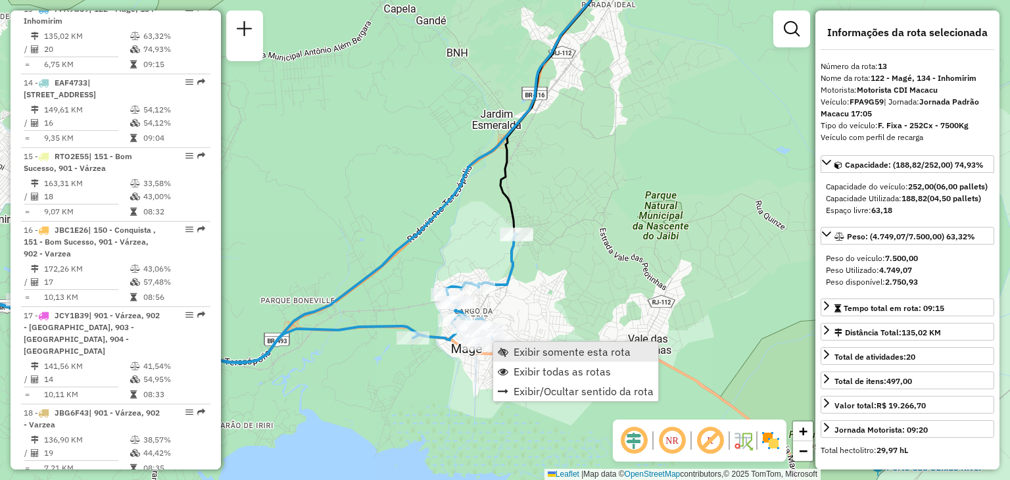
drag, startPoint x: 363, startPoint y: 372, endPoint x: 542, endPoint y: 352, distance: 180.0
click at [541, 353] on hb-router-mapa "Exibir somente esta rota Exibir todas as rotas Exibir/Ocultar sentido da rota I…" at bounding box center [505, 240] width 1010 height 480
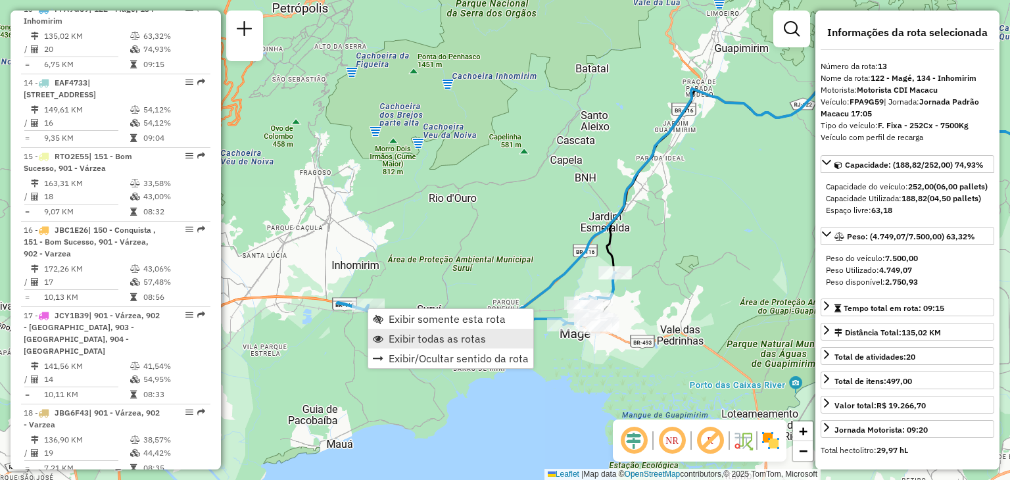
click at [423, 338] on span "Exibir todas as rotas" at bounding box center [437, 338] width 97 height 11
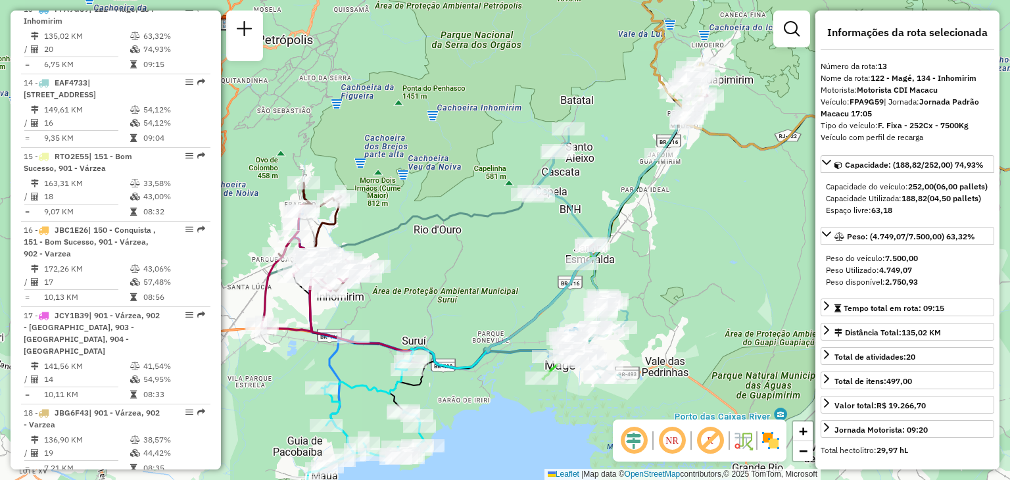
drag, startPoint x: 727, startPoint y: 144, endPoint x: 689, endPoint y: 210, distance: 76.3
click at [686, 220] on div "Janela de atendimento Grade de atendimento Capacidade Transportadoras Veículos …" at bounding box center [505, 240] width 1010 height 480
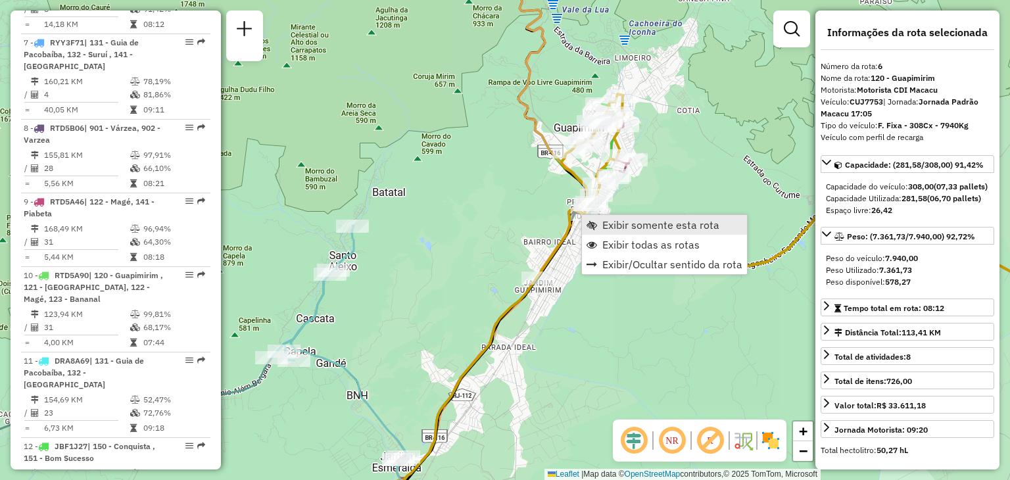
scroll to position [894, 0]
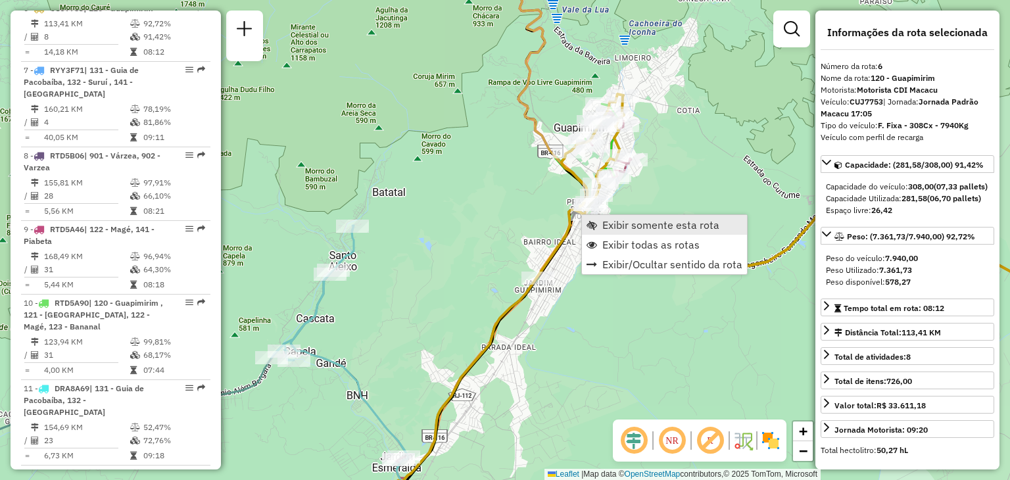
click at [606, 227] on span "Exibir somente esta rota" at bounding box center [660, 225] width 117 height 11
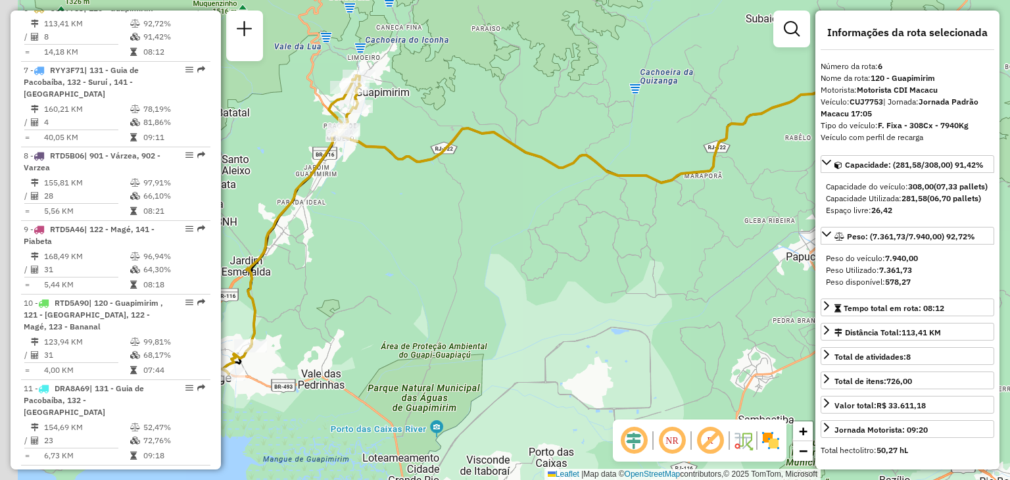
drag, startPoint x: 522, startPoint y: 331, endPoint x: 677, endPoint y: 316, distance: 155.9
click at [679, 318] on div "Janela de atendimento Grade de atendimento Capacidade Transportadoras Veículos …" at bounding box center [505, 240] width 1010 height 480
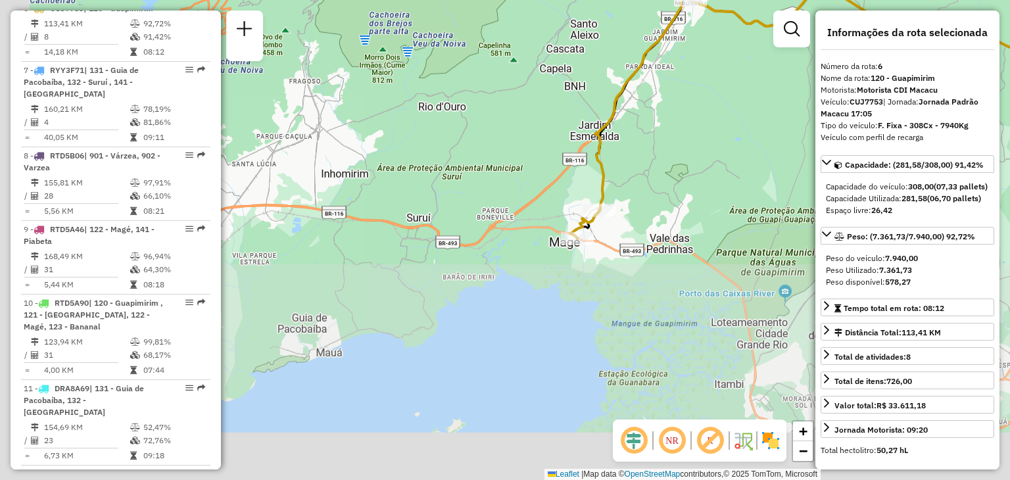
drag, startPoint x: 479, startPoint y: 381, endPoint x: 633, endPoint y: 158, distance: 271.8
click at [633, 158] on div "Janela de atendimento Grade de atendimento Capacidade Transportadoras Veículos …" at bounding box center [505, 240] width 1010 height 480
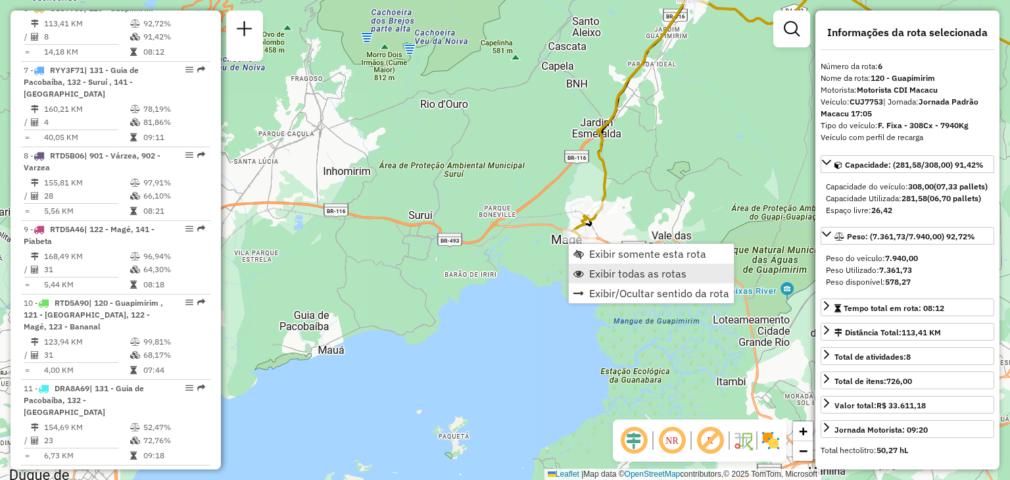
click at [608, 268] on span "Exibir todas as rotas" at bounding box center [637, 273] width 97 height 11
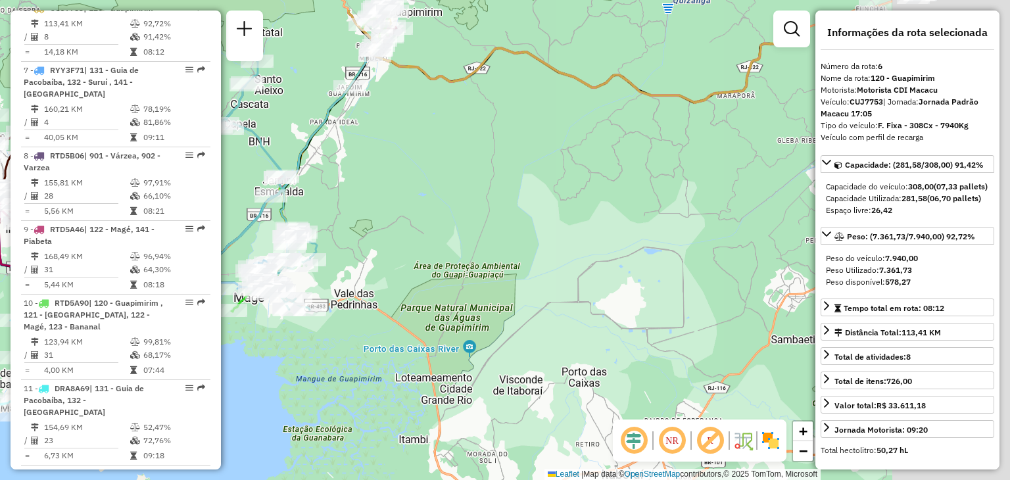
drag, startPoint x: 712, startPoint y: 235, endPoint x: 350, endPoint y: 302, distance: 367.9
click at [364, 299] on div "Janela de atendimento Grade de atendimento Capacidade Transportadoras Veículos …" at bounding box center [505, 240] width 1010 height 480
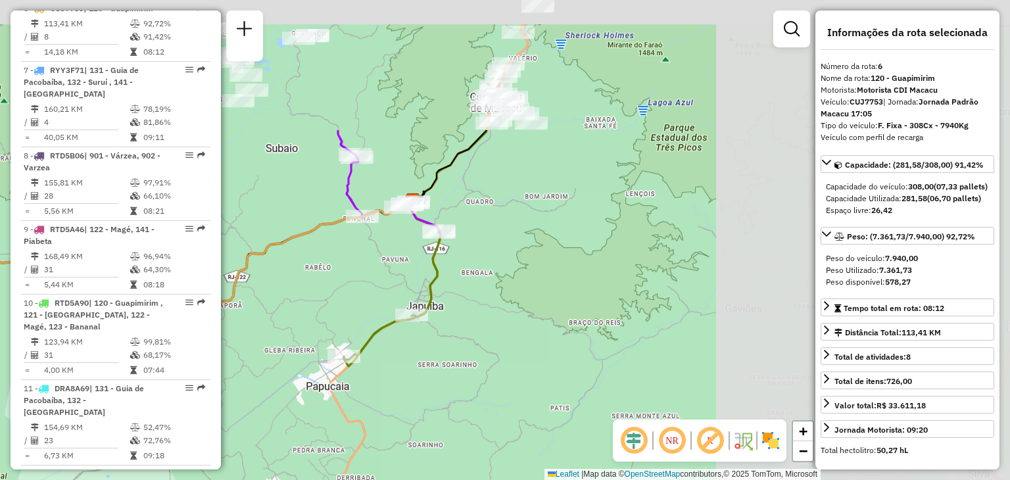
drag, startPoint x: 590, startPoint y: 268, endPoint x: 322, endPoint y: 403, distance: 300.8
click at [322, 403] on div "Janela de atendimento Grade de atendimento Capacidade Transportadoras Veículos …" at bounding box center [505, 240] width 1010 height 480
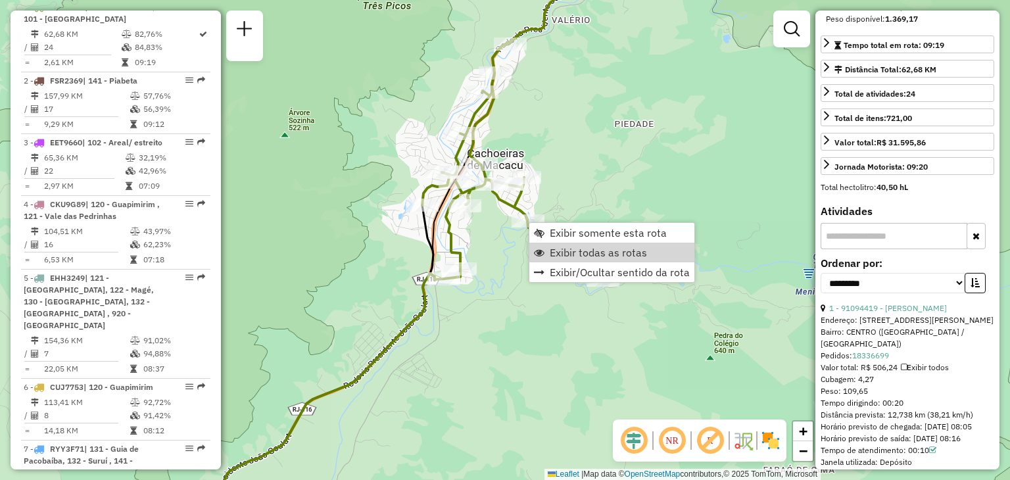
scroll to position [341, 0]
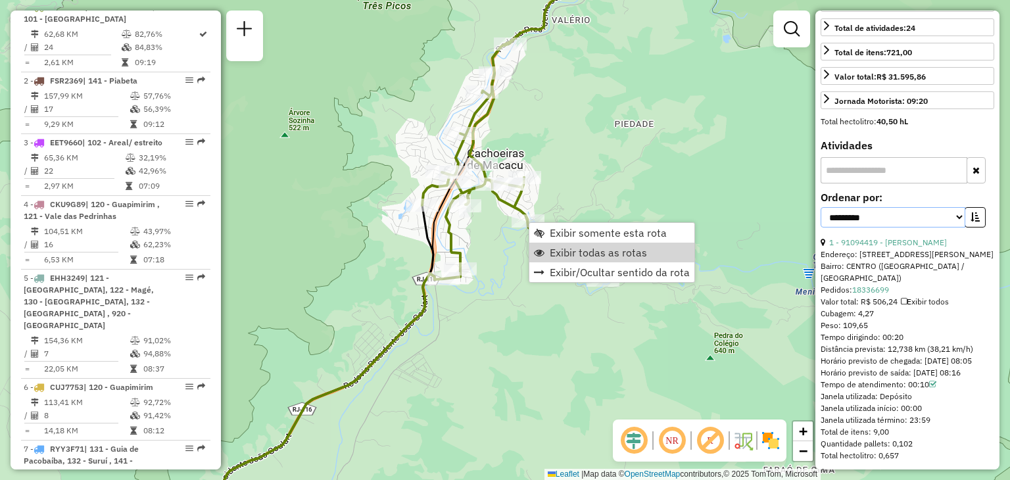
click at [898, 228] on select "**********" at bounding box center [893, 217] width 145 height 20
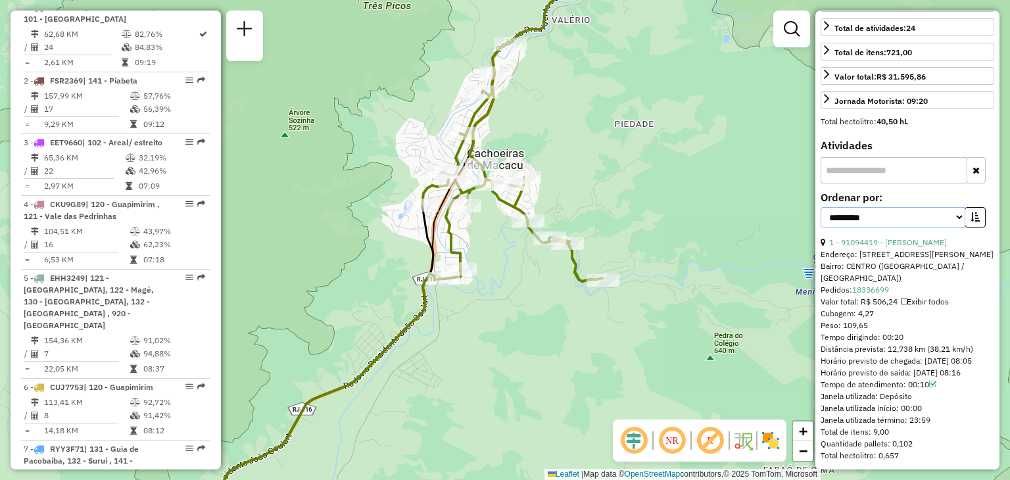
select select "*********"
click at [821, 228] on select "**********" at bounding box center [893, 217] width 145 height 20
click at [971, 222] on icon "button" at bounding box center [975, 216] width 9 height 9
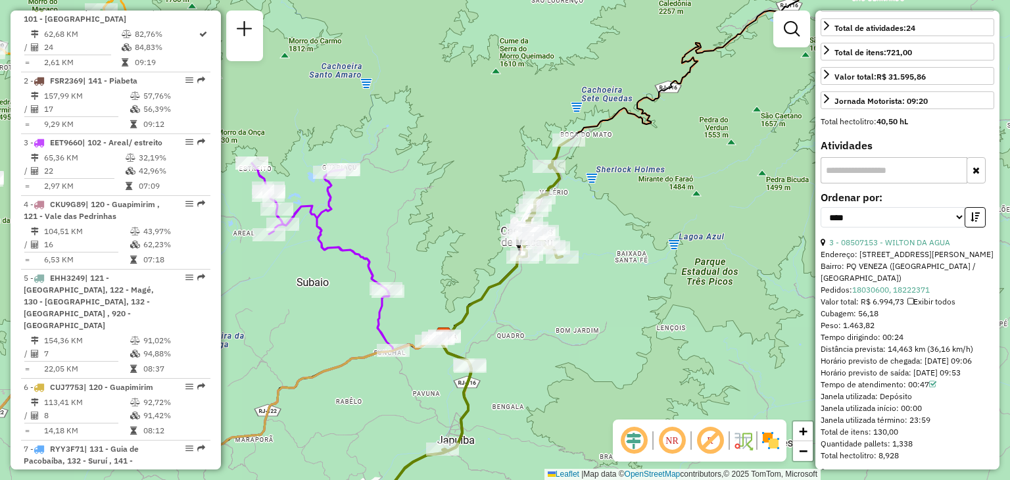
scroll to position [538, 0]
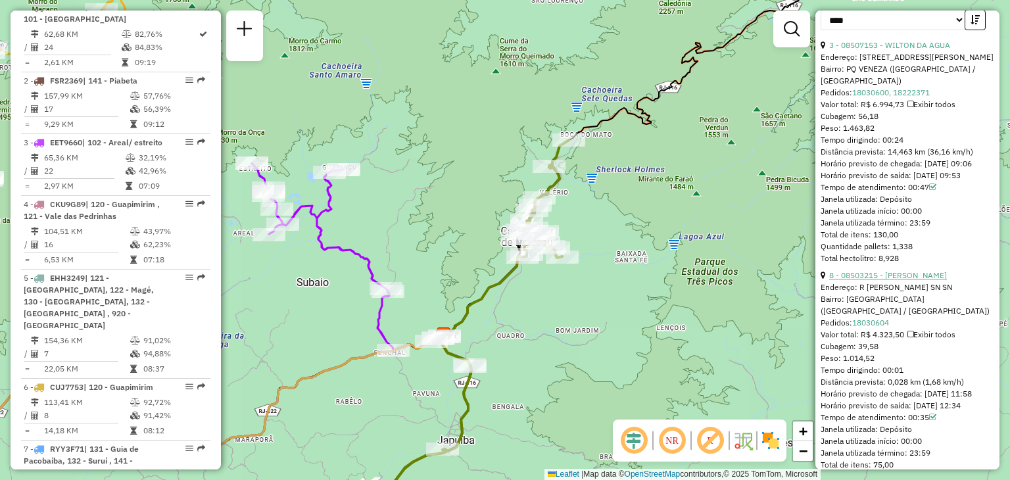
click at [886, 280] on link "8 - 08503215 - REINALDO DE SOUZA" at bounding box center [888, 275] width 118 height 10
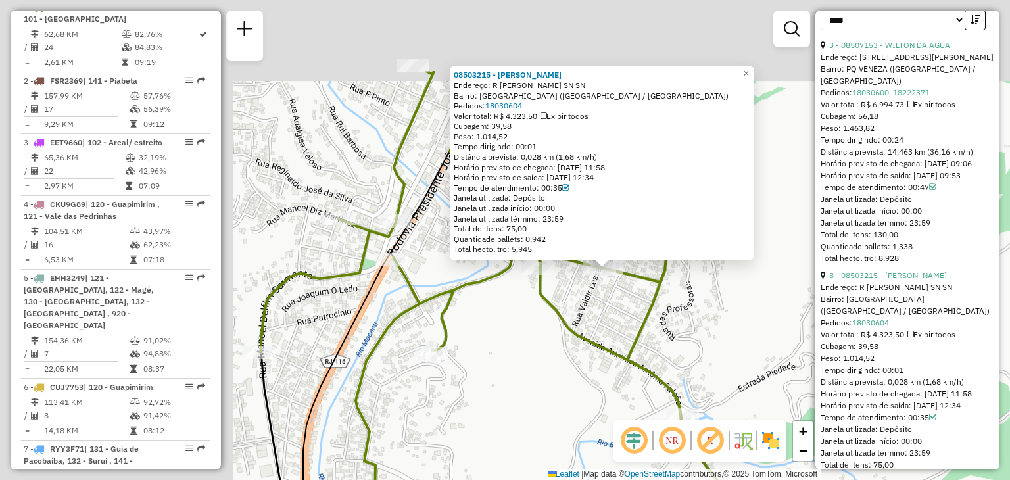
drag, startPoint x: 264, startPoint y: 266, endPoint x: 573, endPoint y: 385, distance: 331.2
click at [573, 385] on div "08503215 - REINALDO DE SOUZA Endereço: R NICANOR PINTO SN SN Bairro: BOA VISTA …" at bounding box center [505, 240] width 1010 height 480
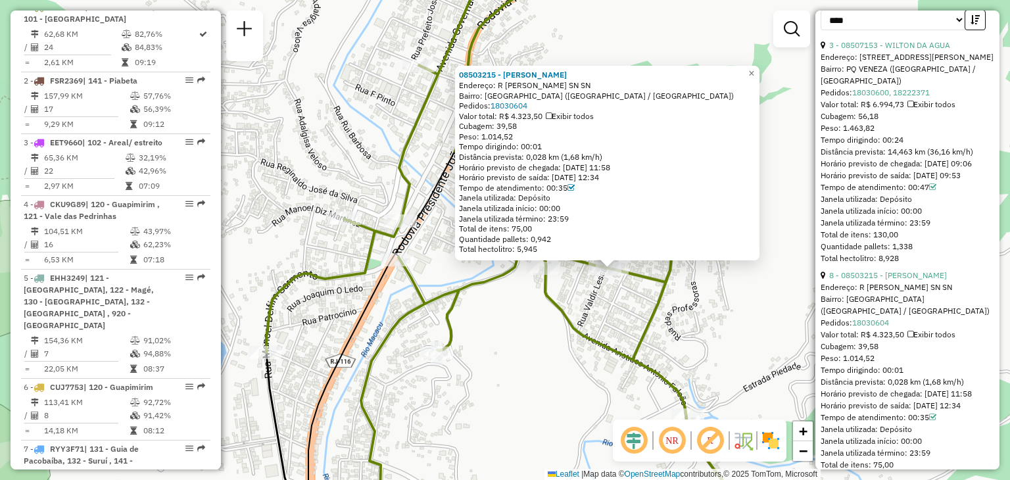
click at [621, 303] on div "08503215 - REINALDO DE SOUZA Endereço: R NICANOR PINTO SN SN Bairro: BOA VISTA …" at bounding box center [505, 240] width 1010 height 480
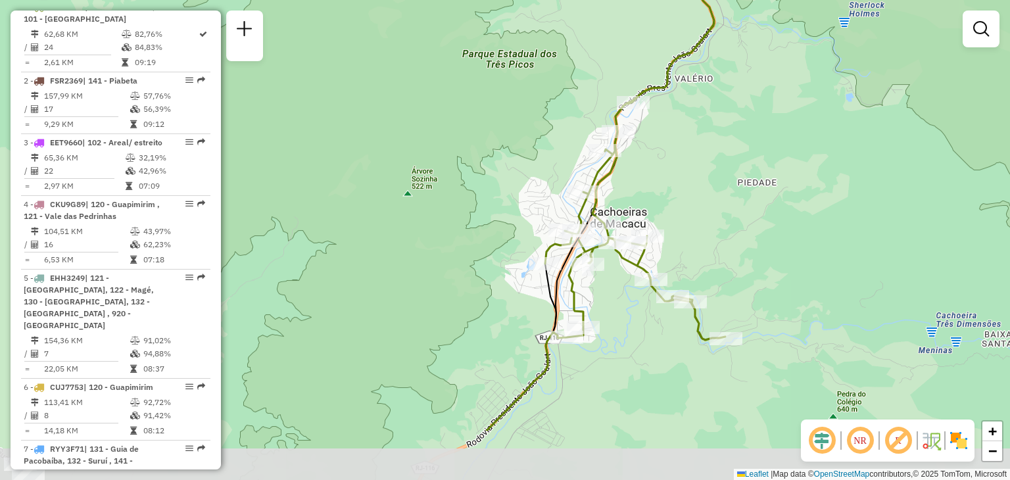
drag, startPoint x: 550, startPoint y: 400, endPoint x: 617, endPoint y: 313, distance: 110.1
click at [617, 313] on div "Janela de atendimento Grade de atendimento Capacidade Transportadoras Veículos …" at bounding box center [505, 240] width 1010 height 480
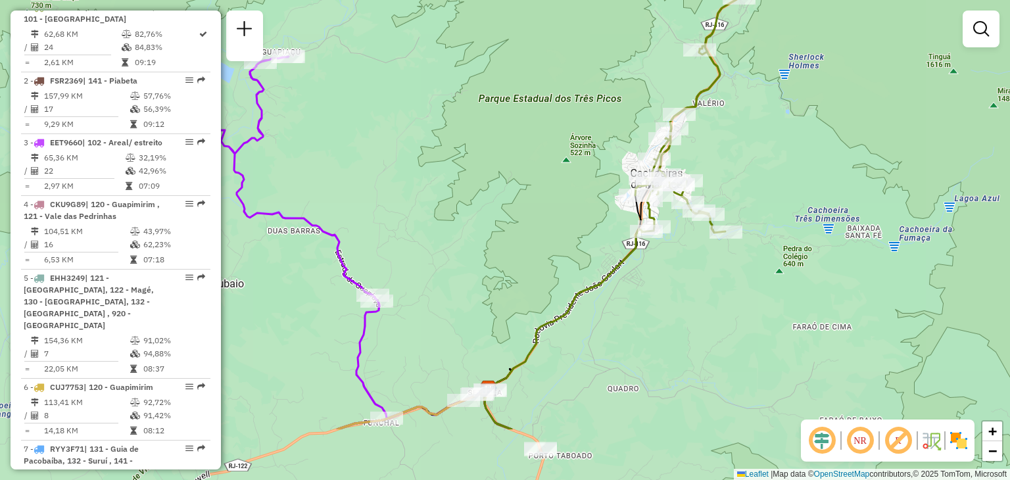
drag, startPoint x: 610, startPoint y: 410, endPoint x: 676, endPoint y: 281, distance: 145.3
click at [673, 289] on div "Janela de atendimento Grade de atendimento Capacidade Transportadoras Veículos …" at bounding box center [505, 240] width 1010 height 480
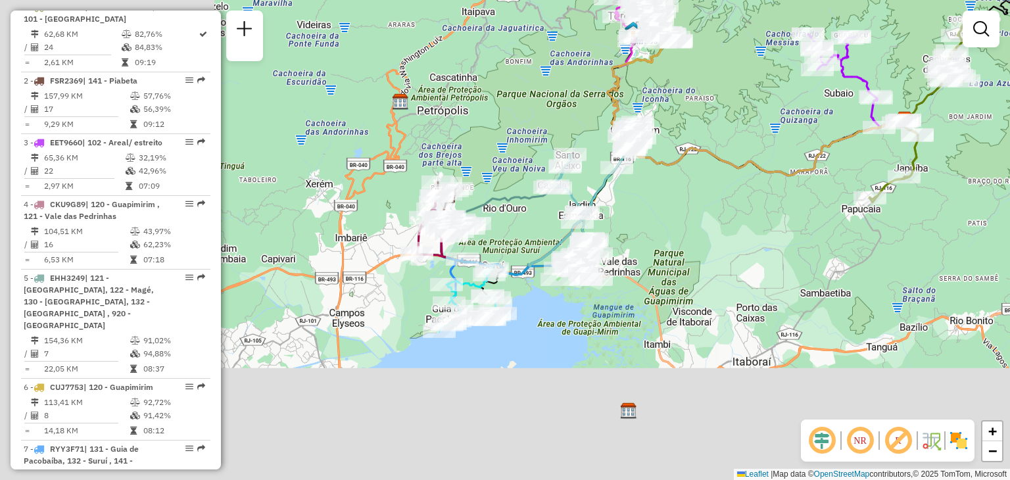
drag, startPoint x: 451, startPoint y: 371, endPoint x: 725, endPoint y: 210, distance: 317.5
click at [722, 211] on div "Janela de atendimento Grade de atendimento Capacidade Transportadoras Veículos …" at bounding box center [505, 240] width 1010 height 480
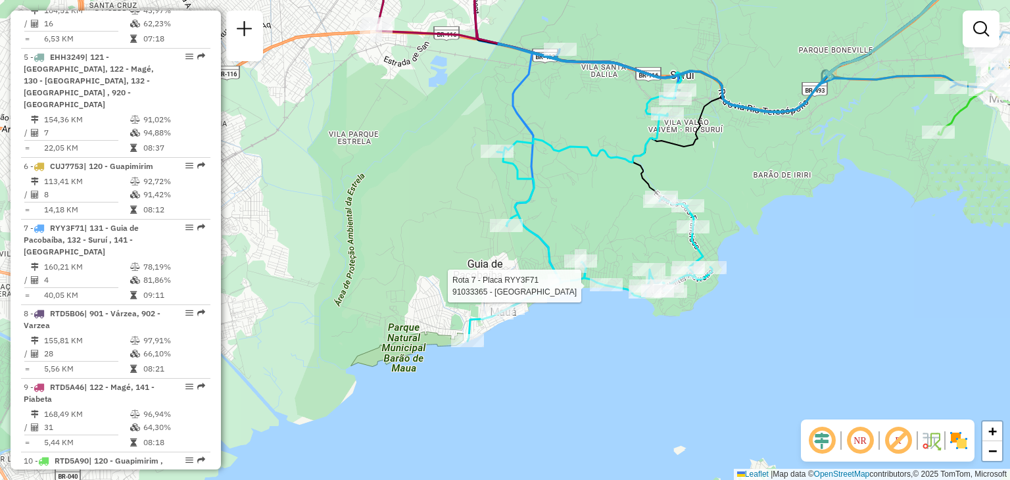
select select "*********"
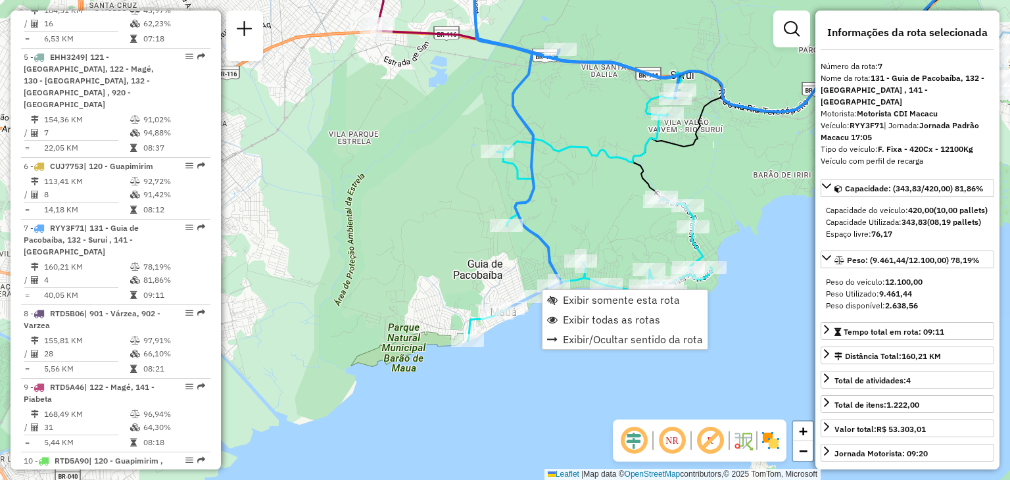
scroll to position [956, 0]
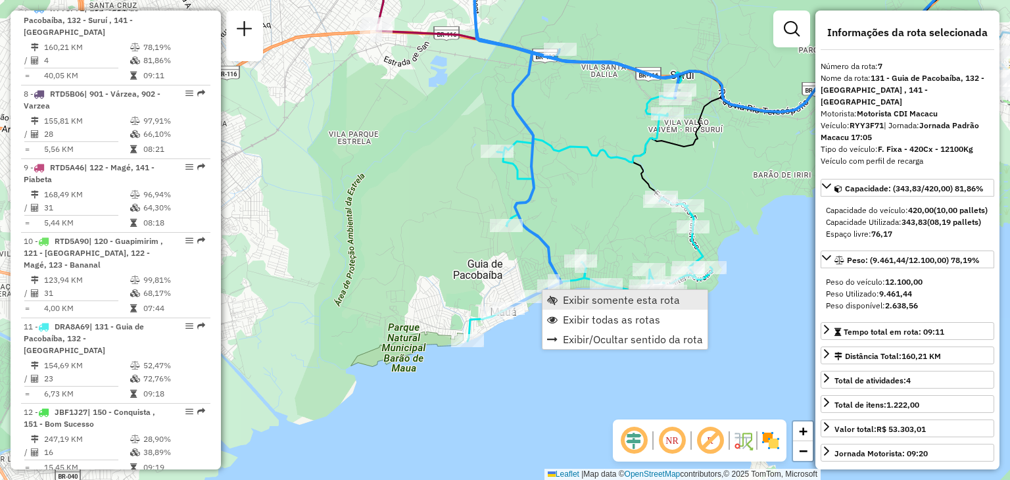
click at [563, 296] on span "Exibir somente esta rota" at bounding box center [621, 300] width 117 height 11
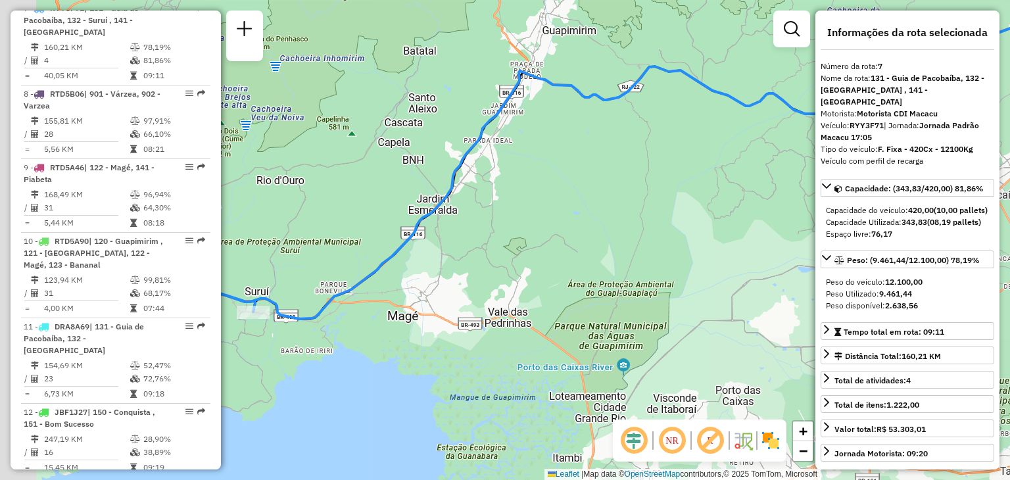
drag, startPoint x: 447, startPoint y: 335, endPoint x: 792, endPoint y: 248, distance: 355.5
click at [796, 241] on div "Janela de atendimento Grade de atendimento Capacidade Transportadoras Veículos …" at bounding box center [505, 240] width 1010 height 480
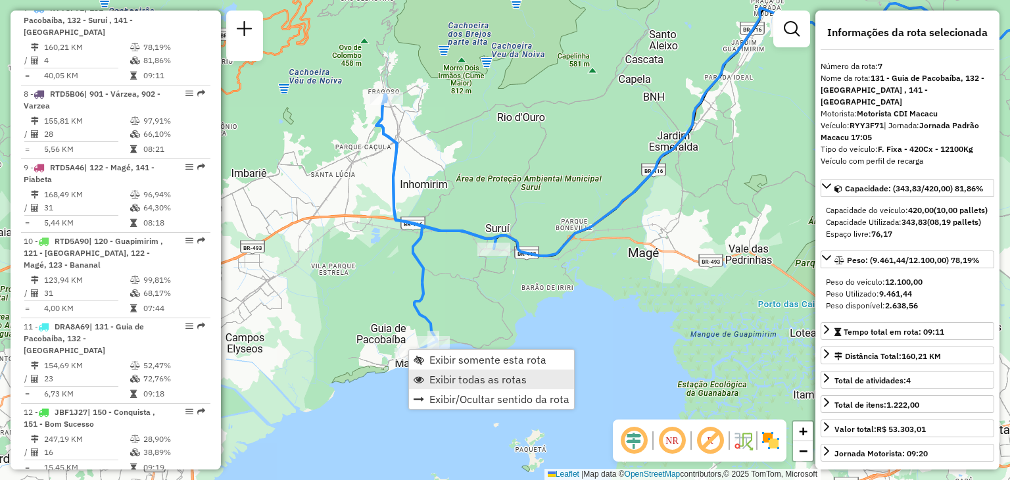
click at [479, 379] on span "Exibir todas as rotas" at bounding box center [477, 379] width 97 height 11
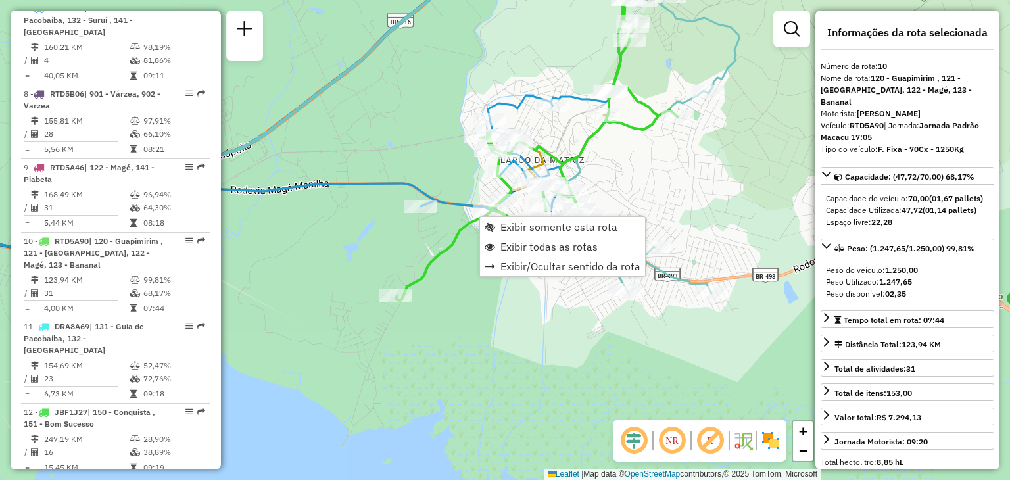
scroll to position [1189, 0]
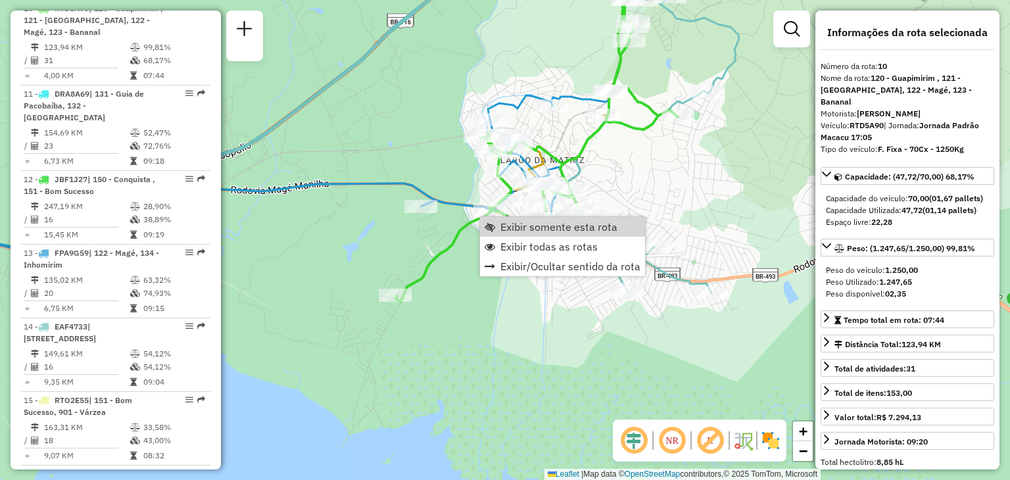
click at [433, 241] on div "Janela de atendimento Grade de atendimento Capacidade Transportadoras Veículos …" at bounding box center [505, 240] width 1010 height 480
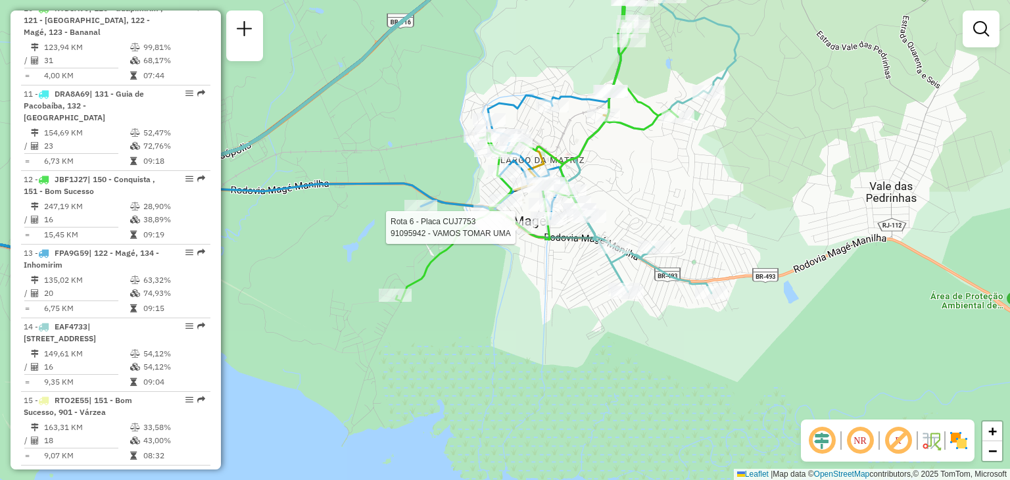
select select "*********"
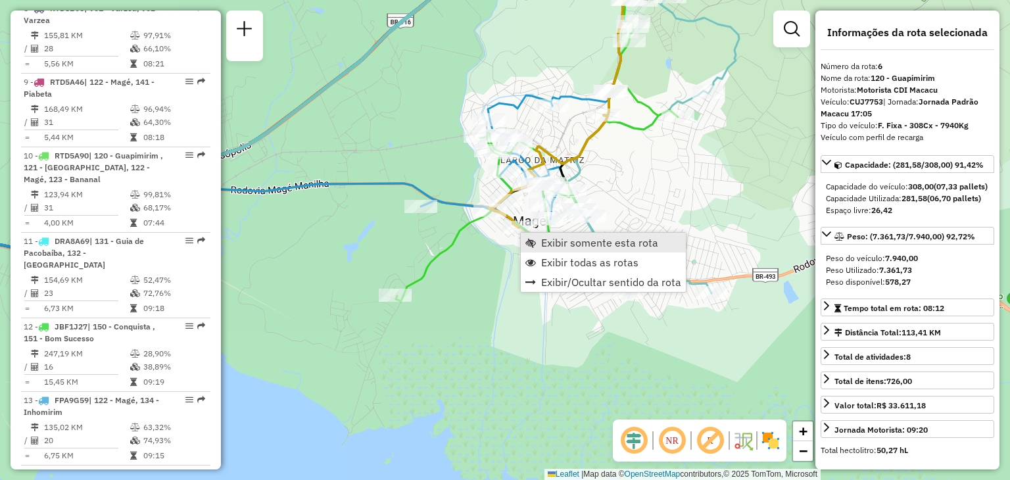
scroll to position [894, 0]
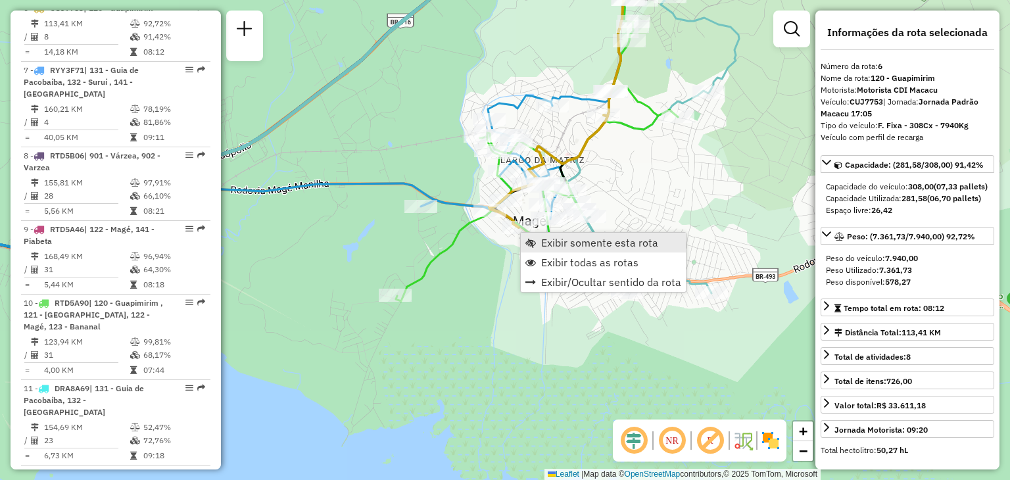
click at [542, 237] on span "Exibir somente esta rota" at bounding box center [599, 242] width 117 height 11
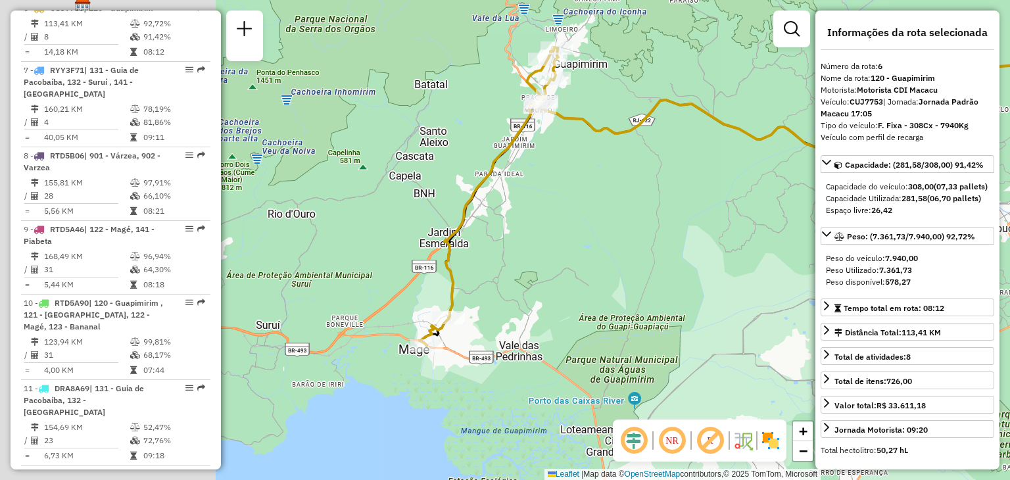
drag, startPoint x: 452, startPoint y: 291, endPoint x: 673, endPoint y: 242, distance: 226.2
click at [673, 242] on div "Janela de atendimento Grade de atendimento Capacidade Transportadoras Veículos …" at bounding box center [505, 240] width 1010 height 480
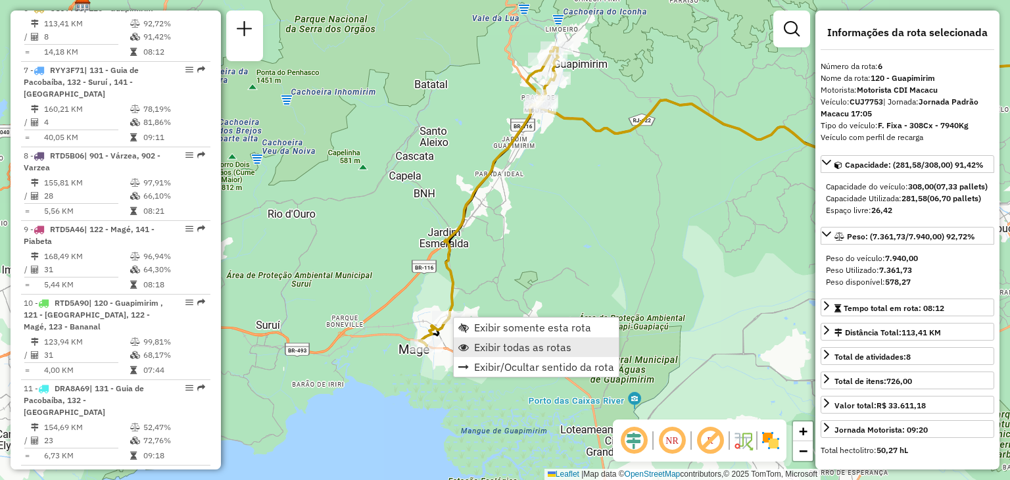
click at [503, 347] on span "Exibir todas as rotas" at bounding box center [522, 347] width 97 height 11
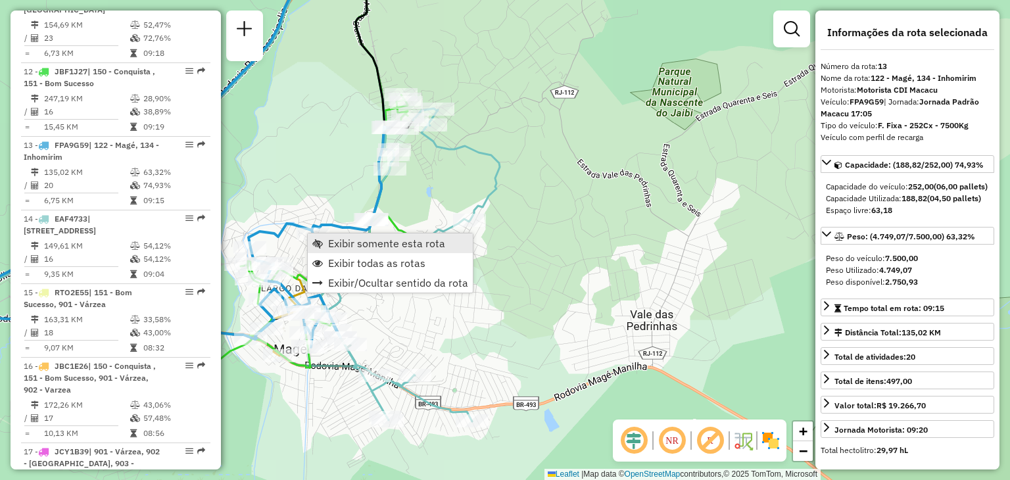
scroll to position [1433, 0]
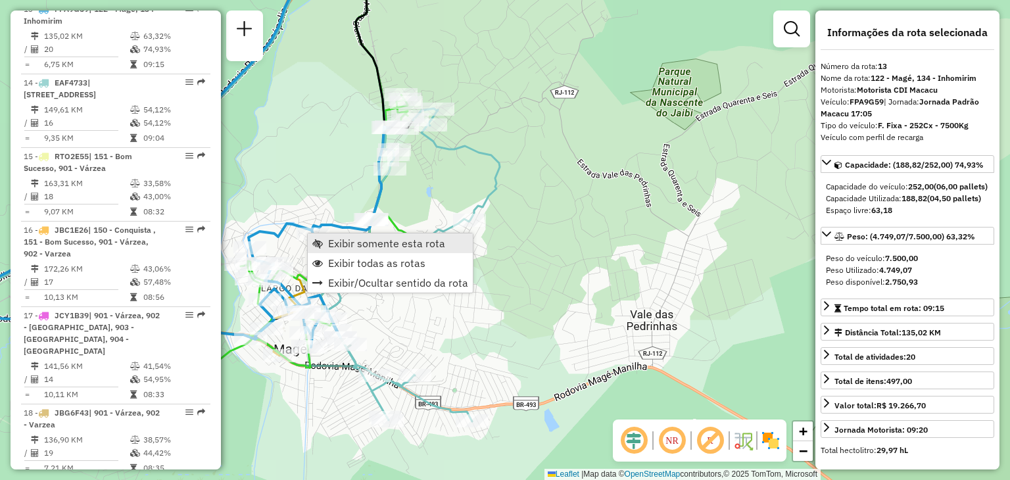
click at [358, 243] on span "Exibir somente esta rota" at bounding box center [386, 243] width 117 height 11
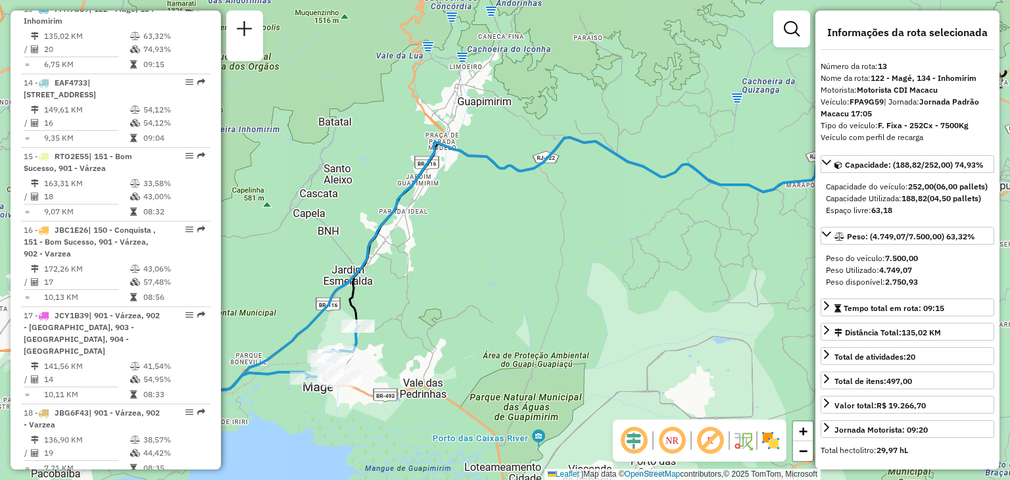
drag, startPoint x: 367, startPoint y: 353, endPoint x: 669, endPoint y: 216, distance: 331.6
click at [668, 216] on div "Janela de atendimento Grade de atendimento Capacidade Transportadoras Veículos …" at bounding box center [505, 240] width 1010 height 480
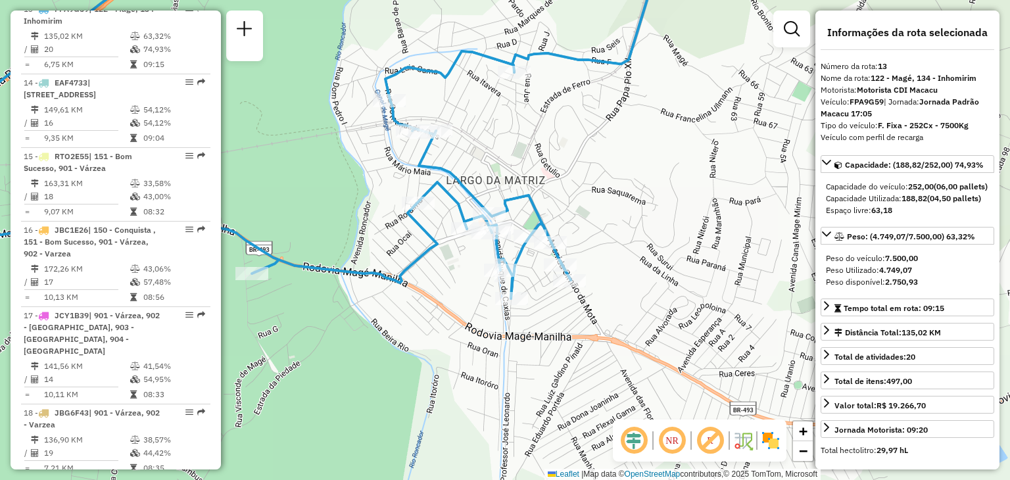
drag, startPoint x: 567, startPoint y: 277, endPoint x: 661, endPoint y: 285, distance: 94.3
click at [661, 285] on div "Janela de atendimento Grade de atendimento Capacidade Transportadoras Veículos …" at bounding box center [505, 240] width 1010 height 480
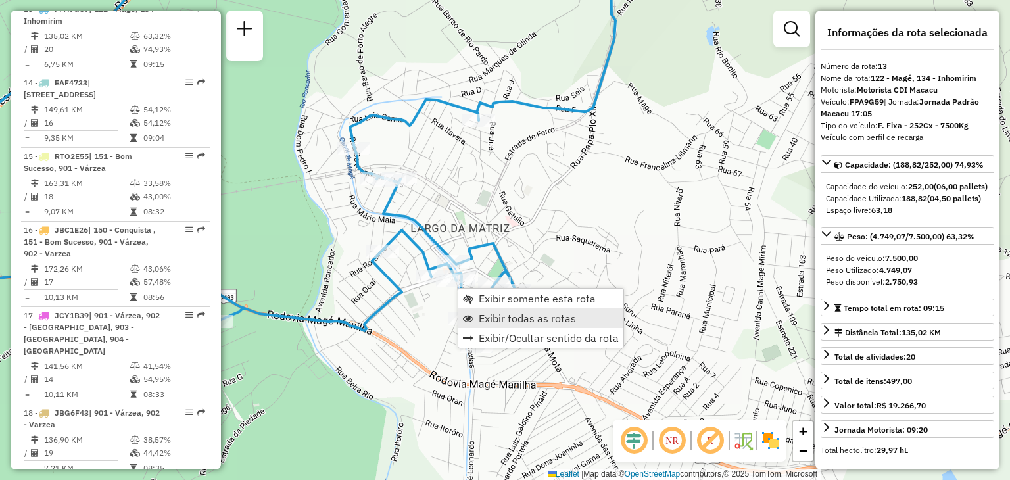
click at [484, 313] on span "Exibir todas as rotas" at bounding box center [527, 318] width 97 height 11
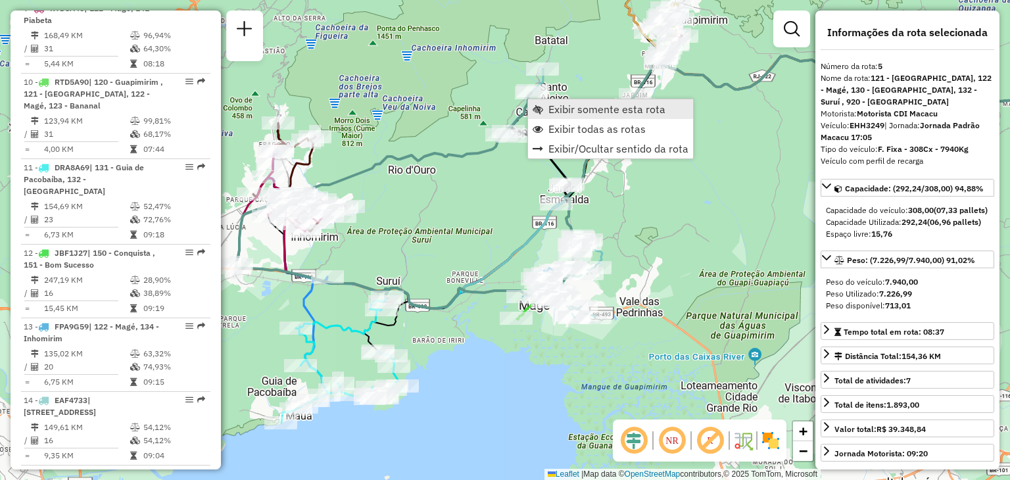
scroll to position [797, 0]
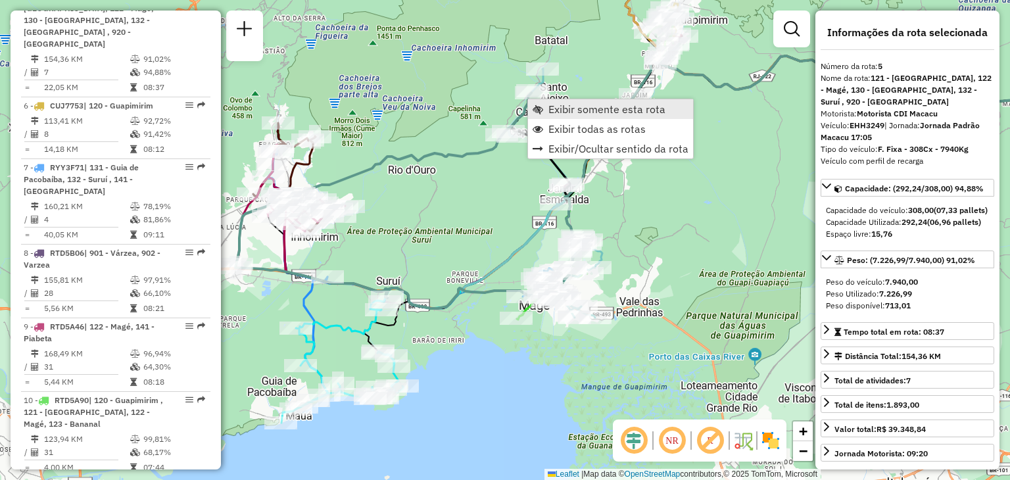
click at [558, 110] on span "Exibir somente esta rota" at bounding box center [606, 109] width 117 height 11
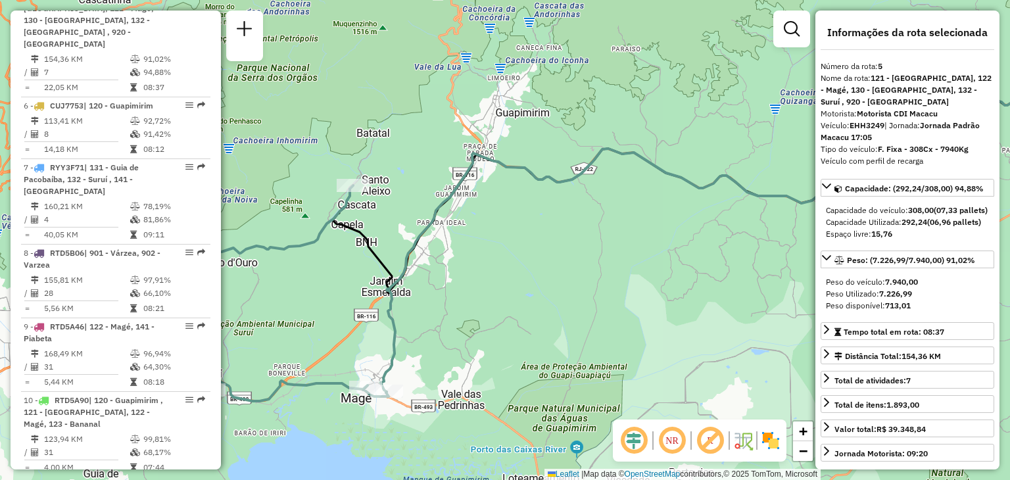
drag, startPoint x: 467, startPoint y: 249, endPoint x: 699, endPoint y: 190, distance: 239.4
click at [699, 190] on div "Janela de atendimento Grade de atendimento Capacidade Transportadoras Veículos …" at bounding box center [505, 240] width 1010 height 480
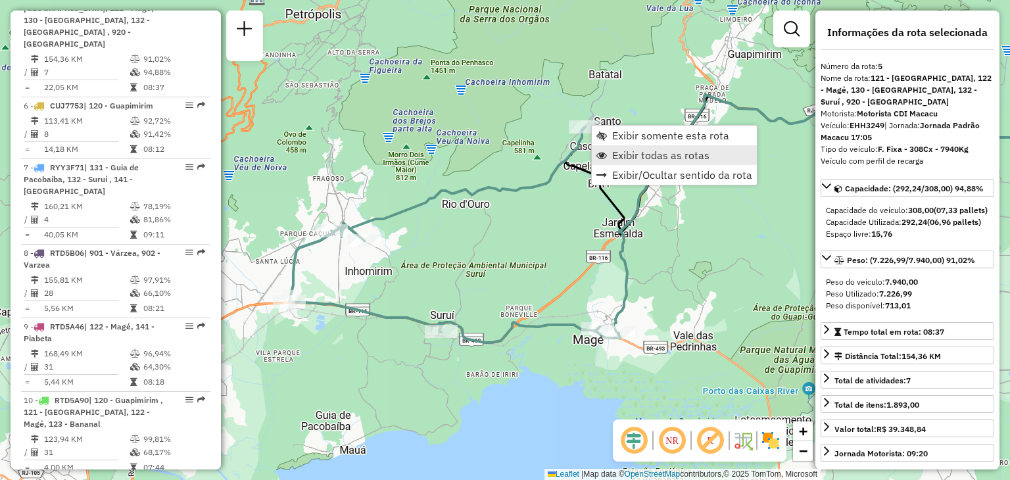
click at [606, 158] on span "Exibir todas as rotas" at bounding box center [601, 155] width 11 height 11
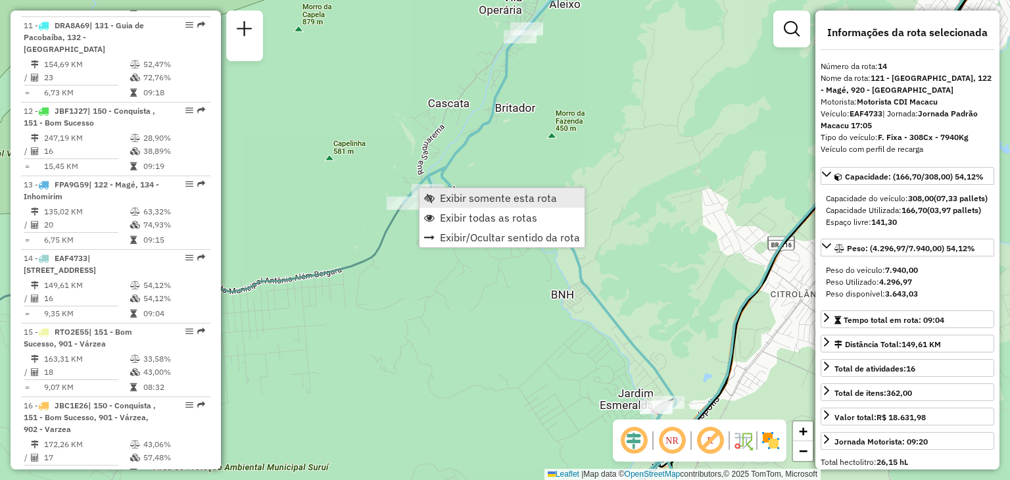
scroll to position [1473, 0]
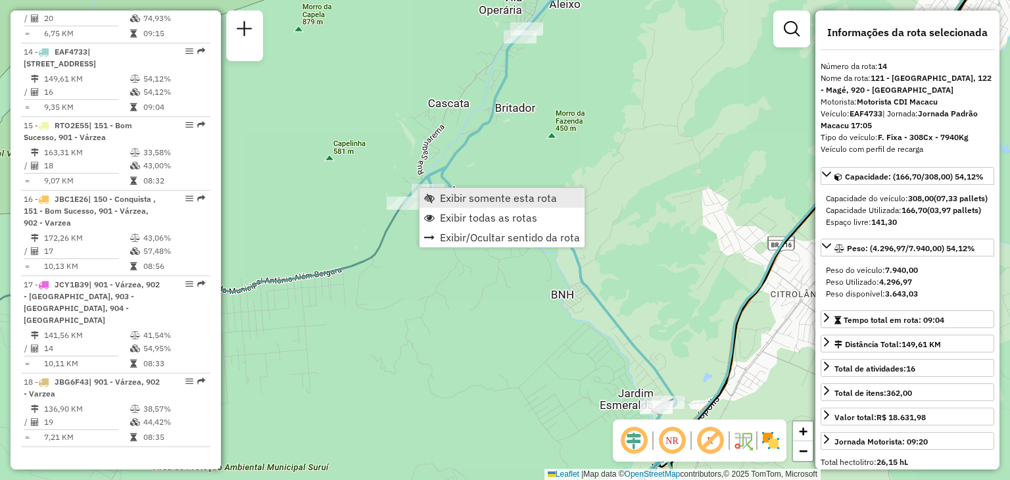
click at [445, 205] on link "Exibir somente esta rota" at bounding box center [502, 198] width 165 height 20
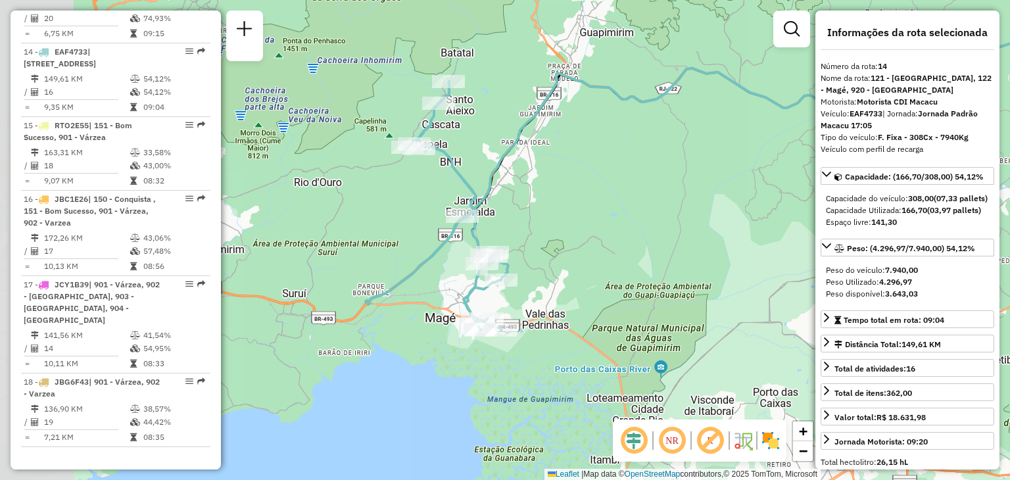
drag, startPoint x: 383, startPoint y: 276, endPoint x: 625, endPoint y: 203, distance: 252.9
click at [625, 203] on div "Janela de atendimento Grade de atendimento Capacidade Transportadoras Veículos …" at bounding box center [505, 240] width 1010 height 480
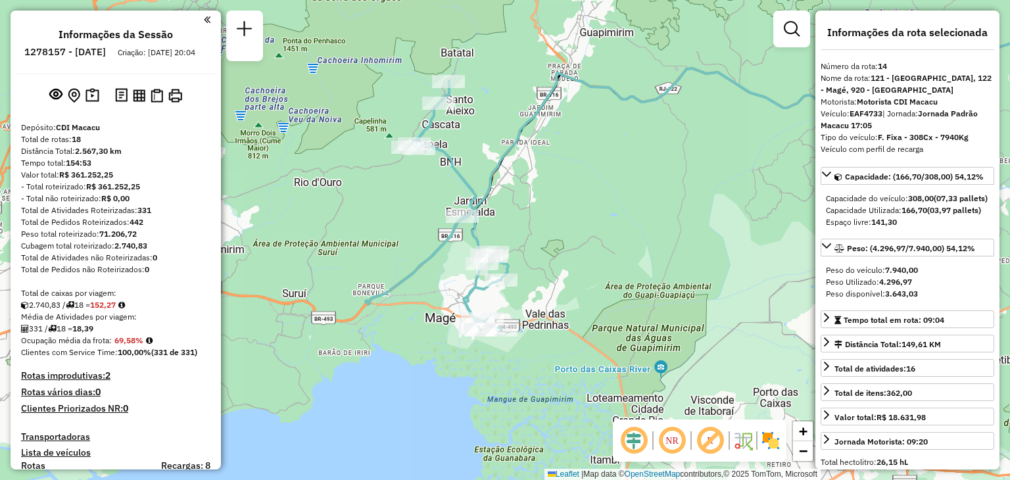
select select "*********"
